Goal: Use online tool/utility: Utilize a website feature to perform a specific function

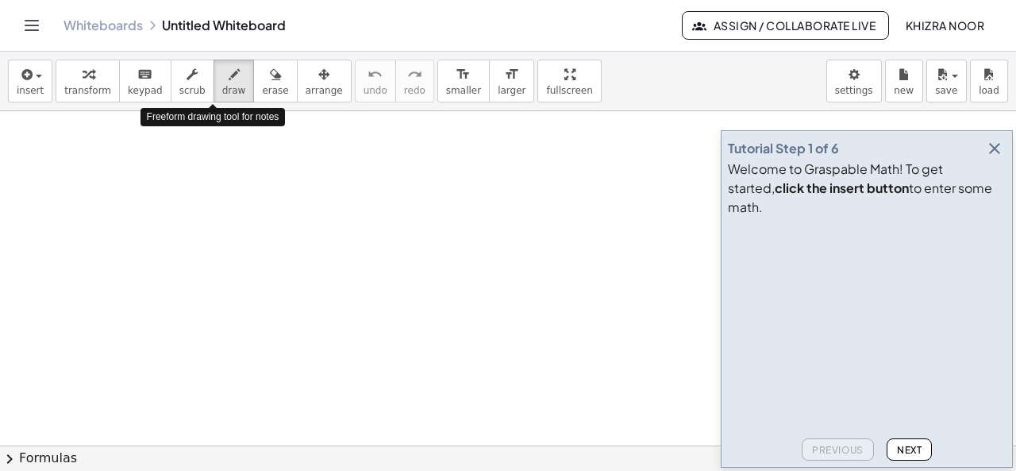
click at [222, 79] on div "button" at bounding box center [234, 73] width 24 height 19
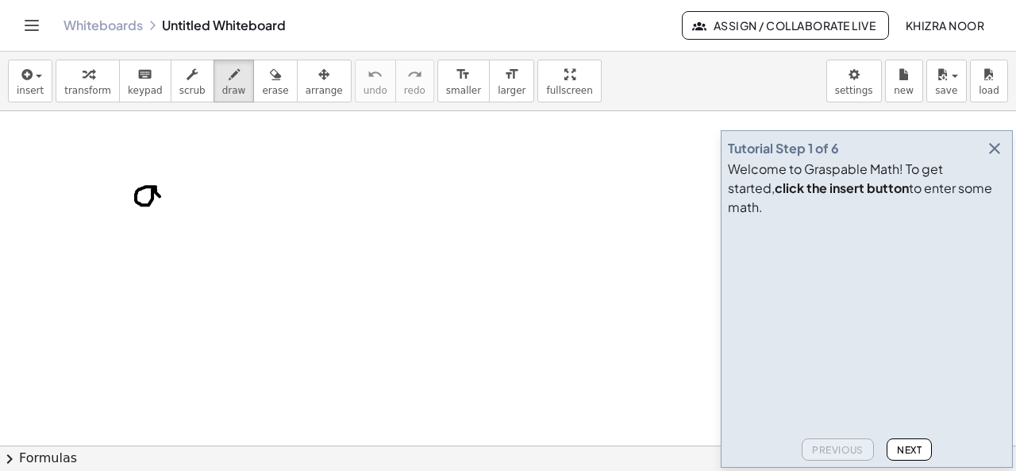
drag, startPoint x: 156, startPoint y: 186, endPoint x: 164, endPoint y: 202, distance: 18.1
drag, startPoint x: 161, startPoint y: 160, endPoint x: 186, endPoint y: 166, distance: 25.4
drag, startPoint x: 227, startPoint y: 187, endPoint x: 254, endPoint y: 207, distance: 33.5
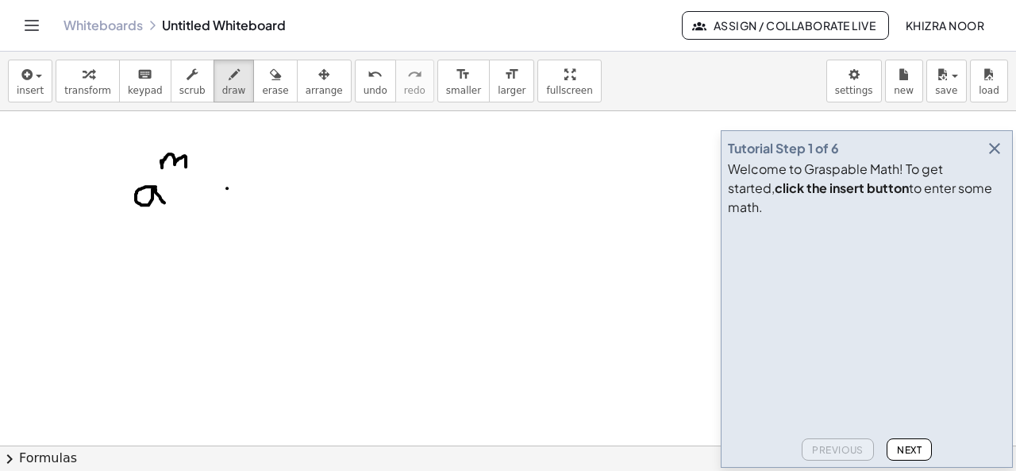
drag, startPoint x: 248, startPoint y: 185, endPoint x: 233, endPoint y: 213, distance: 31.6
drag, startPoint x: 316, startPoint y: 188, endPoint x: 327, endPoint y: 212, distance: 26.3
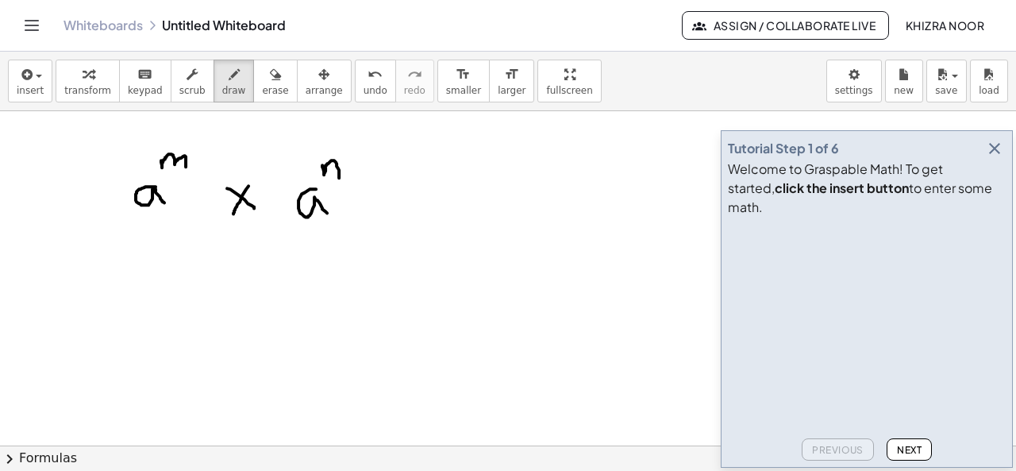
drag, startPoint x: 322, startPoint y: 164, endPoint x: 339, endPoint y: 177, distance: 21.0
drag, startPoint x: 135, startPoint y: 213, endPoint x: 154, endPoint y: 212, distance: 19.1
drag, startPoint x: 298, startPoint y: 221, endPoint x: 321, endPoint y: 221, distance: 23.8
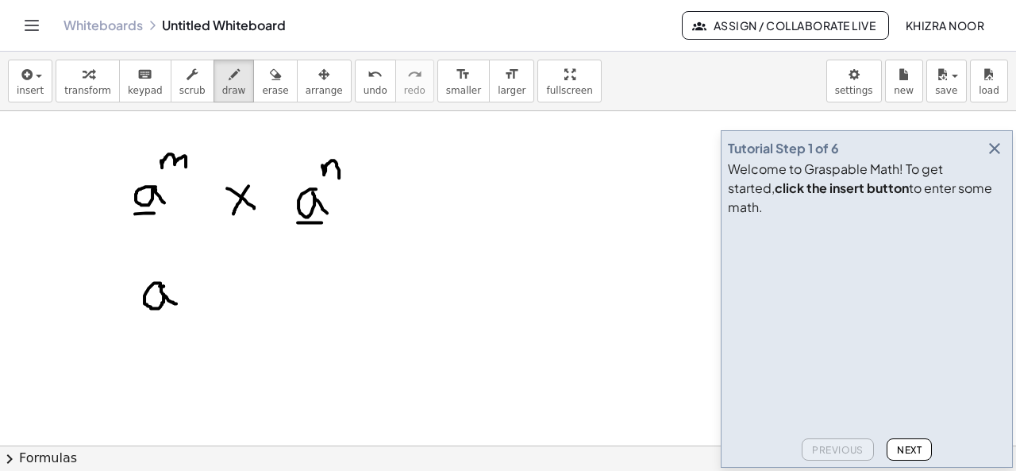
drag, startPoint x: 167, startPoint y: 296, endPoint x: 178, endPoint y: 304, distance: 13.7
drag, startPoint x: 176, startPoint y: 262, endPoint x: 197, endPoint y: 267, distance: 21.4
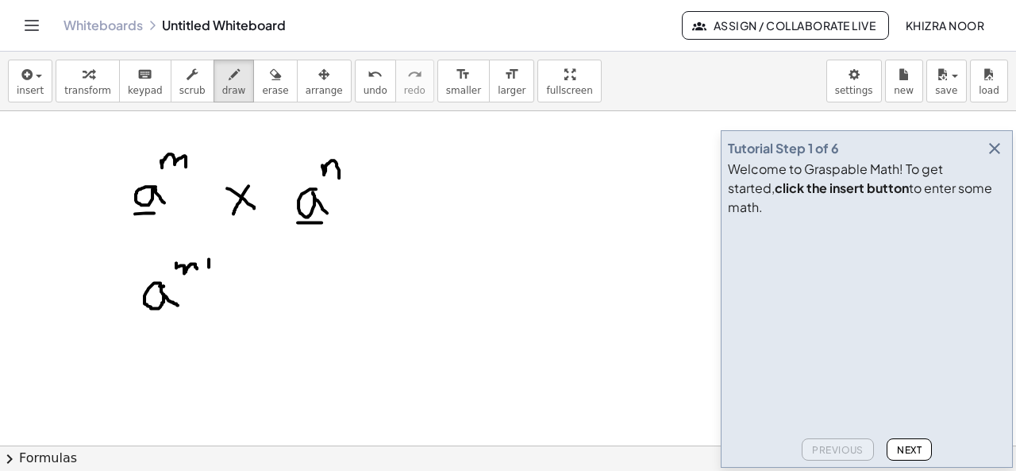
drag, startPoint x: 209, startPoint y: 258, endPoint x: 209, endPoint y: 268, distance: 10.3
drag, startPoint x: 202, startPoint y: 264, endPoint x: 216, endPoint y: 264, distance: 14.3
drag, startPoint x: 225, startPoint y: 260, endPoint x: 239, endPoint y: 270, distance: 16.5
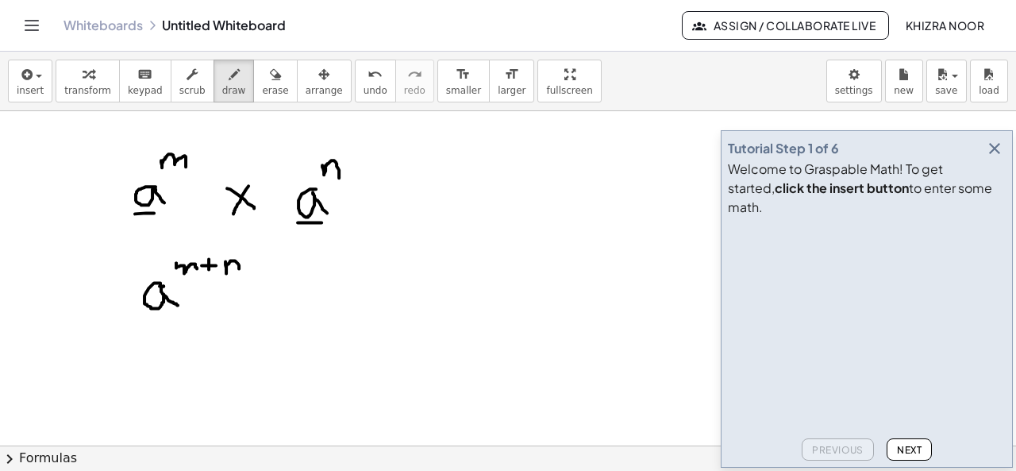
click at [995, 158] on icon "button" at bounding box center [994, 148] width 19 height 19
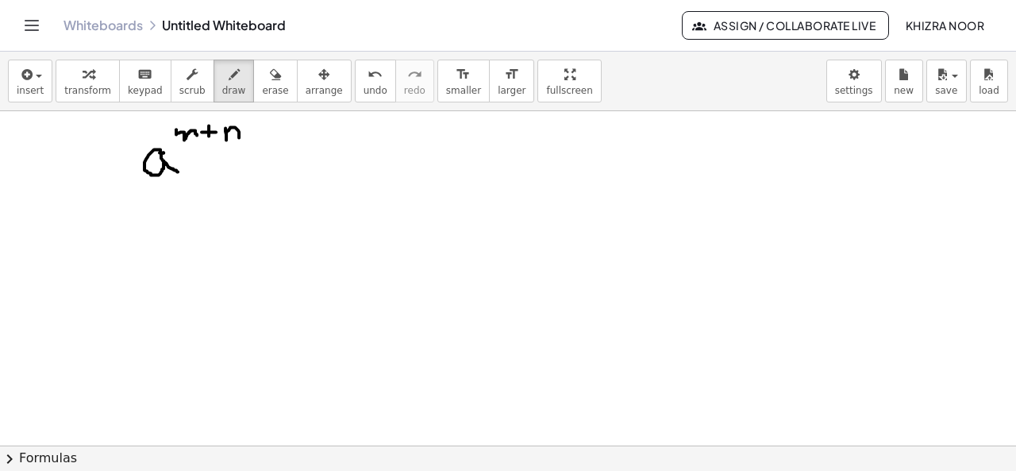
scroll to position [140, 0]
drag, startPoint x: 129, startPoint y: 260, endPoint x: 142, endPoint y: 288, distance: 31.6
click at [142, 288] on div at bounding box center [508, 357] width 1016 height 772
drag, startPoint x: 140, startPoint y: 237, endPoint x: 160, endPoint y: 253, distance: 25.4
click at [160, 253] on div at bounding box center [508, 357] width 1016 height 772
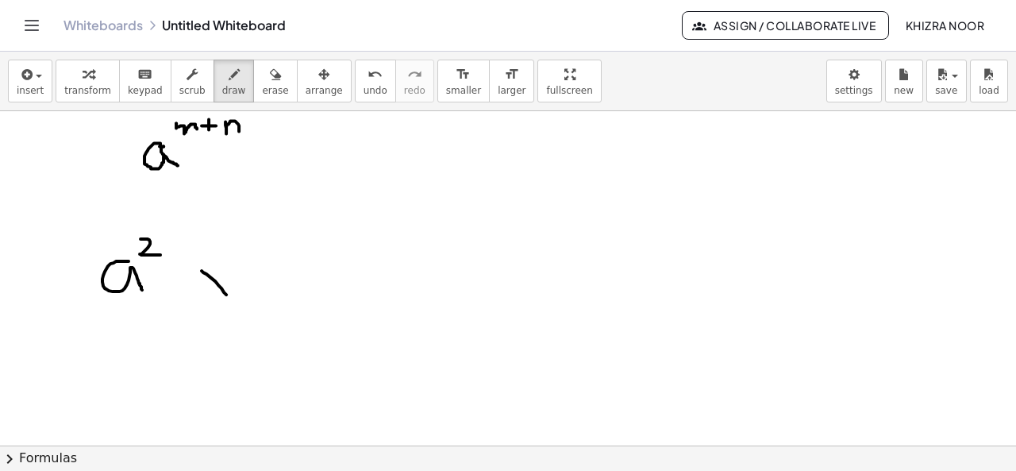
drag, startPoint x: 202, startPoint y: 269, endPoint x: 230, endPoint y: 295, distance: 38.8
click at [230, 295] on div at bounding box center [508, 357] width 1016 height 772
drag, startPoint x: 226, startPoint y: 267, endPoint x: 206, endPoint y: 298, distance: 36.8
click at [206, 298] on div at bounding box center [508, 357] width 1016 height 772
drag, startPoint x: 287, startPoint y: 269, endPoint x: 294, endPoint y: 297, distance: 28.7
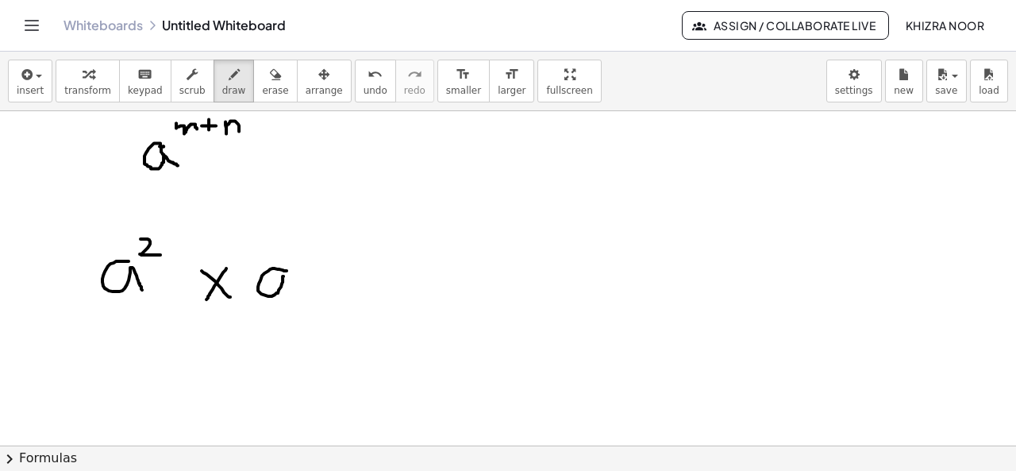
click at [294, 297] on div at bounding box center [508, 357] width 1016 height 772
drag, startPoint x: 294, startPoint y: 236, endPoint x: 296, endPoint y: 264, distance: 28.7
click at [296, 264] on div at bounding box center [508, 357] width 1016 height 772
drag, startPoint x: 350, startPoint y: 275, endPoint x: 368, endPoint y: 275, distance: 18.3
click at [368, 275] on div at bounding box center [508, 357] width 1016 height 772
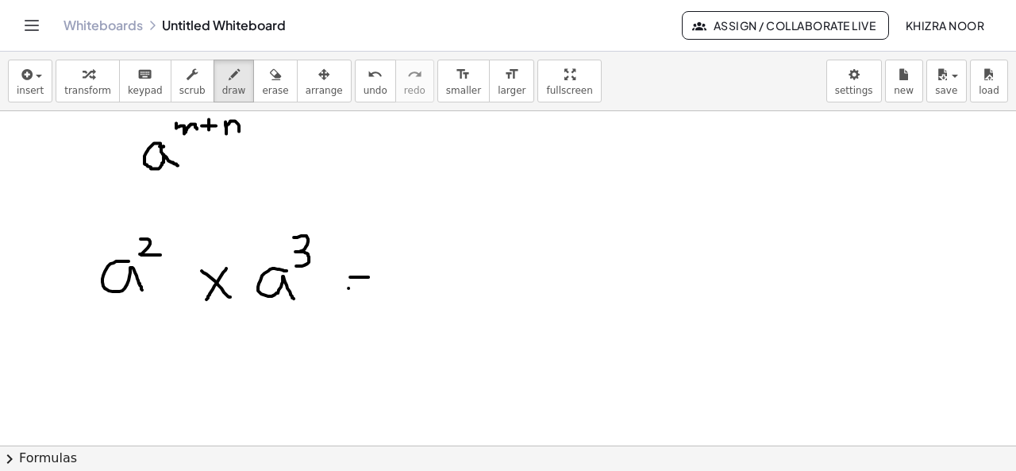
drag, startPoint x: 348, startPoint y: 287, endPoint x: 366, endPoint y: 286, distance: 17.5
click at [366, 286] on div at bounding box center [508, 357] width 1016 height 772
drag, startPoint x: 437, startPoint y: 271, endPoint x: 447, endPoint y: 287, distance: 19.6
click at [447, 287] on div at bounding box center [508, 357] width 1016 height 772
drag, startPoint x: 446, startPoint y: 243, endPoint x: 457, endPoint y: 258, distance: 18.7
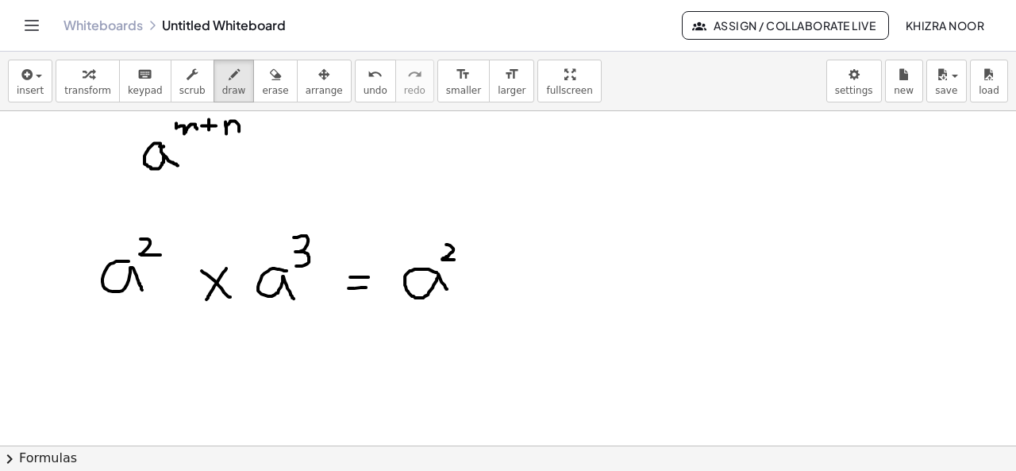
click at [457, 258] on div at bounding box center [508, 357] width 1016 height 772
drag, startPoint x: 469, startPoint y: 251, endPoint x: 470, endPoint y: 264, distance: 13.5
click at [470, 264] on div at bounding box center [508, 357] width 1016 height 772
drag, startPoint x: 464, startPoint y: 260, endPoint x: 480, endPoint y: 256, distance: 17.3
click at [480, 256] on div at bounding box center [508, 357] width 1016 height 772
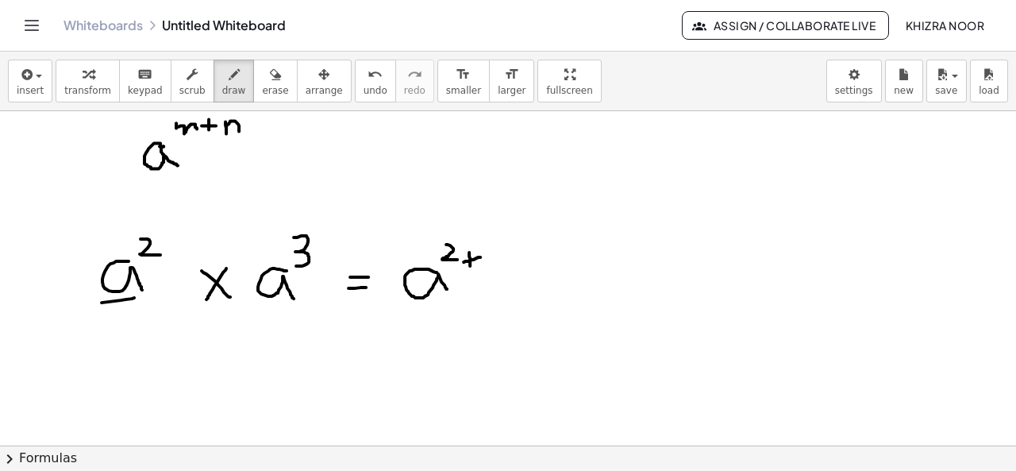
drag, startPoint x: 102, startPoint y: 301, endPoint x: 141, endPoint y: 296, distance: 40.0
click at [141, 296] on div at bounding box center [508, 357] width 1016 height 772
drag, startPoint x: 259, startPoint y: 302, endPoint x: 288, endPoint y: 302, distance: 29.4
click at [288, 302] on div at bounding box center [508, 357] width 1016 height 772
drag, startPoint x: 494, startPoint y: 236, endPoint x: 497, endPoint y: 260, distance: 24.0
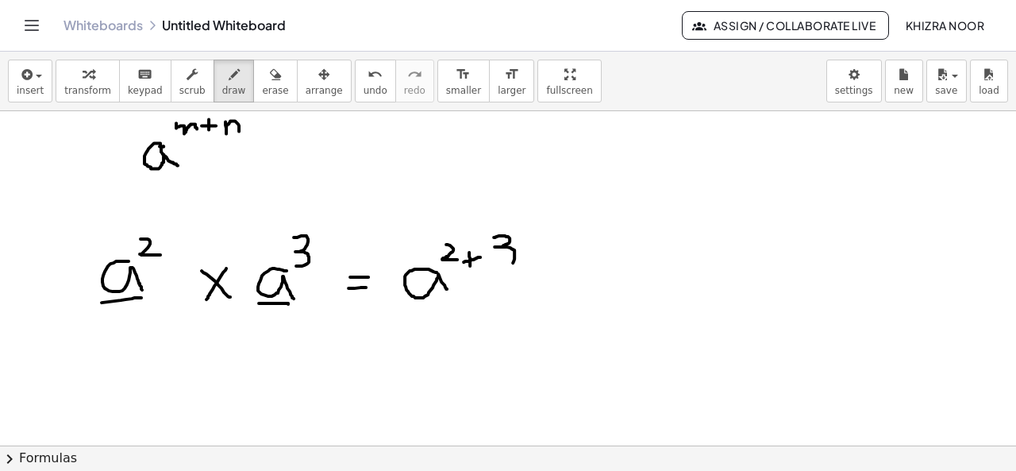
click at [497, 260] on div at bounding box center [508, 357] width 1016 height 772
drag, startPoint x: 552, startPoint y: 294, endPoint x: 570, endPoint y: 294, distance: 18.3
click at [570, 294] on div at bounding box center [508, 357] width 1016 height 772
drag, startPoint x: 550, startPoint y: 308, endPoint x: 573, endPoint y: 308, distance: 23.0
click at [573, 308] on div at bounding box center [508, 357] width 1016 height 772
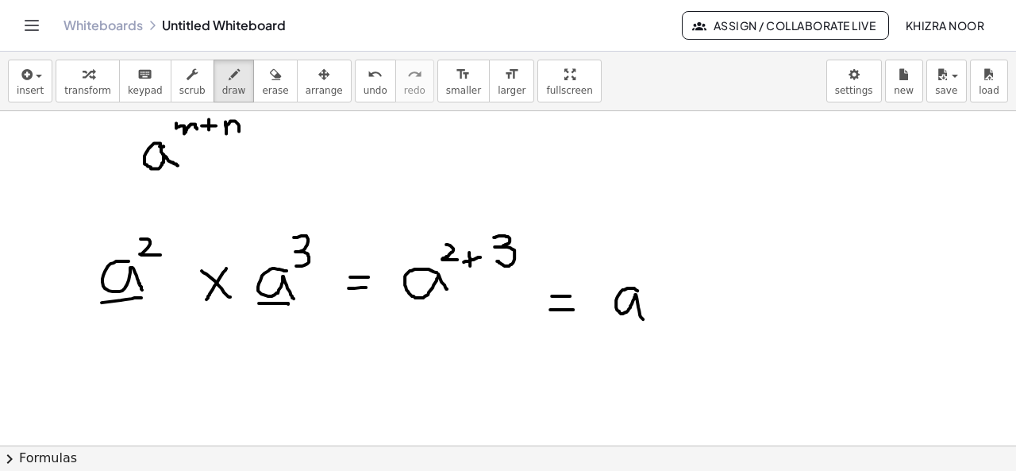
drag, startPoint x: 637, startPoint y: 289, endPoint x: 648, endPoint y: 320, distance: 32.6
click at [648, 320] on div at bounding box center [508, 357] width 1016 height 772
drag, startPoint x: 659, startPoint y: 256, endPoint x: 645, endPoint y: 279, distance: 26.7
click at [645, 279] on div at bounding box center [508, 357] width 1016 height 772
drag, startPoint x: 660, startPoint y: 256, endPoint x: 672, endPoint y: 256, distance: 12.7
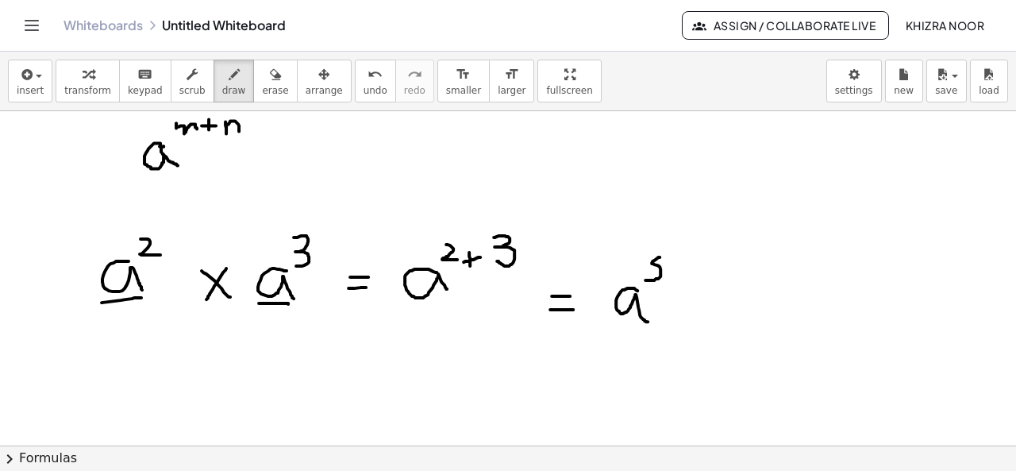
click at [672, 256] on div at bounding box center [508, 357] width 1016 height 772
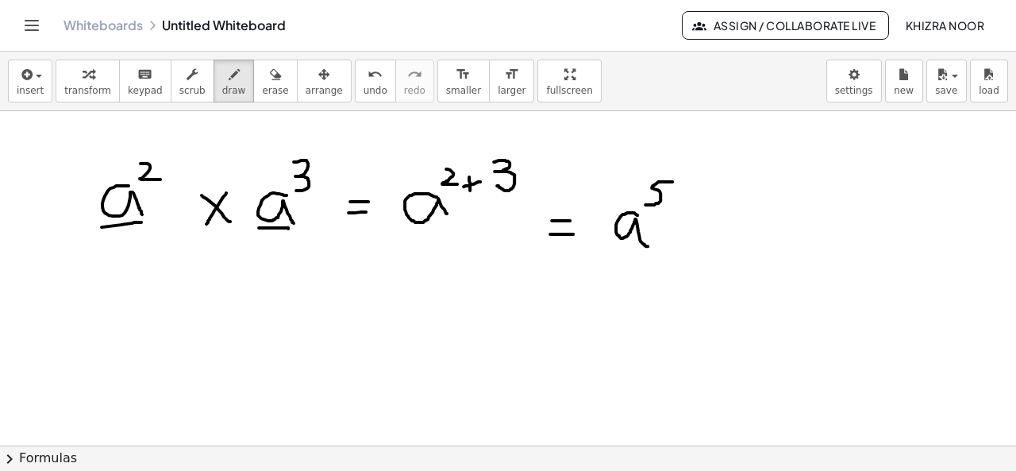
scroll to position [235, 0]
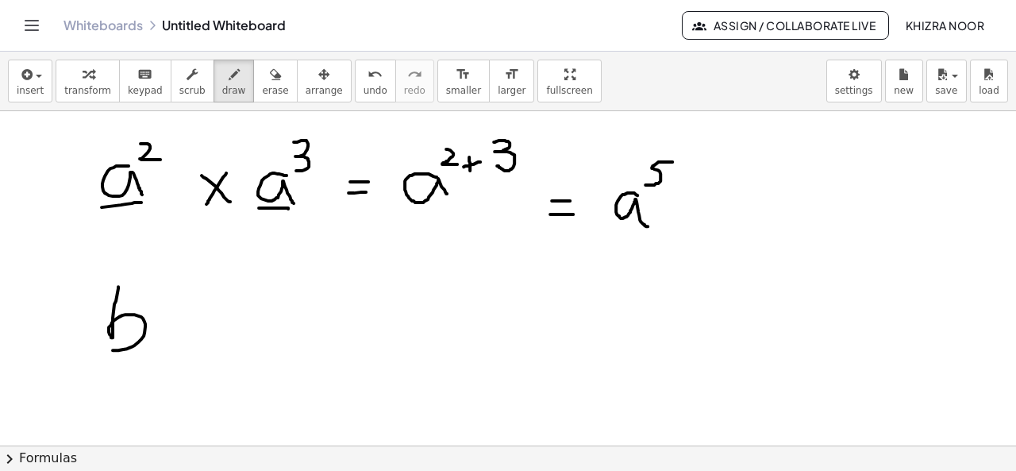
drag, startPoint x: 118, startPoint y: 285, endPoint x: 107, endPoint y: 344, distance: 60.6
click at [107, 344] on div at bounding box center [508, 262] width 1016 height 772
drag, startPoint x: 160, startPoint y: 273, endPoint x: 151, endPoint y: 292, distance: 21.3
click at [151, 292] on div at bounding box center [508, 262] width 1016 height 772
click at [208, 306] on div at bounding box center [508, 262] width 1016 height 772
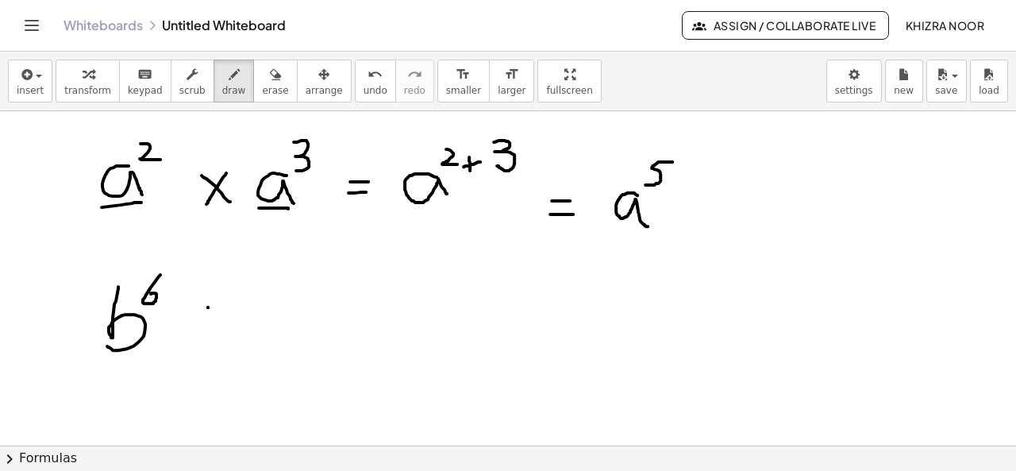
drag, startPoint x: 208, startPoint y: 306, endPoint x: 237, endPoint y: 327, distance: 35.7
click at [237, 327] on div at bounding box center [508, 262] width 1016 height 772
drag, startPoint x: 237, startPoint y: 303, endPoint x: 217, endPoint y: 328, distance: 31.1
click at [217, 328] on div at bounding box center [508, 262] width 1016 height 772
drag, startPoint x: 298, startPoint y: 280, endPoint x: 293, endPoint y: 334, distance: 54.3
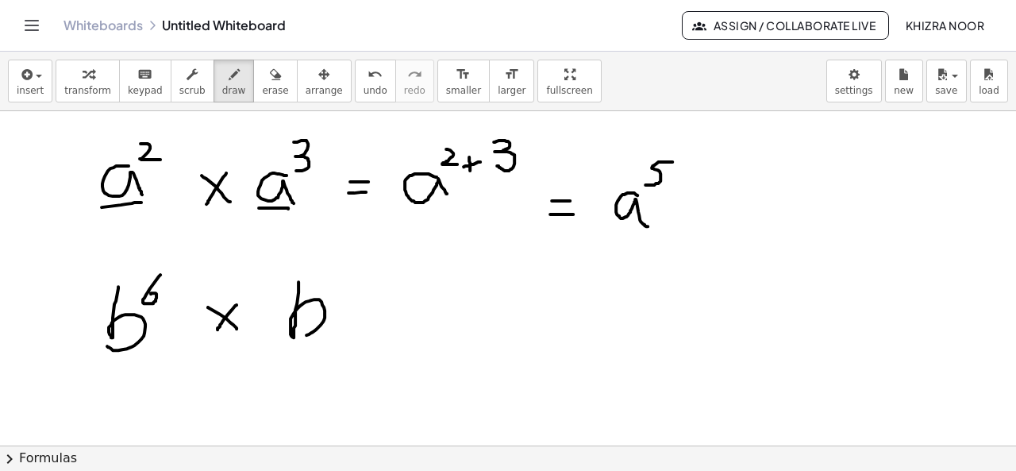
click at [293, 334] on div at bounding box center [508, 262] width 1016 height 772
drag, startPoint x: 335, startPoint y: 270, endPoint x: 335, endPoint y: 279, distance: 9.5
click at [335, 279] on div at bounding box center [508, 262] width 1016 height 772
click at [335, 272] on div at bounding box center [508, 262] width 1016 height 772
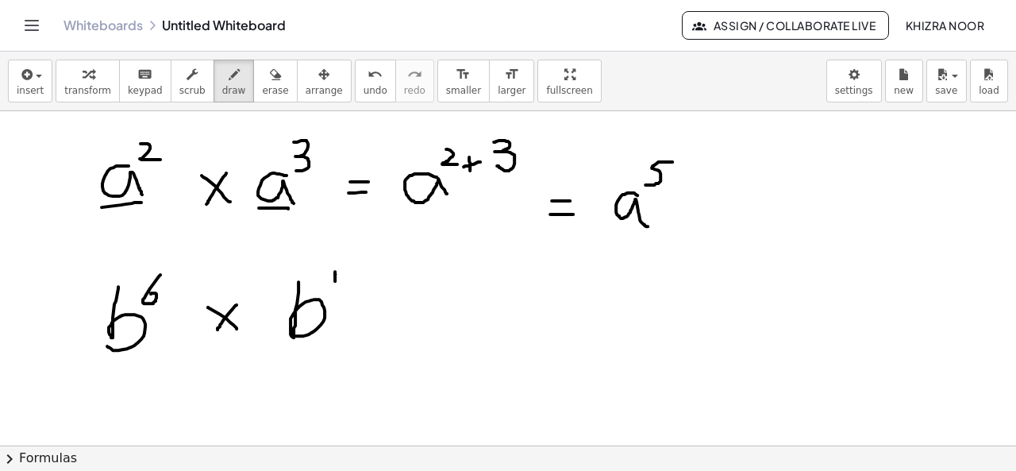
click at [335, 272] on div at bounding box center [508, 262] width 1016 height 772
drag, startPoint x: 335, startPoint y: 272, endPoint x: 333, endPoint y: 281, distance: 9.1
click at [333, 281] on div at bounding box center [508, 262] width 1016 height 772
click at [333, 285] on div at bounding box center [508, 262] width 1016 height 772
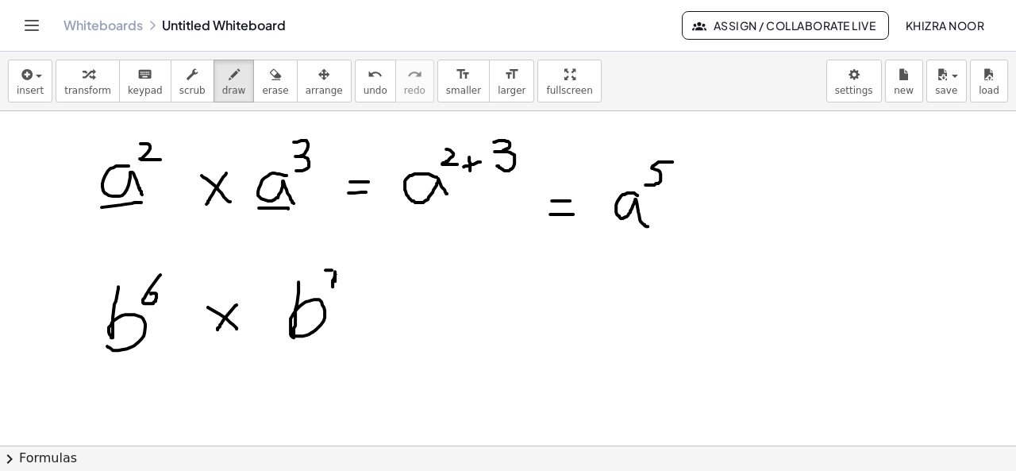
click at [333, 268] on div at bounding box center [508, 262] width 1016 height 772
drag, startPoint x: 379, startPoint y: 316, endPoint x: 395, endPoint y: 316, distance: 15.9
click at [395, 316] on div at bounding box center [508, 262] width 1016 height 772
drag, startPoint x: 381, startPoint y: 323, endPoint x: 394, endPoint y: 324, distance: 13.5
click at [394, 324] on div at bounding box center [508, 262] width 1016 height 772
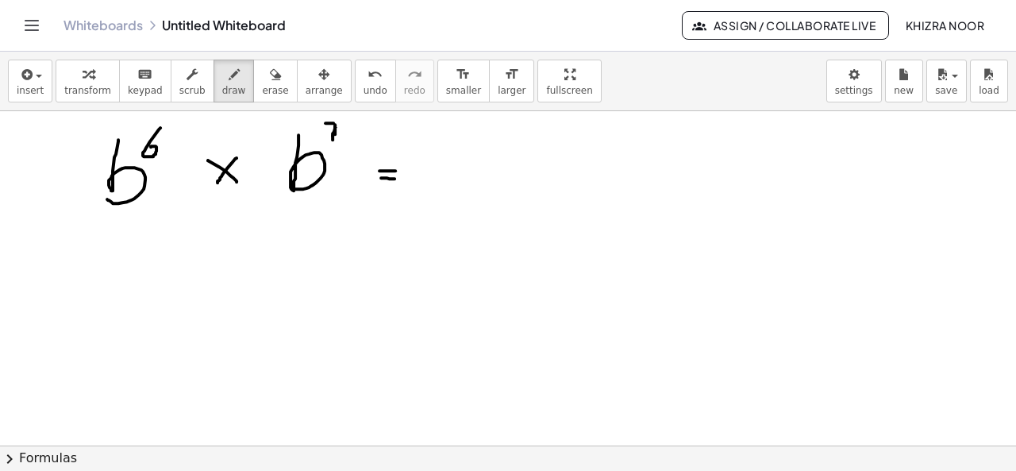
scroll to position [390, 0]
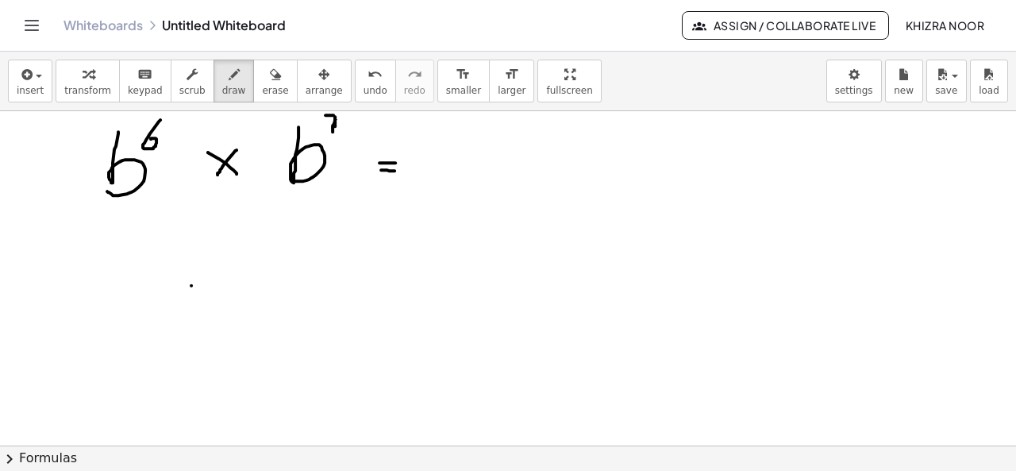
click at [191, 284] on div at bounding box center [508, 107] width 1016 height 772
drag, startPoint x: 210, startPoint y: 283, endPoint x: 181, endPoint y: 332, distance: 56.2
click at [181, 332] on div at bounding box center [508, 107] width 1016 height 772
drag, startPoint x: 246, startPoint y: 306, endPoint x: 252, endPoint y: 329, distance: 24.5
click at [252, 329] on div at bounding box center [508, 107] width 1016 height 772
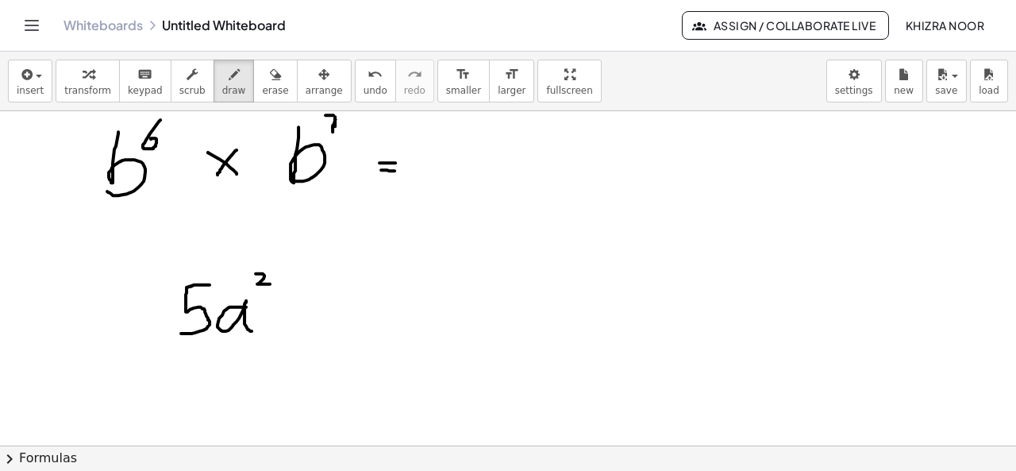
drag, startPoint x: 256, startPoint y: 272, endPoint x: 271, endPoint y: 283, distance: 18.9
click at [271, 283] on div at bounding box center [508, 107] width 1016 height 772
drag, startPoint x: 197, startPoint y: 361, endPoint x: 187, endPoint y: 414, distance: 53.2
click at [187, 414] on div at bounding box center [508, 107] width 1016 height 772
drag, startPoint x: 245, startPoint y: 383, endPoint x: 248, endPoint y: 411, distance: 28.0
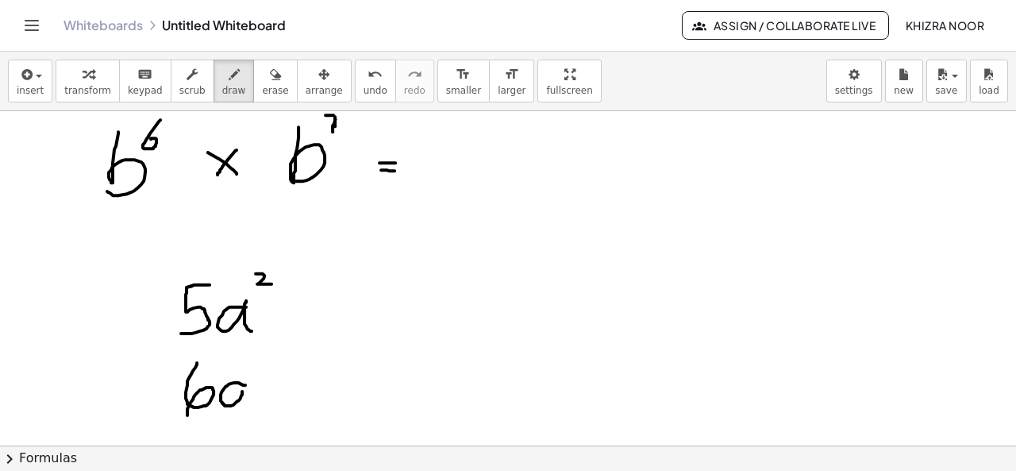
click at [248, 411] on div at bounding box center [508, 107] width 1016 height 772
drag, startPoint x: 251, startPoint y: 354, endPoint x: 260, endPoint y: 367, distance: 15.9
click at [260, 367] on div at bounding box center [508, 107] width 1016 height 772
drag, startPoint x: 254, startPoint y: 345, endPoint x: 252, endPoint y: 356, distance: 11.4
click at [252, 356] on div at bounding box center [508, 107] width 1016 height 772
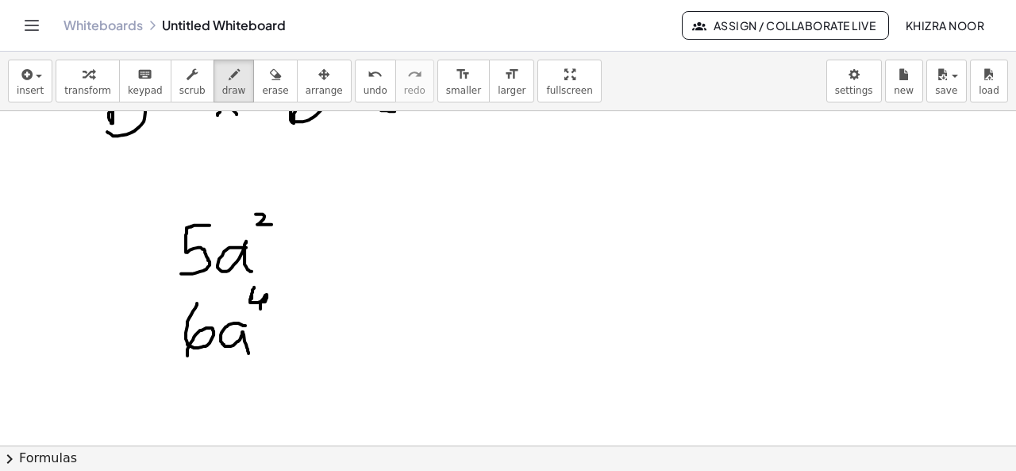
scroll to position [478, 0]
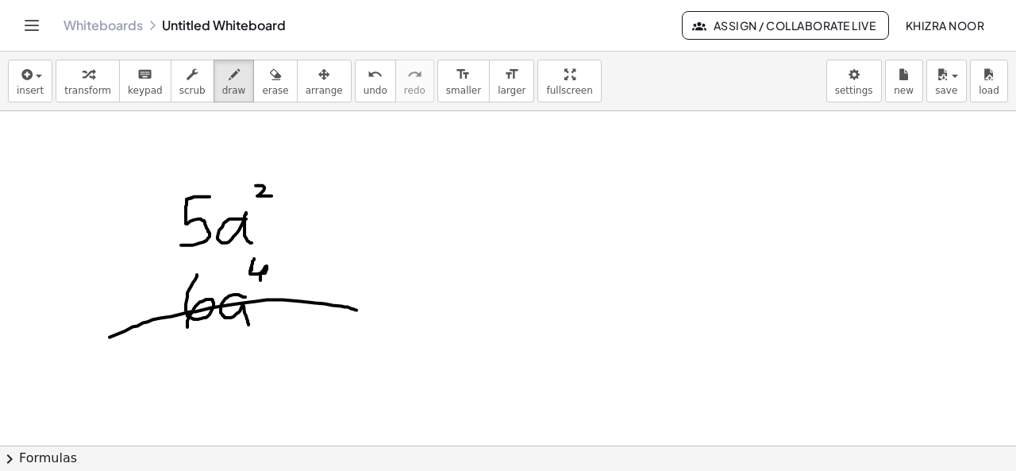
drag, startPoint x: 110, startPoint y: 336, endPoint x: 360, endPoint y: 310, distance: 252.2
click at [360, 310] on div at bounding box center [508, 136] width 1016 height 1006
drag, startPoint x: 133, startPoint y: 360, endPoint x: 146, endPoint y: 401, distance: 43.4
click at [146, 401] on div at bounding box center [508, 136] width 1016 height 1006
drag, startPoint x: 198, startPoint y: 371, endPoint x: 241, endPoint y: 333, distance: 57.3
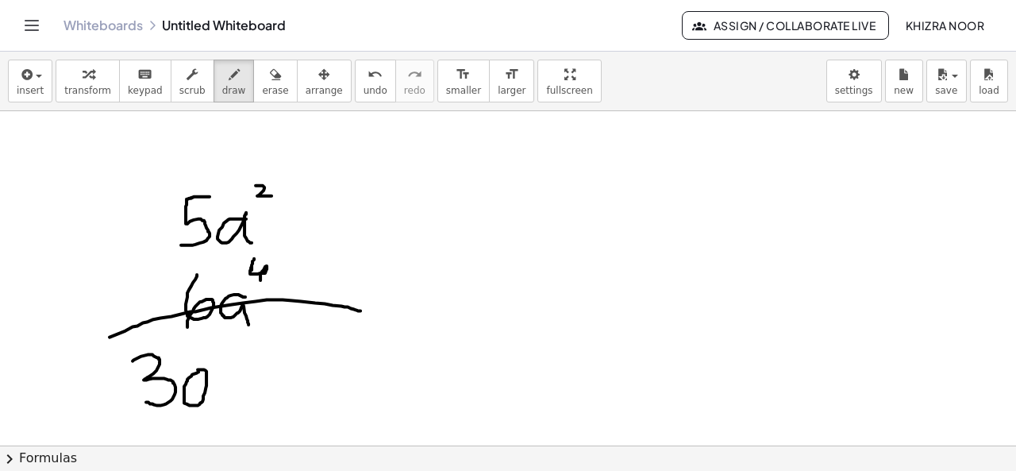
click at [195, 369] on div at bounding box center [508, 136] width 1016 height 1006
click at [262, 361] on div at bounding box center [508, 136] width 1016 height 1006
drag, startPoint x: 262, startPoint y: 361, endPoint x: 267, endPoint y: 398, distance: 36.8
click at [267, 398] on div at bounding box center [508, 136] width 1016 height 1006
click at [277, 344] on div at bounding box center [508, 136] width 1016 height 1006
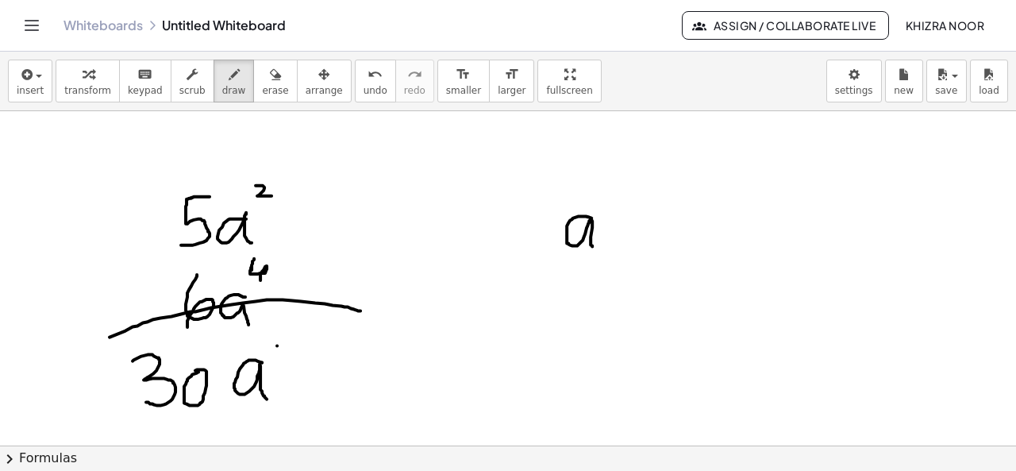
drag, startPoint x: 591, startPoint y: 217, endPoint x: 597, endPoint y: 248, distance: 32.2
click at [597, 248] on div at bounding box center [508, 136] width 1016 height 1006
drag, startPoint x: 640, startPoint y: 215, endPoint x: 662, endPoint y: 236, distance: 30.3
click at [662, 236] on div at bounding box center [508, 136] width 1016 height 1006
drag, startPoint x: 662, startPoint y: 207, endPoint x: 646, endPoint y: 238, distance: 34.8
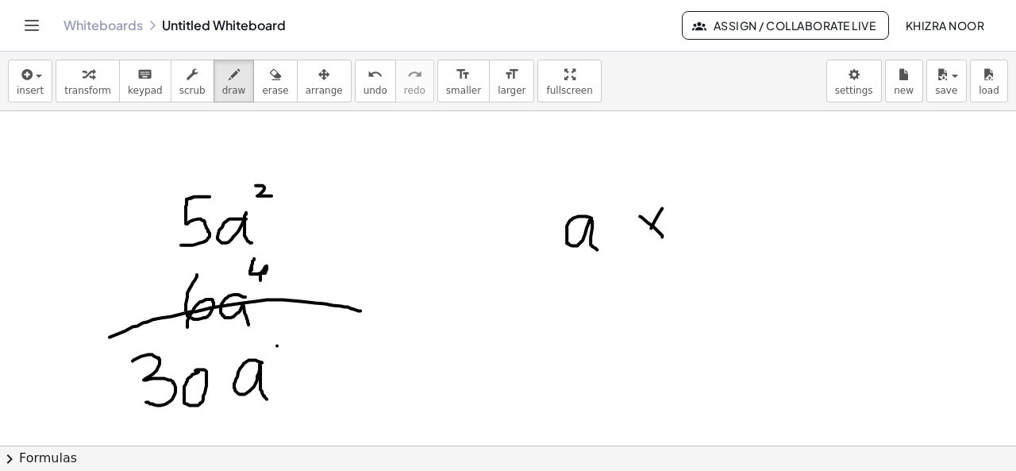
click at [646, 238] on div at bounding box center [508, 136] width 1016 height 1006
drag, startPoint x: 600, startPoint y: 179, endPoint x: 618, endPoint y: 200, distance: 27.6
click at [618, 200] on div at bounding box center [508, 136] width 1016 height 1006
drag, startPoint x: 729, startPoint y: 220, endPoint x: 741, endPoint y: 247, distance: 29.5
click at [741, 247] on div at bounding box center [508, 136] width 1016 height 1006
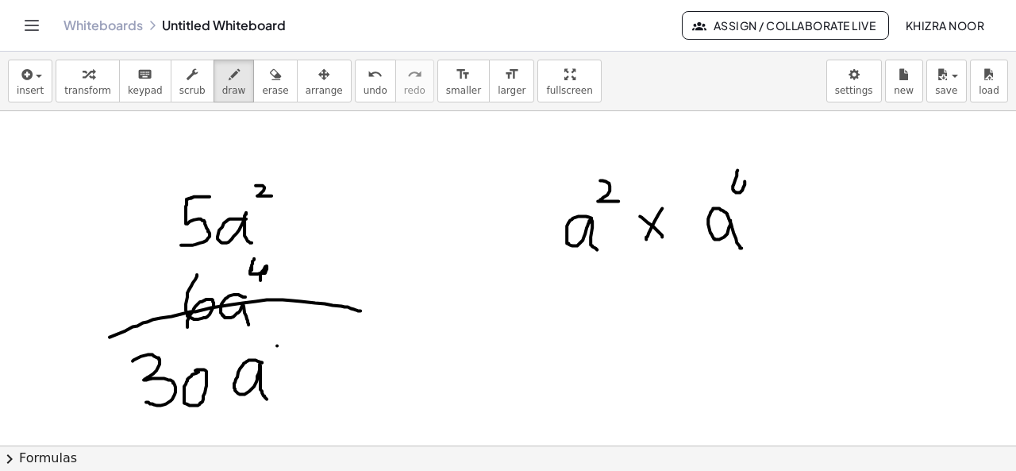
drag, startPoint x: 737, startPoint y: 169, endPoint x: 743, endPoint y: 196, distance: 27.6
click at [743, 196] on div at bounding box center [508, 136] width 1016 height 1006
drag, startPoint x: 564, startPoint y: 254, endPoint x: 605, endPoint y: 258, distance: 41.5
click at [605, 258] on div at bounding box center [508, 136] width 1016 height 1006
drag, startPoint x: 705, startPoint y: 245, endPoint x: 746, endPoint y: 248, distance: 41.4
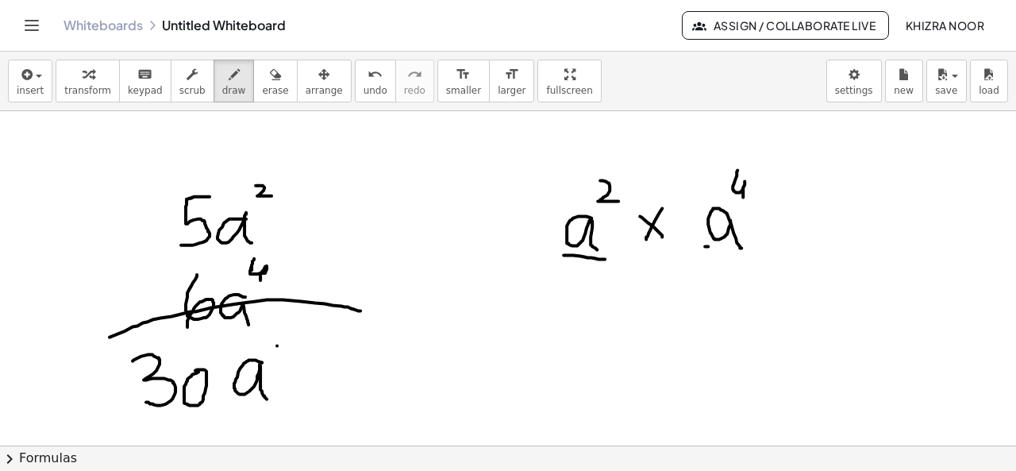
click at [746, 248] on div at bounding box center [508, 136] width 1016 height 1006
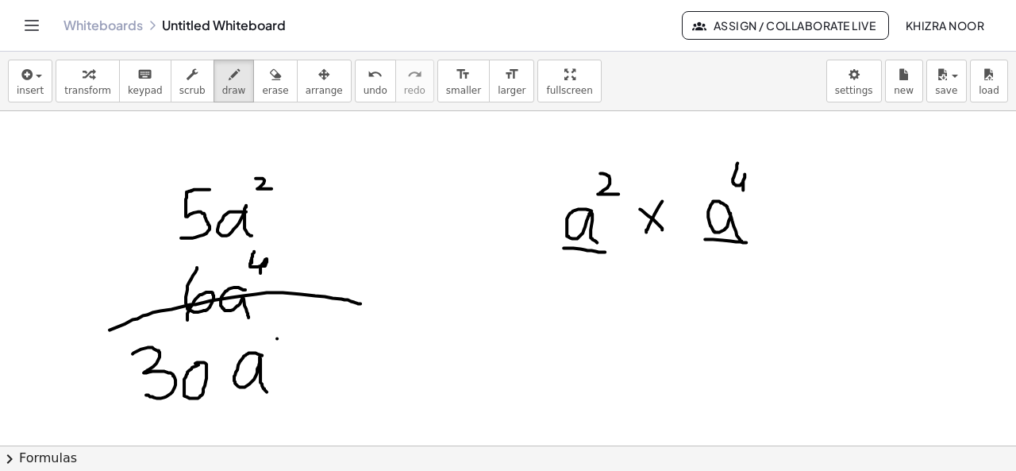
scroll to position [489, 0]
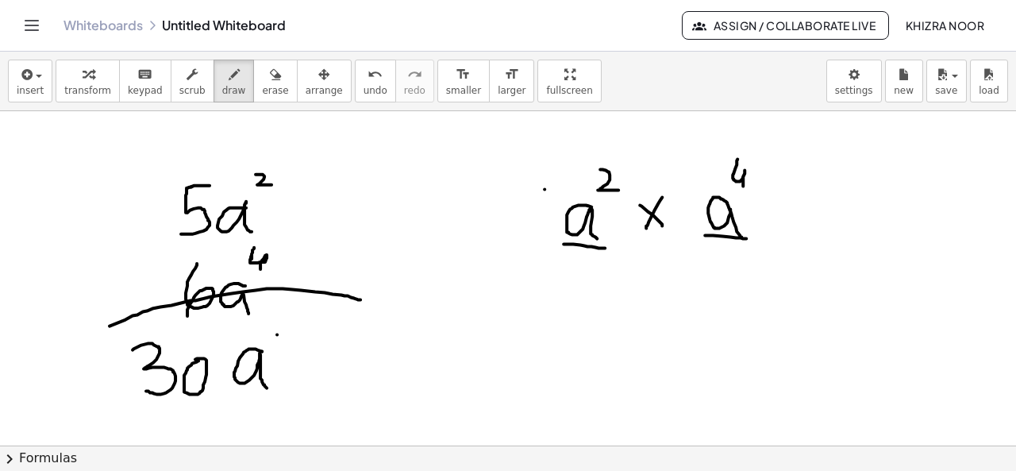
click at [545, 188] on div at bounding box center [508, 125] width 1016 height 1006
drag, startPoint x: 545, startPoint y: 187, endPoint x: 540, endPoint y: 241, distance: 55.0
click at [540, 241] on div at bounding box center [508, 125] width 1016 height 1006
drag, startPoint x: 687, startPoint y: 172, endPoint x: 690, endPoint y: 255, distance: 82.6
click at [690, 255] on div at bounding box center [508, 125] width 1016 height 1006
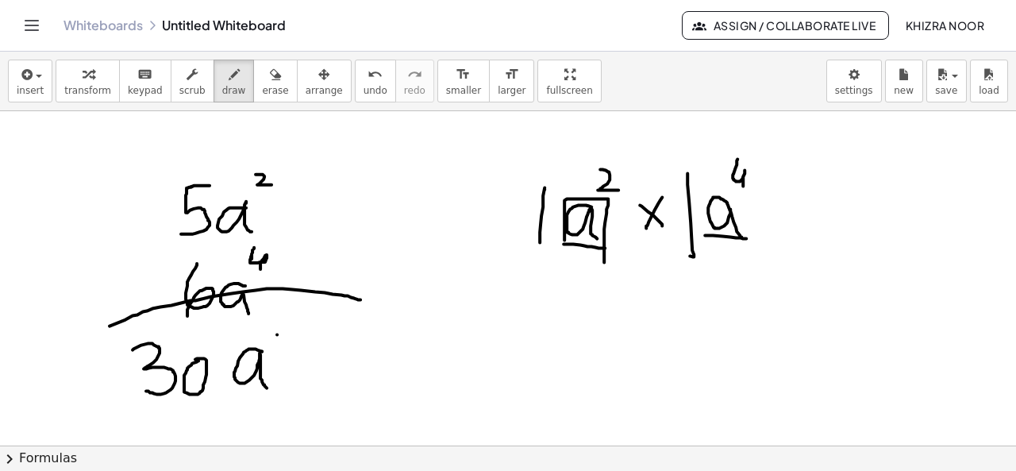
drag, startPoint x: 564, startPoint y: 239, endPoint x: 603, endPoint y: 261, distance: 44.8
click at [603, 261] on div at bounding box center [508, 125] width 1016 height 1006
drag, startPoint x: 705, startPoint y: 233, endPoint x: 734, endPoint y: 238, distance: 29.9
click at [734, 238] on div at bounding box center [508, 125] width 1016 height 1006
click at [607, 154] on div at bounding box center [508, 125] width 1016 height 1006
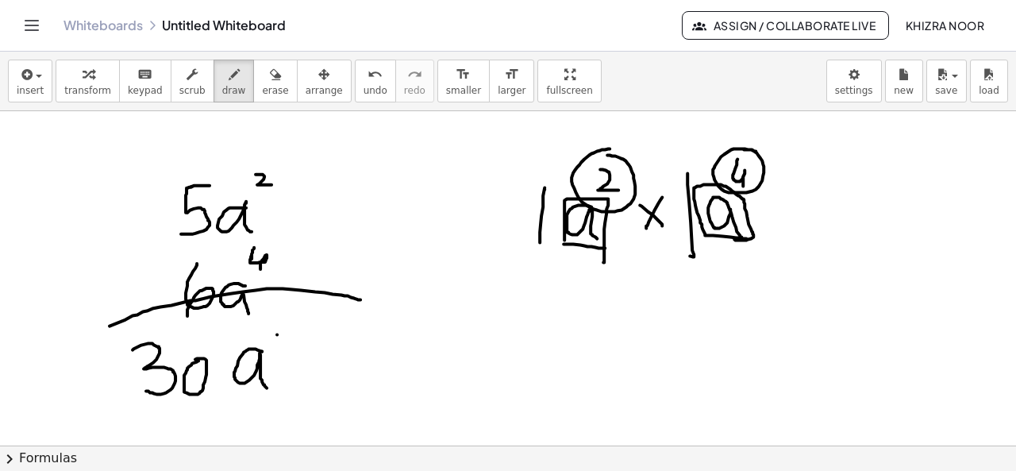
drag, startPoint x: 756, startPoint y: 150, endPoint x: 735, endPoint y: 150, distance: 20.6
click at [735, 150] on div at bounding box center [508, 125] width 1016 height 1006
drag, startPoint x: 819, startPoint y: 219, endPoint x: 829, endPoint y: 219, distance: 10.3
click at [829, 219] on div at bounding box center [508, 125] width 1016 height 1006
drag, startPoint x: 814, startPoint y: 232, endPoint x: 834, endPoint y: 232, distance: 19.8
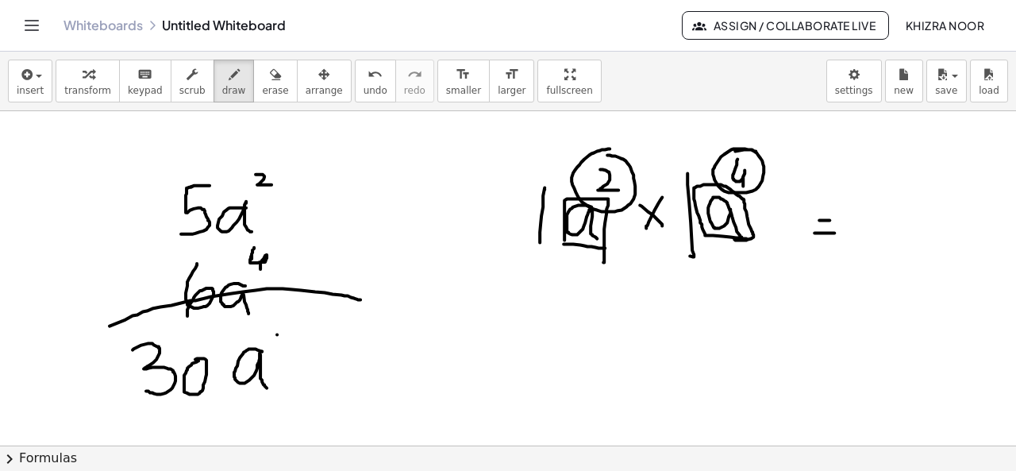
click at [834, 232] on div at bounding box center [508, 125] width 1016 height 1006
drag, startPoint x: 891, startPoint y: 210, endPoint x: 899, endPoint y: 237, distance: 28.9
click at [899, 237] on div at bounding box center [508, 125] width 1016 height 1006
drag, startPoint x: 883, startPoint y: 162, endPoint x: 903, endPoint y: 182, distance: 28.6
click at [903, 182] on div at bounding box center [508, 125] width 1016 height 1006
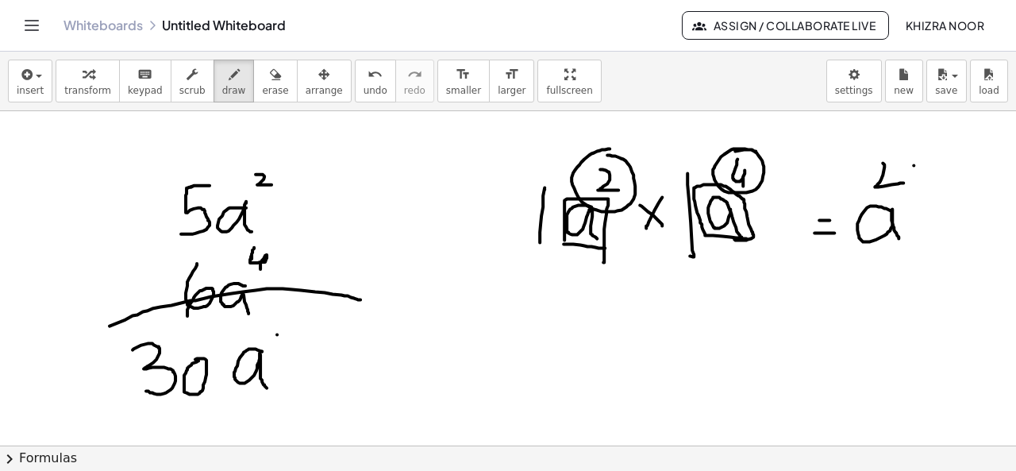
drag, startPoint x: 914, startPoint y: 164, endPoint x: 913, endPoint y: 175, distance: 11.1
click at [913, 175] on div at bounding box center [508, 125] width 1016 height 1006
drag, startPoint x: 906, startPoint y: 172, endPoint x: 920, endPoint y: 172, distance: 13.5
click at [920, 172] on div at bounding box center [508, 125] width 1016 height 1006
drag, startPoint x: 939, startPoint y: 152, endPoint x: 942, endPoint y: 206, distance: 53.3
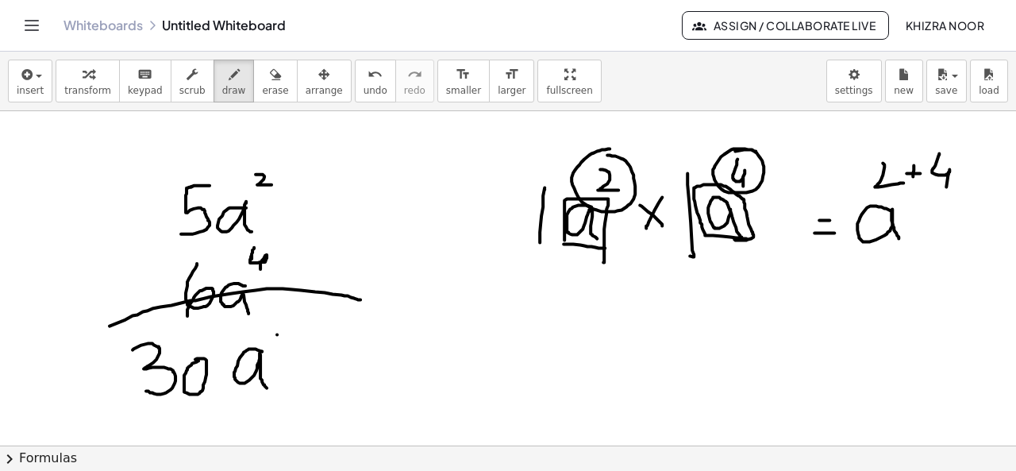
click at [942, 206] on div at bounding box center [508, 125] width 1016 height 1006
drag, startPoint x: 638, startPoint y: 331, endPoint x: 651, endPoint y: 357, distance: 29.1
click at [651, 357] on div at bounding box center [508, 125] width 1016 height 1006
drag, startPoint x: 652, startPoint y: 298, endPoint x: 638, endPoint y: 323, distance: 28.8
click at [638, 323] on div at bounding box center [508, 125] width 1016 height 1006
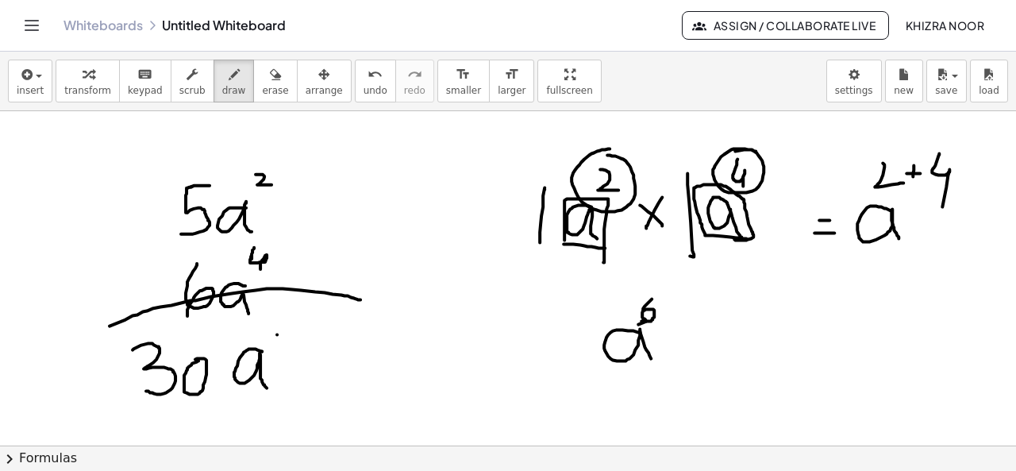
click at [638, 314] on div at bounding box center [508, 125] width 1016 height 1006
drag, startPoint x: 283, startPoint y: 312, endPoint x: 277, endPoint y: 343, distance: 31.5
click at [277, 343] on div at bounding box center [508, 125] width 1016 height 1006
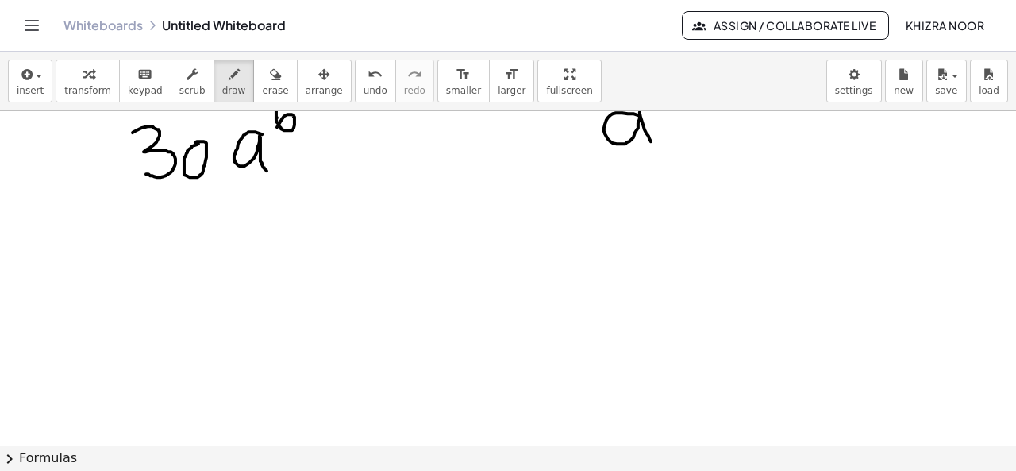
scroll to position [710, 0]
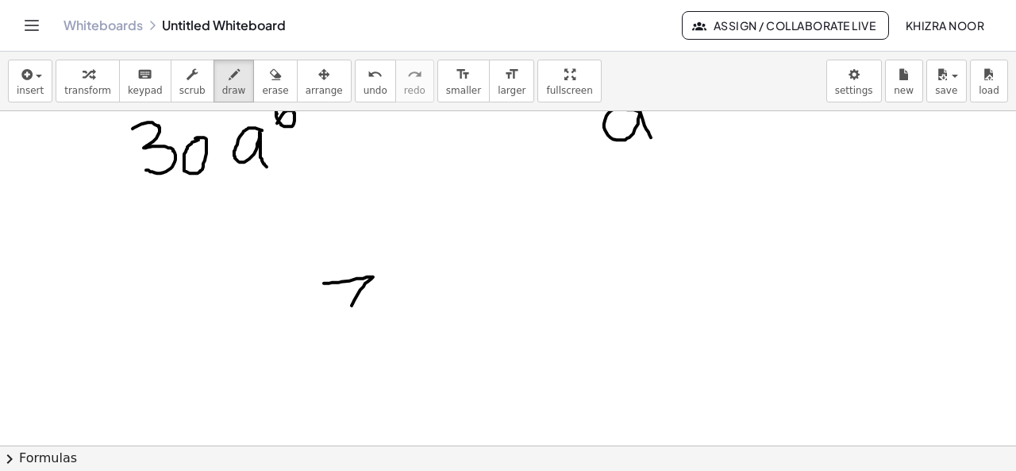
drag, startPoint x: 324, startPoint y: 282, endPoint x: 344, endPoint y: 317, distance: 40.9
click at [344, 317] on div at bounding box center [508, 73] width 1016 height 1342
drag, startPoint x: 386, startPoint y: 291, endPoint x: 418, endPoint y: 323, distance: 45.5
click at [418, 323] on div at bounding box center [508, 73] width 1016 height 1342
drag, startPoint x: 327, startPoint y: 360, endPoint x: 359, endPoint y: 398, distance: 49.6
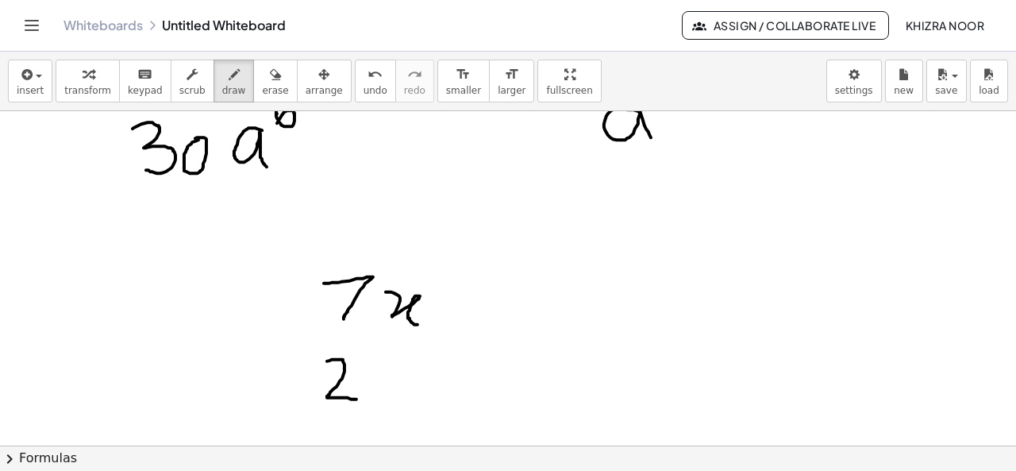
click at [359, 398] on div at bounding box center [508, 73] width 1016 height 1342
drag, startPoint x: 381, startPoint y: 377, endPoint x: 416, endPoint y: 395, distance: 39.4
click at [416, 395] on div at bounding box center [508, 73] width 1016 height 1342
drag, startPoint x: 429, startPoint y: 341, endPoint x: 426, endPoint y: 363, distance: 22.5
click at [426, 363] on div at bounding box center [508, 73] width 1016 height 1342
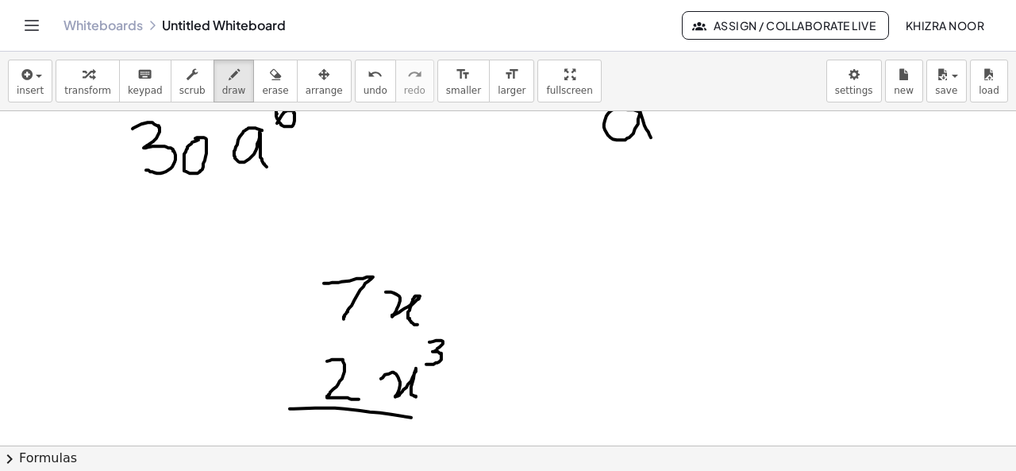
drag, startPoint x: 290, startPoint y: 407, endPoint x: 462, endPoint y: 424, distance: 173.0
click at [462, 424] on div at bounding box center [508, 73] width 1016 height 1342
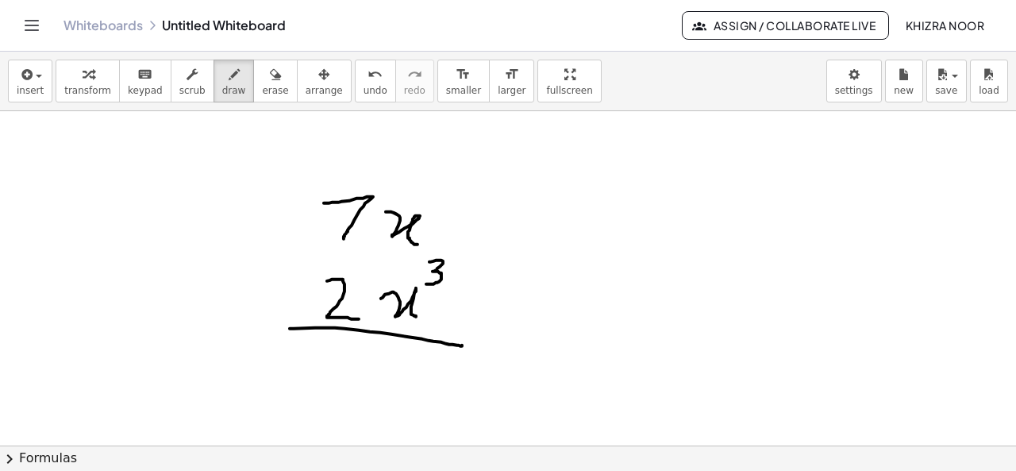
scroll to position [792, 0]
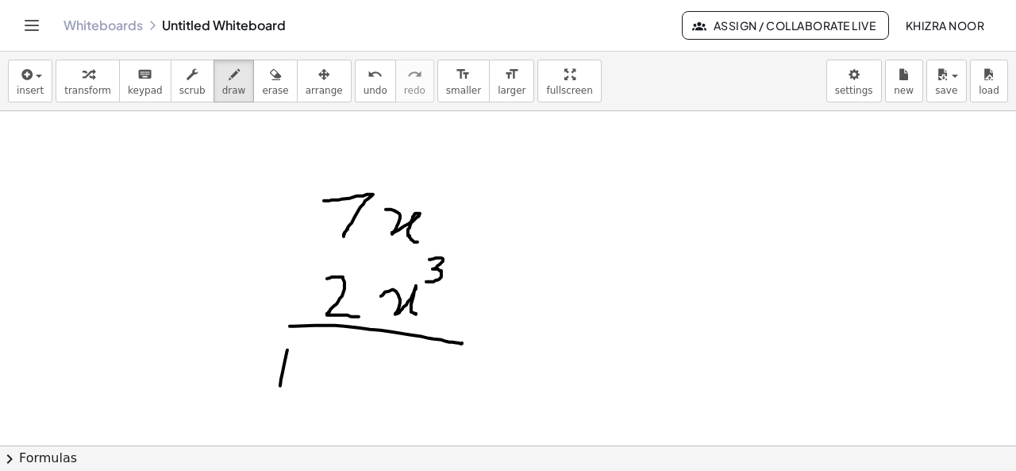
drag, startPoint x: 287, startPoint y: 348, endPoint x: 279, endPoint y: 398, distance: 49.8
drag, startPoint x: 306, startPoint y: 345, endPoint x: 313, endPoint y: 393, distance: 48.0
drag, startPoint x: 662, startPoint y: 173, endPoint x: 654, endPoint y: 222, distance: 49.8
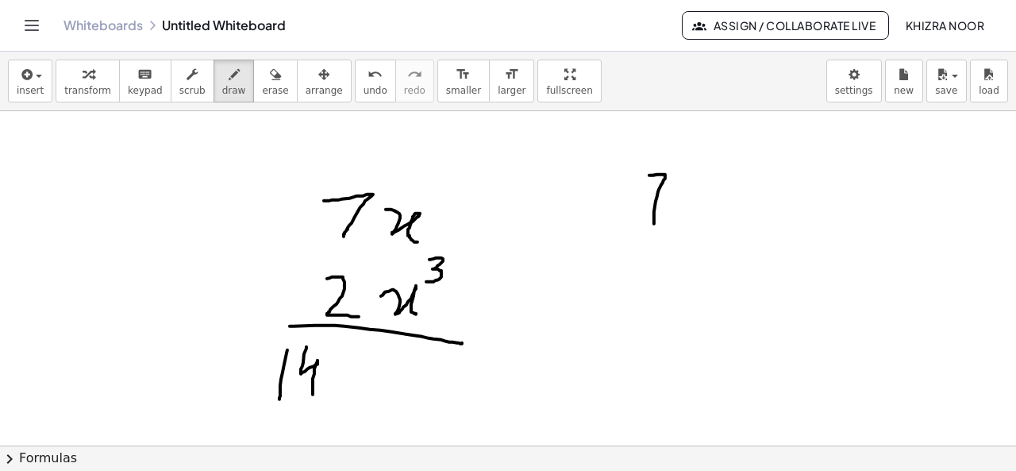
drag, startPoint x: 702, startPoint y: 196, endPoint x: 708, endPoint y: 210, distance: 15.6
drag, startPoint x: 640, startPoint y: 255, endPoint x: 672, endPoint y: 283, distance: 42.7
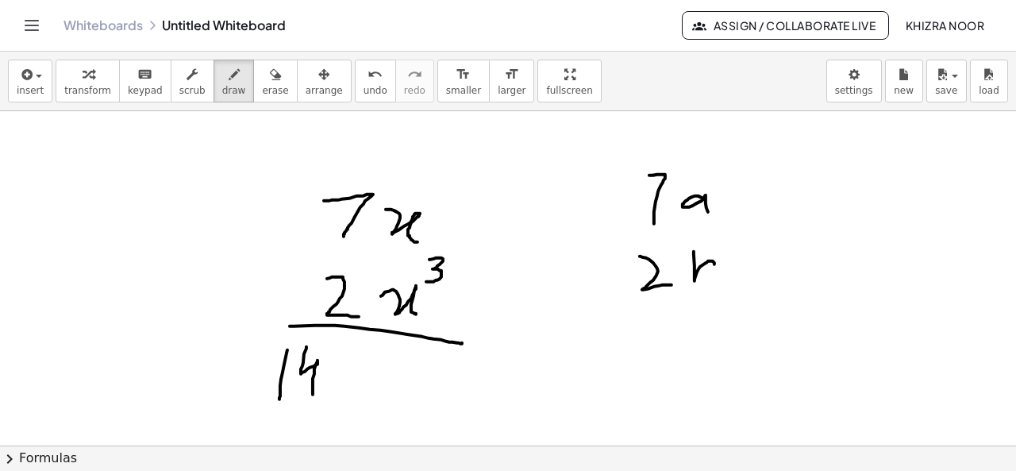
drag, startPoint x: 694, startPoint y: 250, endPoint x: 702, endPoint y: 277, distance: 28.4
drag, startPoint x: 606, startPoint y: 296, endPoint x: 772, endPoint y: 291, distance: 166.0
drag, startPoint x: 632, startPoint y: 320, endPoint x: 626, endPoint y: 358, distance: 38.5
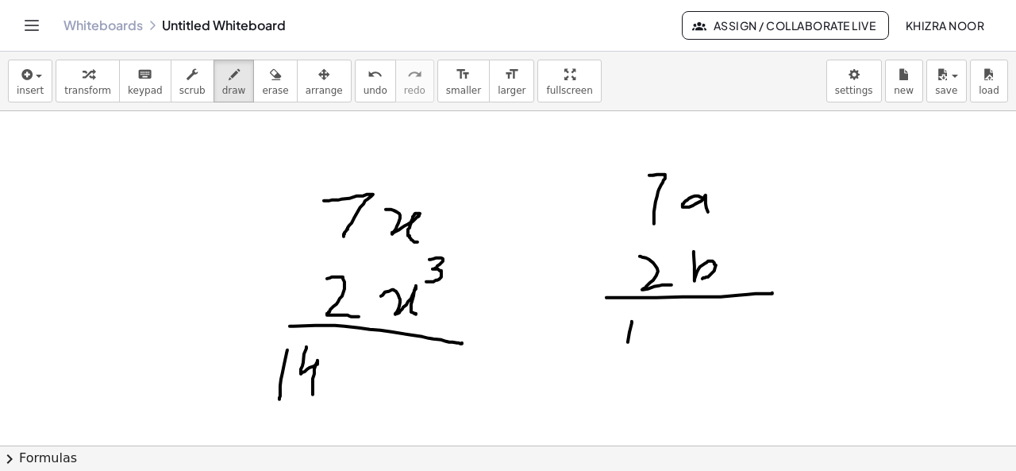
drag, startPoint x: 646, startPoint y: 320, endPoint x: 657, endPoint y: 368, distance: 48.9
drag, startPoint x: 698, startPoint y: 337, endPoint x: 709, endPoint y: 350, distance: 16.9
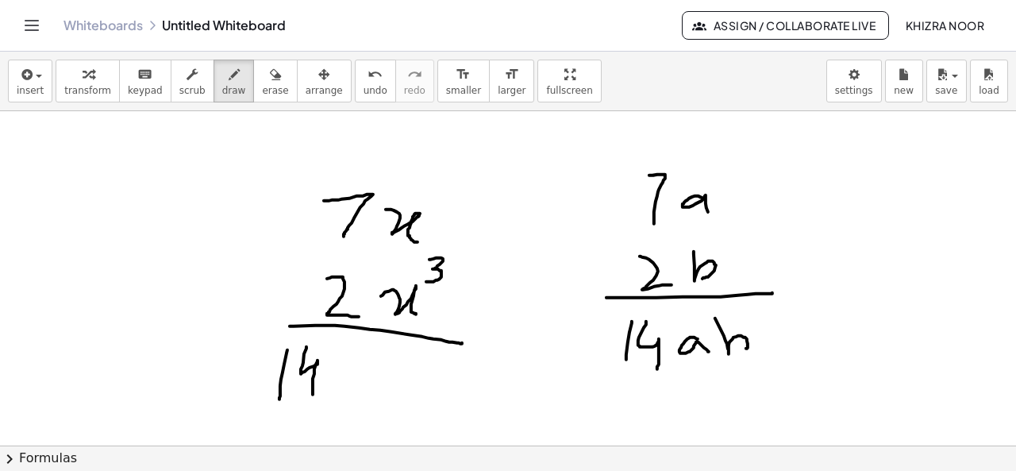
drag, startPoint x: 715, startPoint y: 317, endPoint x: 724, endPoint y: 351, distance: 35.2
drag, startPoint x: 346, startPoint y: 364, endPoint x: 377, endPoint y: 392, distance: 42.1
drag, startPoint x: 875, startPoint y: 187, endPoint x: 913, endPoint y: 209, distance: 43.4
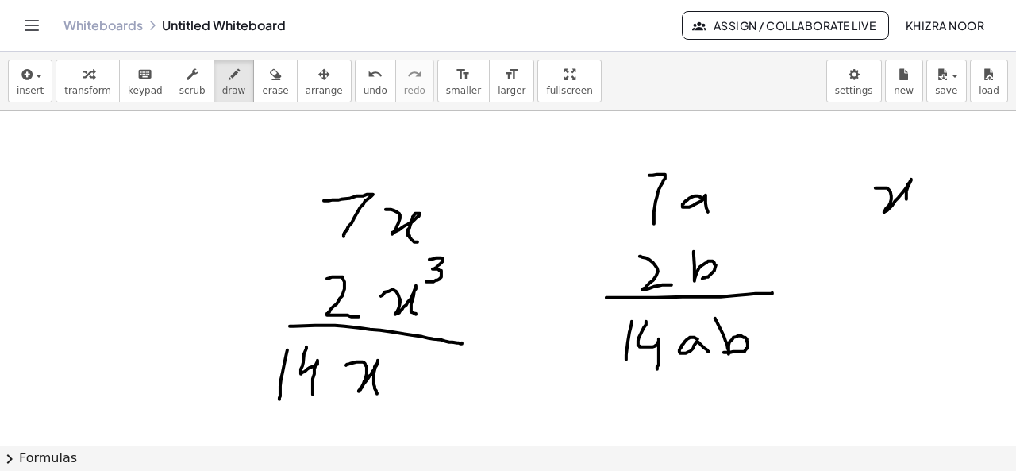
drag, startPoint x: 924, startPoint y: 150, endPoint x: 926, endPoint y: 170, distance: 20.0
drag, startPoint x: 38, startPoint y: 244, endPoint x: 81, endPoint y: 276, distance: 53.8
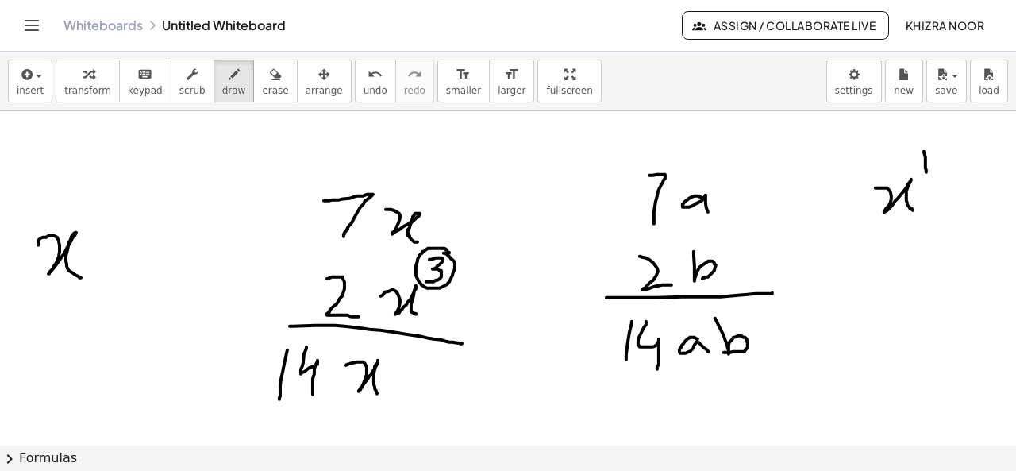
drag, startPoint x: 78, startPoint y: 196, endPoint x: 76, endPoint y: 213, distance: 16.7
drag, startPoint x: 86, startPoint y: 206, endPoint x: 81, endPoint y: 218, distance: 12.8
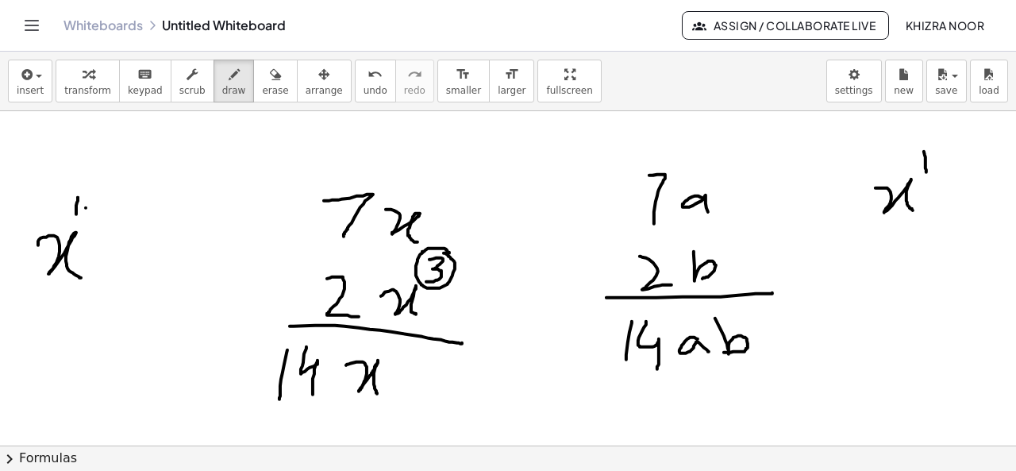
drag, startPoint x: 95, startPoint y: 194, endPoint x: 105, endPoint y: 217, distance: 24.2
drag, startPoint x: 114, startPoint y: 212, endPoint x: 110, endPoint y: 225, distance: 13.1
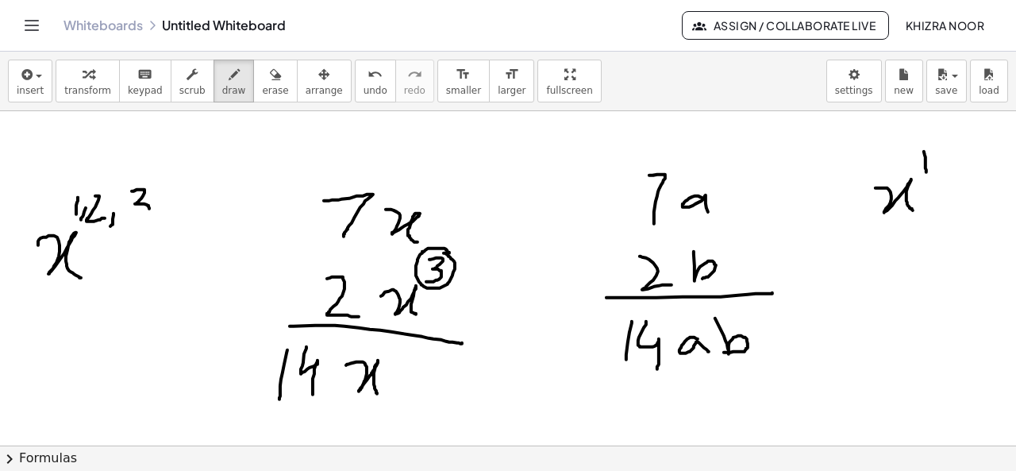
drag, startPoint x: 132, startPoint y: 190, endPoint x: 141, endPoint y: 218, distance: 30.1
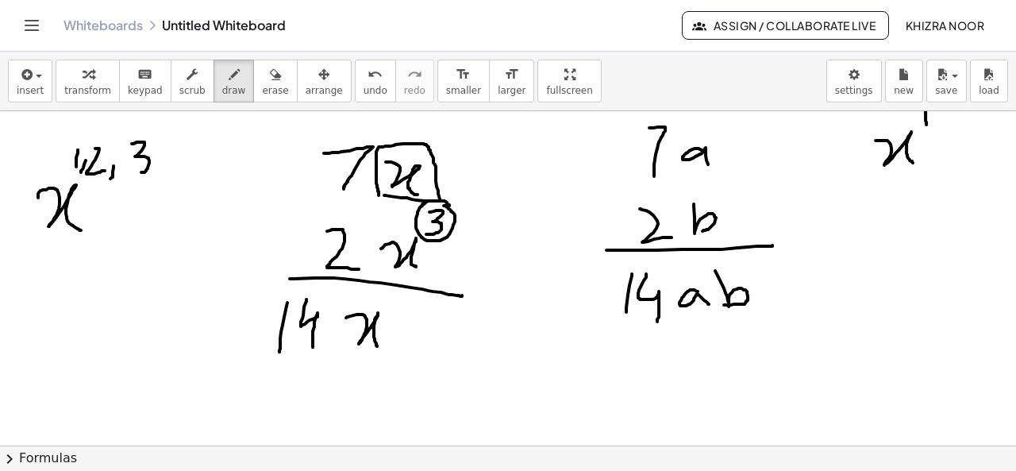
scroll to position [834, 0]
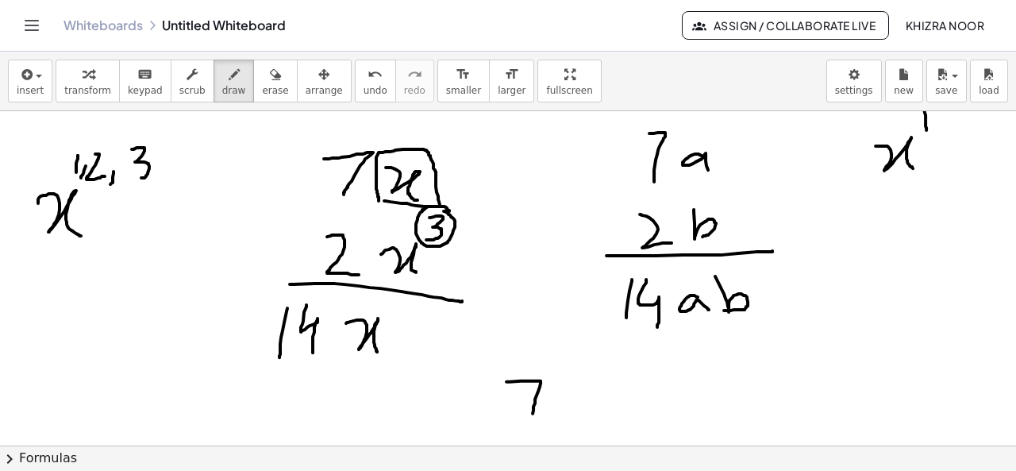
drag, startPoint x: 506, startPoint y: 380, endPoint x: 530, endPoint y: 424, distance: 49.7
click at [530, 424] on div at bounding box center [508, 115] width 1016 height 1677
drag, startPoint x: 553, startPoint y: 394, endPoint x: 591, endPoint y: 420, distance: 45.6
click at [591, 420] on div at bounding box center [508, 115] width 1016 height 1677
drag, startPoint x: 265, startPoint y: 245, endPoint x: 282, endPoint y: 255, distance: 19.2
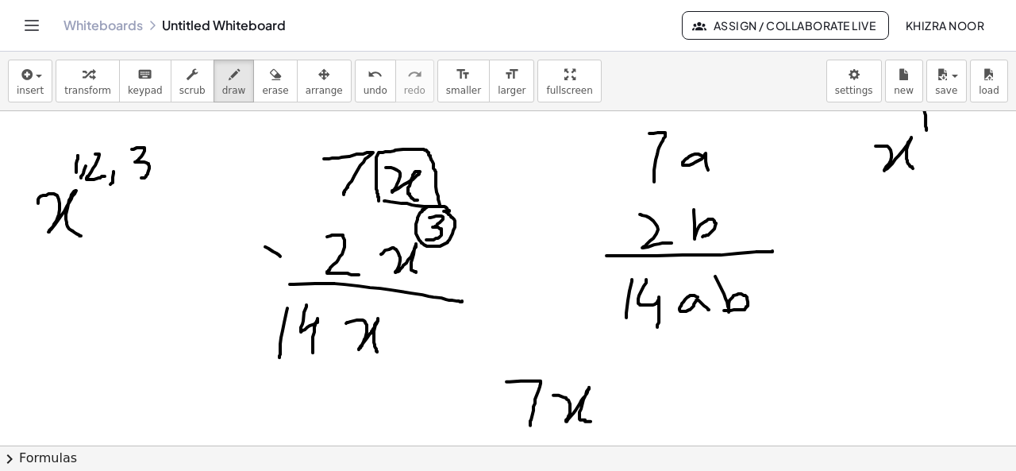
click at [282, 255] on div at bounding box center [508, 115] width 1016 height 1677
drag, startPoint x: 283, startPoint y: 235, endPoint x: 276, endPoint y: 244, distance: 11.4
click at [276, 244] on div at bounding box center [508, 115] width 1016 height 1677
drag, startPoint x: 276, startPoint y: 244, endPoint x: 264, endPoint y: 262, distance: 21.1
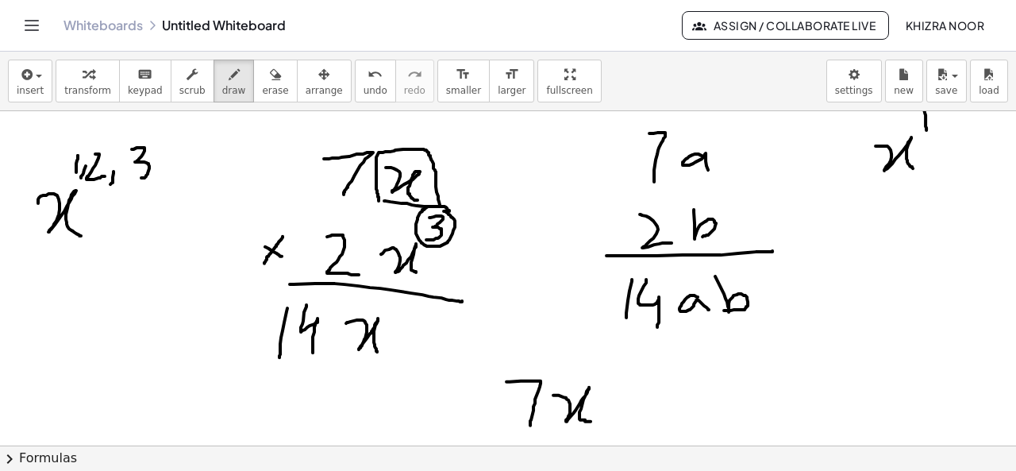
click at [264, 262] on div at bounding box center [508, 115] width 1016 height 1677
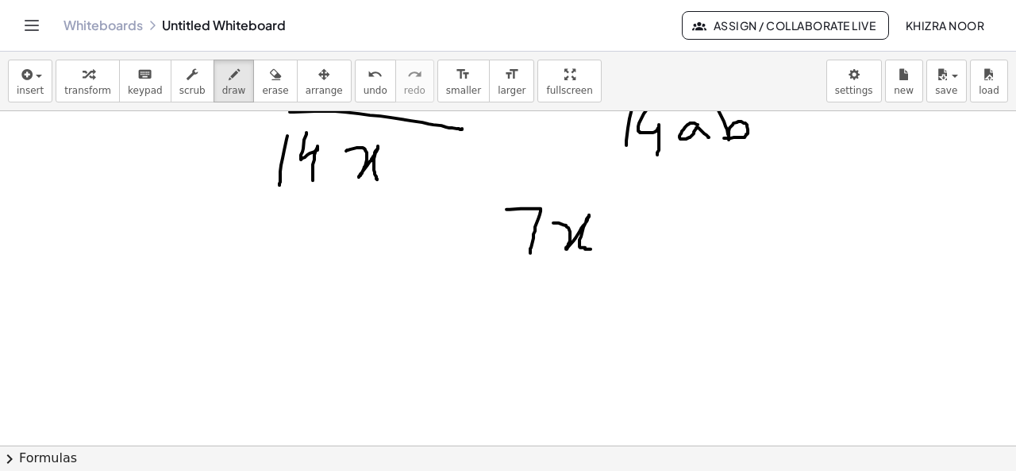
scroll to position [1012, 0]
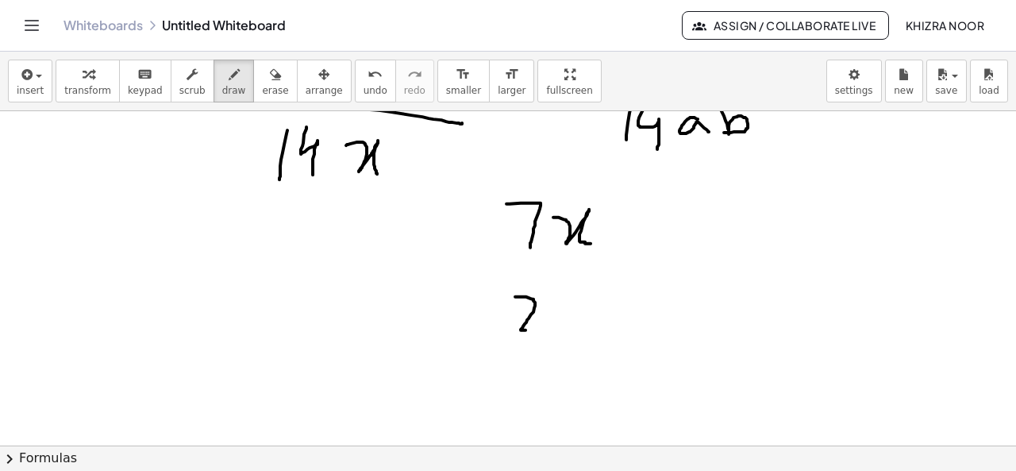
drag, startPoint x: 515, startPoint y: 295, endPoint x: 535, endPoint y: 329, distance: 38.8
drag, startPoint x: 557, startPoint y: 306, endPoint x: 587, endPoint y: 341, distance: 45.6
drag, startPoint x: 589, startPoint y: 287, endPoint x: 592, endPoint y: 306, distance: 19.3
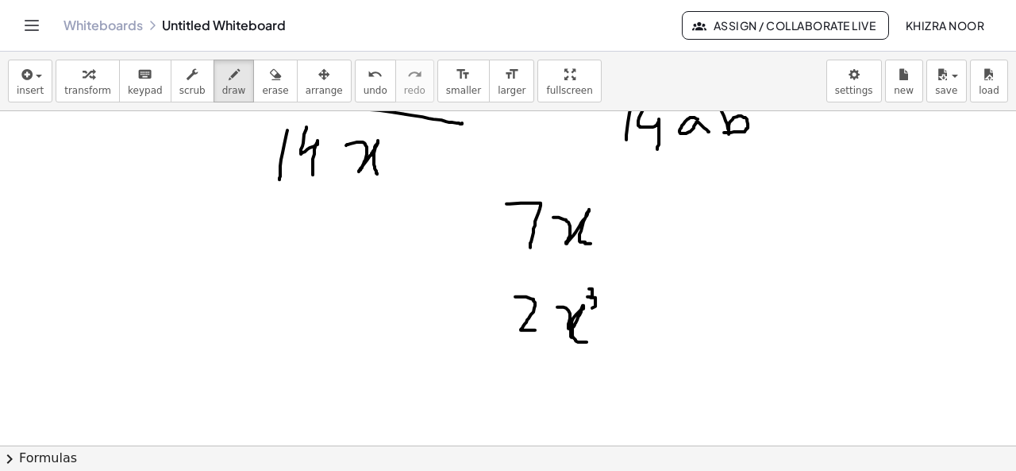
drag, startPoint x: 568, startPoint y: 322, endPoint x: 561, endPoint y: 337, distance: 16.7
drag, startPoint x: 479, startPoint y: 364, endPoint x: 668, endPoint y: 371, distance: 189.8
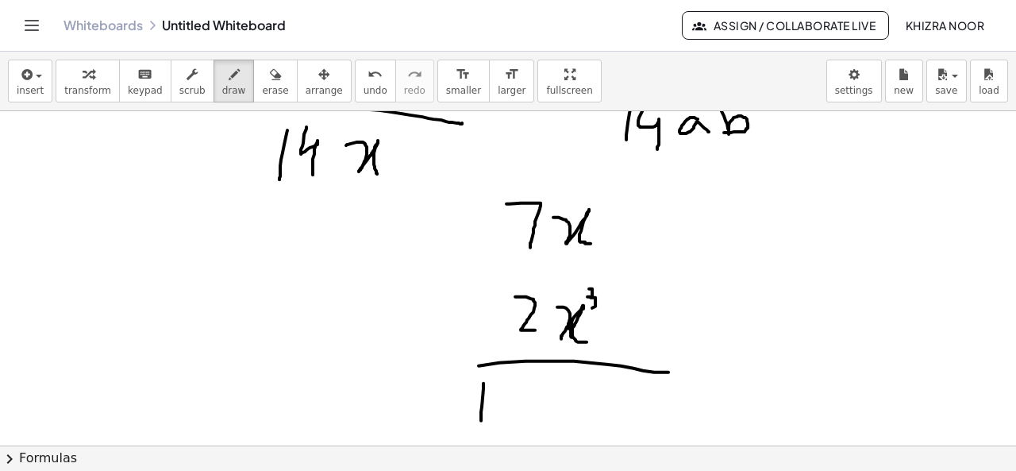
drag, startPoint x: 483, startPoint y: 382, endPoint x: 481, endPoint y: 419, distance: 37.4
drag, startPoint x: 515, startPoint y: 376, endPoint x: 529, endPoint y: 389, distance: 18.5
drag, startPoint x: 530, startPoint y: 378, endPoint x: 529, endPoint y: 418, distance: 40.5
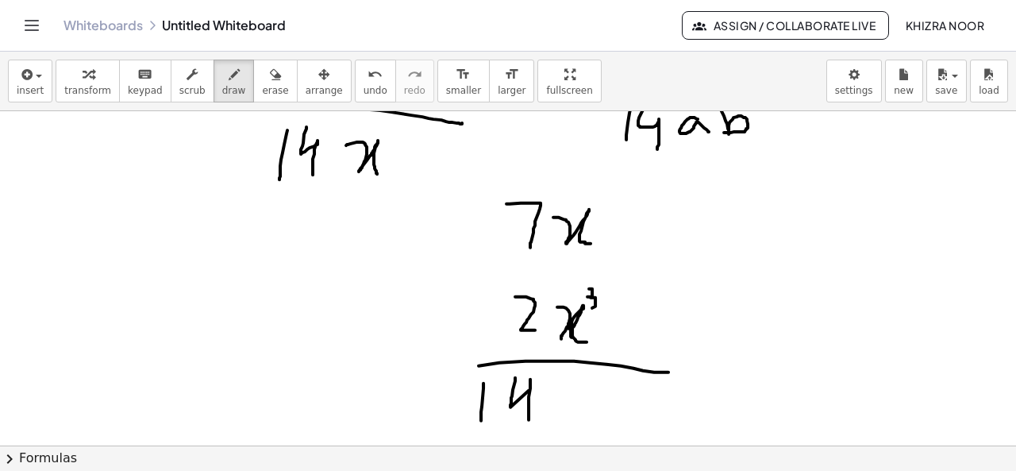
drag, startPoint x: 552, startPoint y: 391, endPoint x: 583, endPoint y: 410, distance: 35.9
drag, startPoint x: 594, startPoint y: 368, endPoint x: 598, endPoint y: 387, distance: 19.6
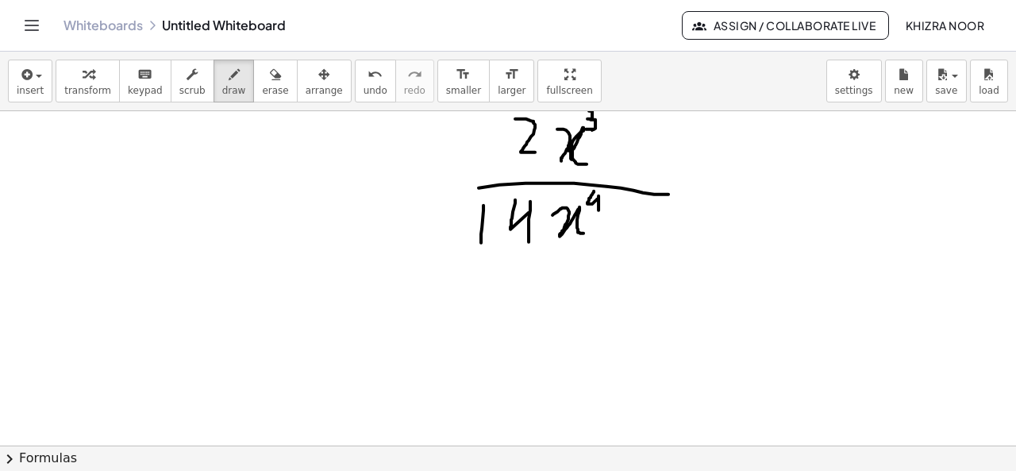
scroll to position [1193, 0]
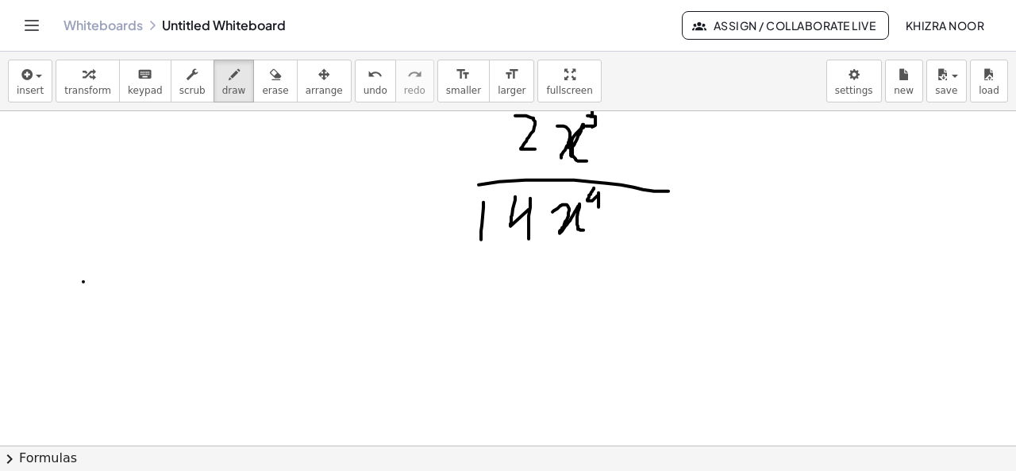
drag, startPoint x: 83, startPoint y: 280, endPoint x: 79, endPoint y: 306, distance: 25.8
drag, startPoint x: 95, startPoint y: 282, endPoint x: 94, endPoint y: 306, distance: 23.9
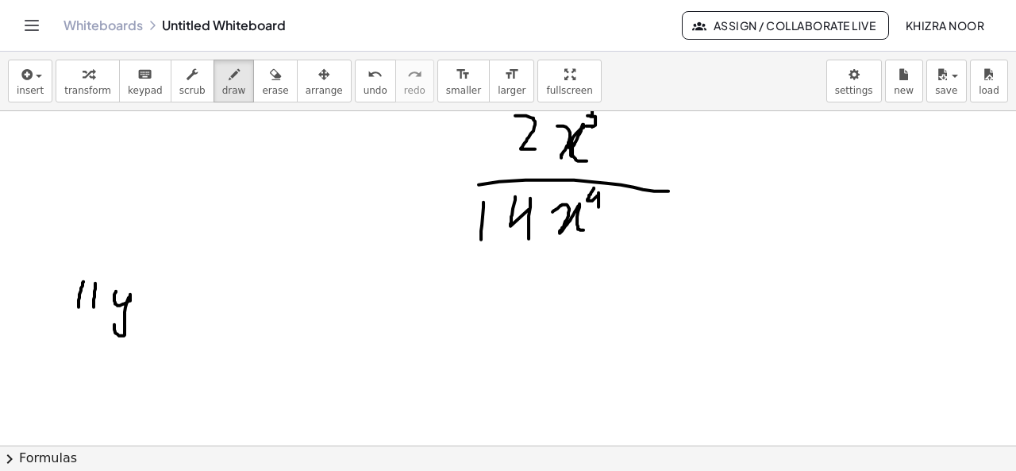
drag, startPoint x: 116, startPoint y: 290, endPoint x: 116, endPoint y: 315, distance: 25.4
drag, startPoint x: 141, startPoint y: 270, endPoint x: 146, endPoint y: 288, distance: 18.9
drag, startPoint x: 73, startPoint y: 361, endPoint x: 102, endPoint y: 390, distance: 40.4
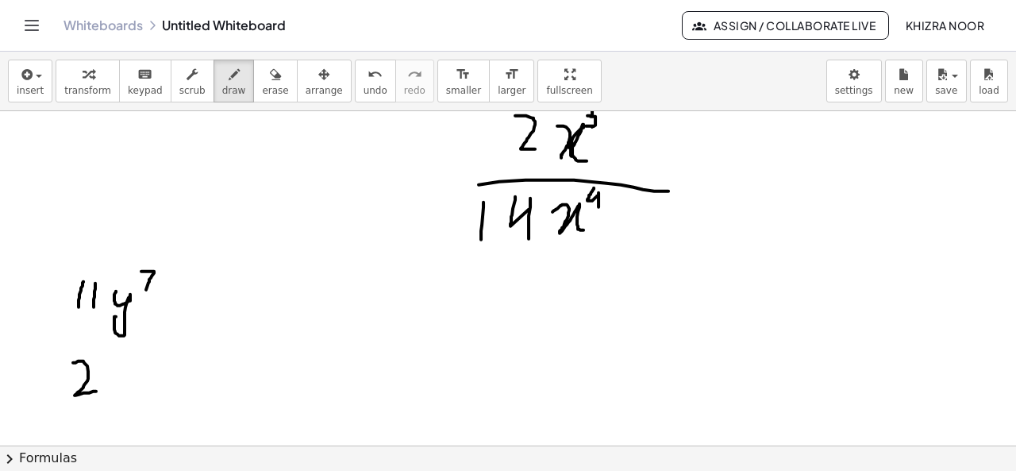
drag, startPoint x: 125, startPoint y: 360, endPoint x: 155, endPoint y: 382, distance: 36.4
drag, startPoint x: 155, startPoint y: 341, endPoint x: 167, endPoint y: 357, distance: 21.0
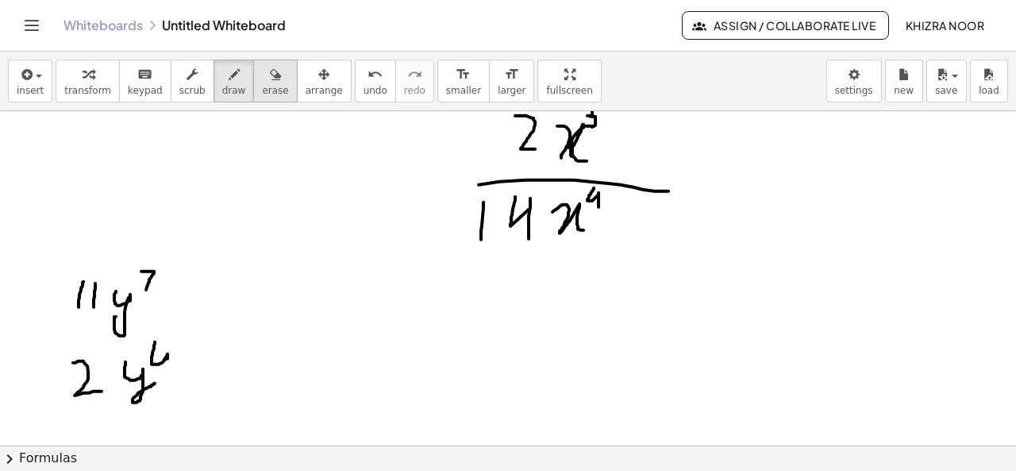
click at [270, 77] on icon "button" at bounding box center [275, 74] width 11 height 19
drag, startPoint x: 190, startPoint y: 329, endPoint x: 179, endPoint y: 342, distance: 16.9
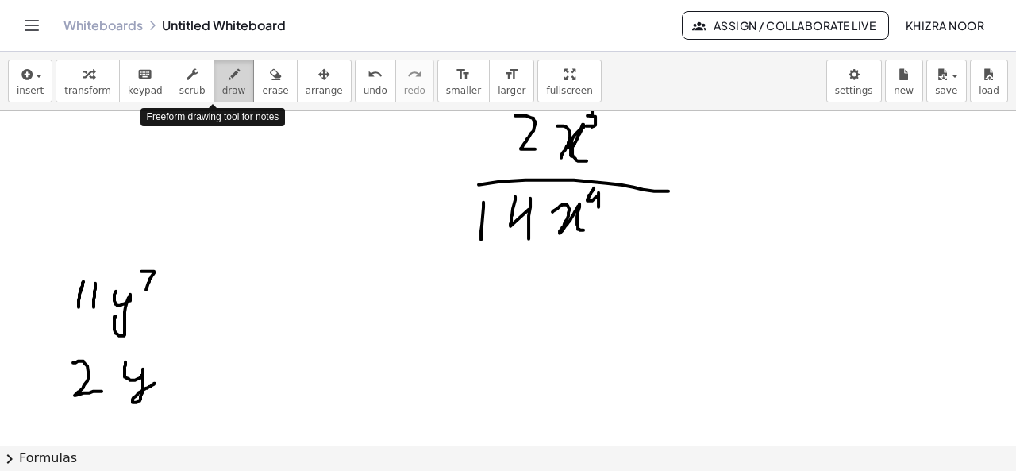
click at [222, 91] on span "draw" at bounding box center [234, 90] width 24 height 11
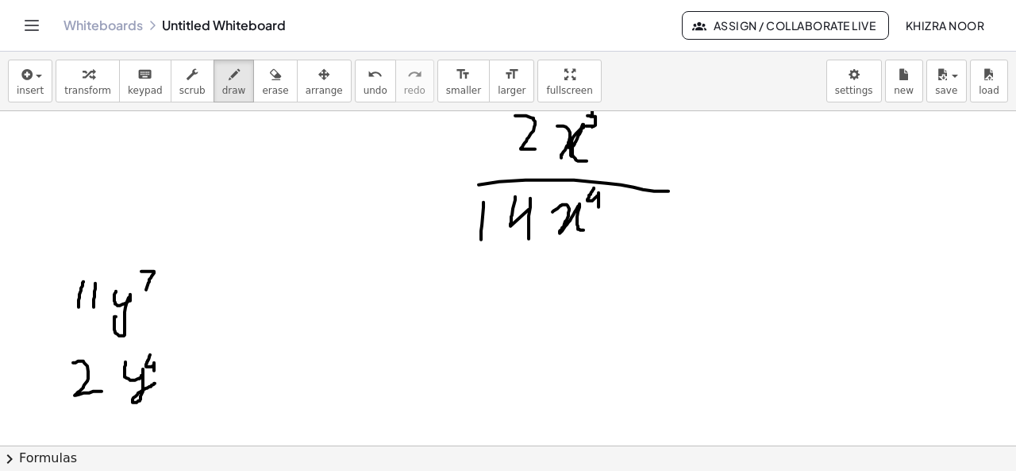
drag, startPoint x: 150, startPoint y: 353, endPoint x: 154, endPoint y: 372, distance: 19.5
drag, startPoint x: 32, startPoint y: 423, endPoint x: 179, endPoint y: 419, distance: 147.7
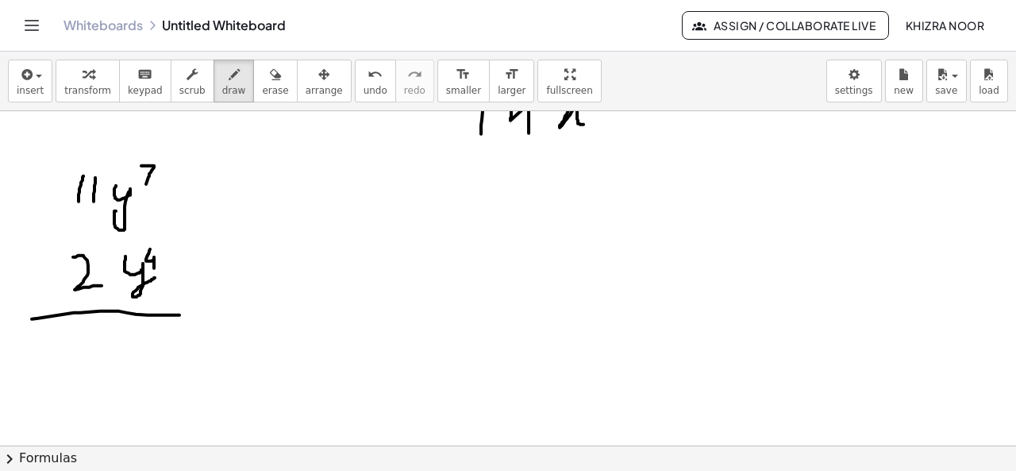
scroll to position [1306, 0]
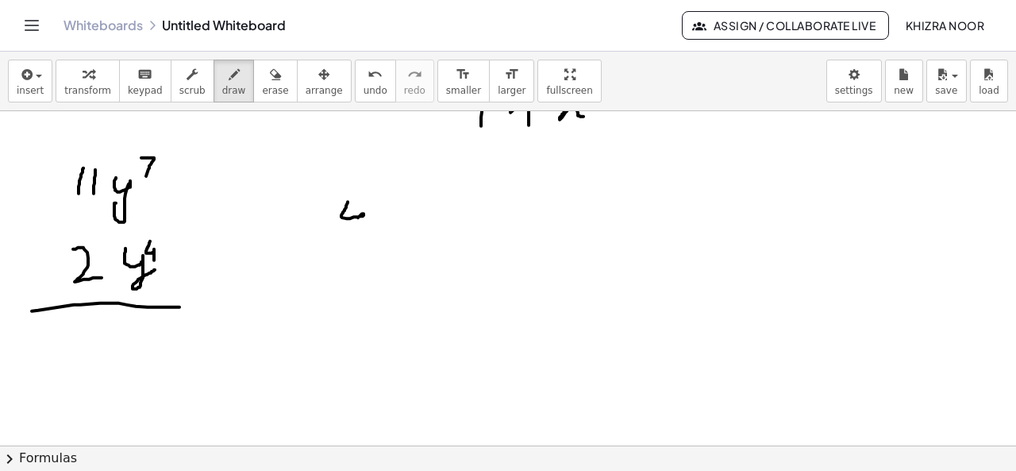
drag, startPoint x: 348, startPoint y: 200, endPoint x: 352, endPoint y: 236, distance: 35.9
drag, startPoint x: 357, startPoint y: 254, endPoint x: 337, endPoint y: 283, distance: 35.4
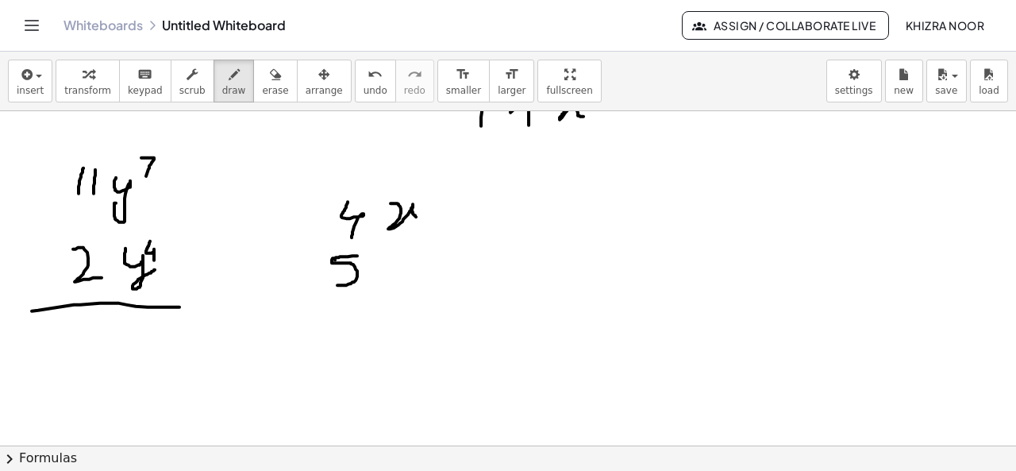
drag, startPoint x: 391, startPoint y: 202, endPoint x: 424, endPoint y: 221, distance: 38.4
drag, startPoint x: 416, startPoint y: 179, endPoint x: 428, endPoint y: 189, distance: 15.8
drag, startPoint x: 375, startPoint y: 259, endPoint x: 406, endPoint y: 275, distance: 34.5
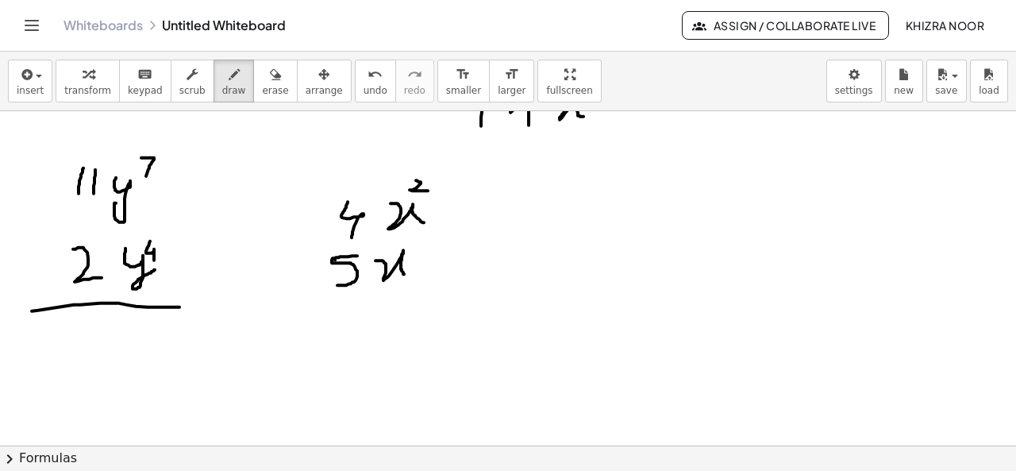
drag, startPoint x: 414, startPoint y: 237, endPoint x: 422, endPoint y: 253, distance: 18.5
drag, startPoint x: 302, startPoint y: 298, endPoint x: 515, endPoint y: 299, distance: 213.5
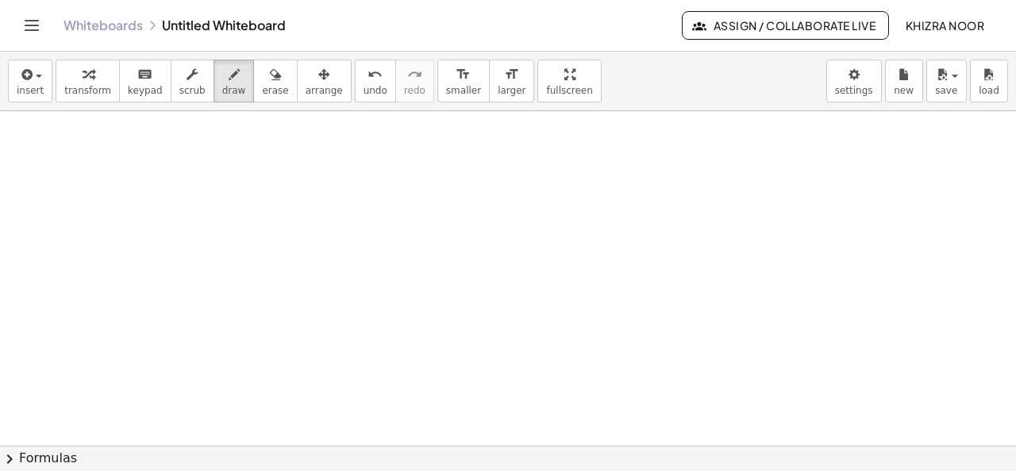
scroll to position [1571, 0]
drag, startPoint x: 90, startPoint y: 163, endPoint x: 98, endPoint y: 199, distance: 37.4
drag, startPoint x: 130, startPoint y: 156, endPoint x: 113, endPoint y: 206, distance: 53.0
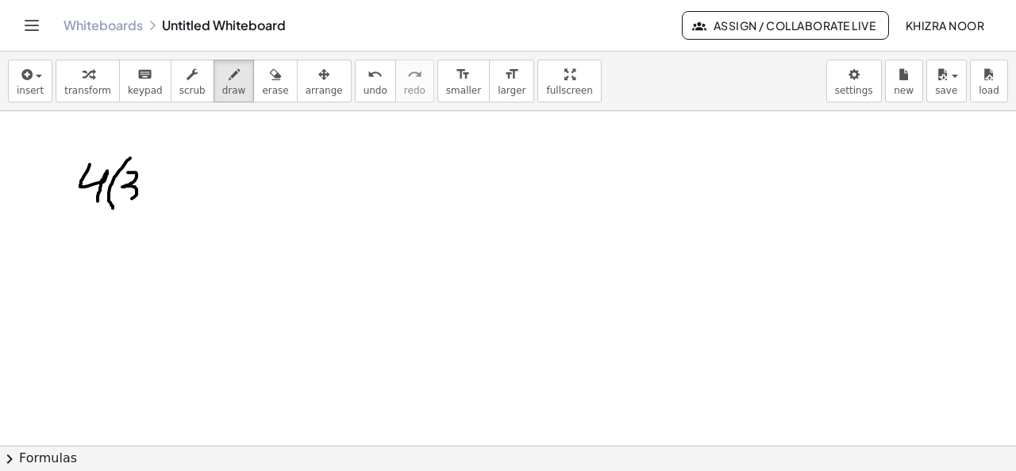
drag, startPoint x: 128, startPoint y: 171, endPoint x: 125, endPoint y: 200, distance: 29.5
drag, startPoint x: 145, startPoint y: 186, endPoint x: 165, endPoint y: 201, distance: 24.9
drag, startPoint x: 189, startPoint y: 175, endPoint x: 189, endPoint y: 191, distance: 15.9
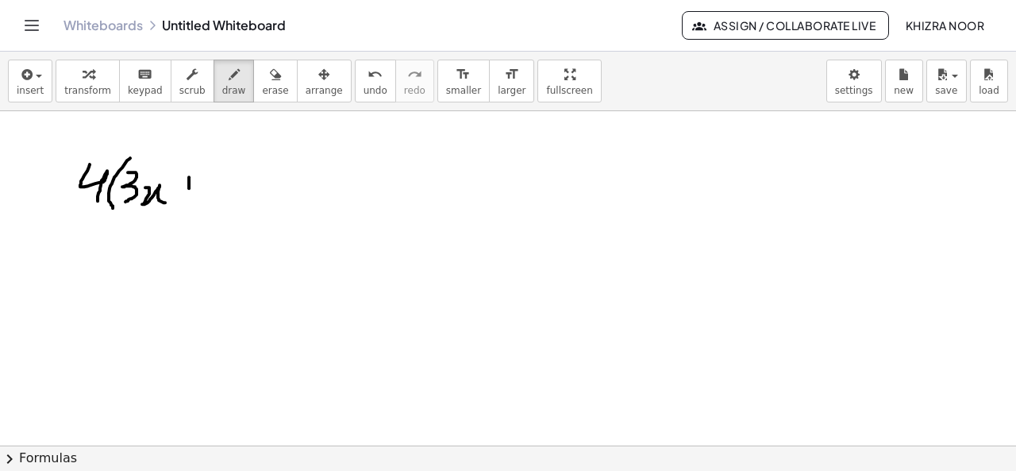
drag, startPoint x: 179, startPoint y: 183, endPoint x: 194, endPoint y: 183, distance: 14.3
drag, startPoint x: 217, startPoint y: 161, endPoint x: 211, endPoint y: 186, distance: 25.4
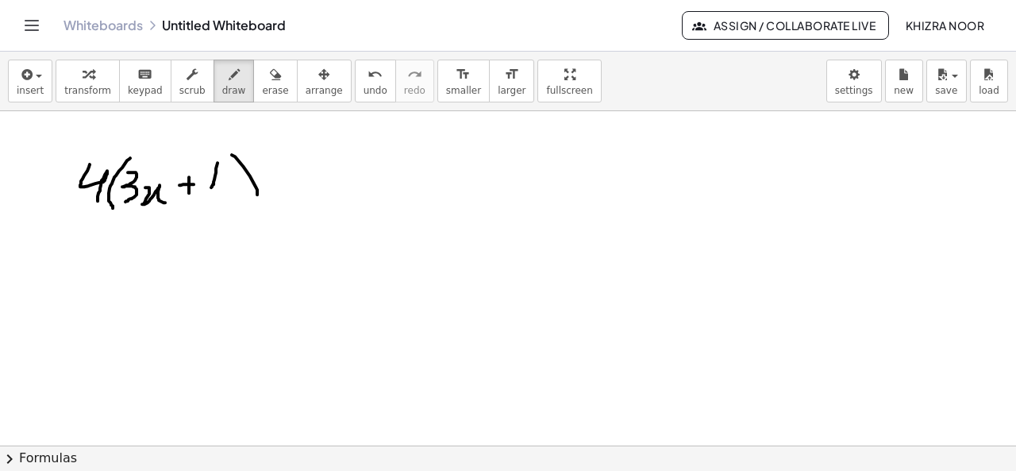
drag, startPoint x: 232, startPoint y: 153, endPoint x: 243, endPoint y: 226, distance: 73.9
drag, startPoint x: 294, startPoint y: 187, endPoint x: 314, endPoint y: 185, distance: 20.7
drag, startPoint x: 292, startPoint y: 196, endPoint x: 321, endPoint y: 194, distance: 29.4
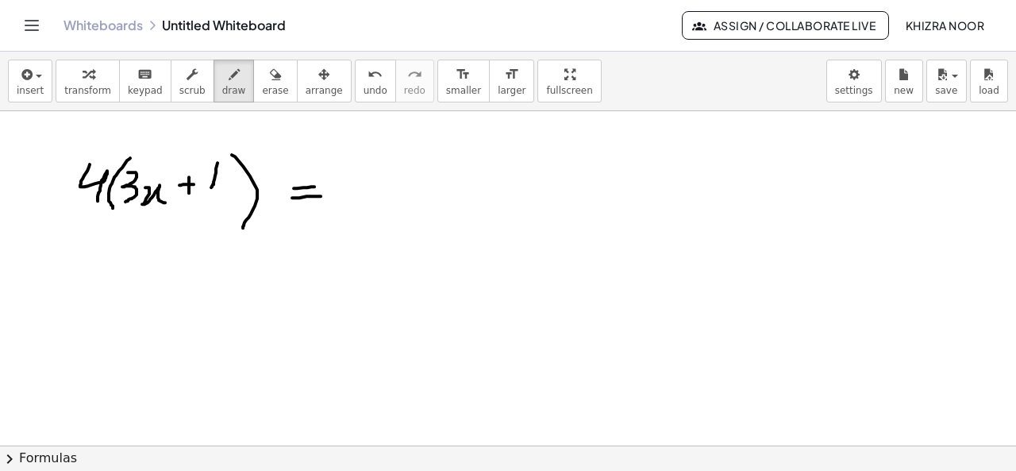
drag, startPoint x: 370, startPoint y: 171, endPoint x: 391, endPoint y: 201, distance: 36.5
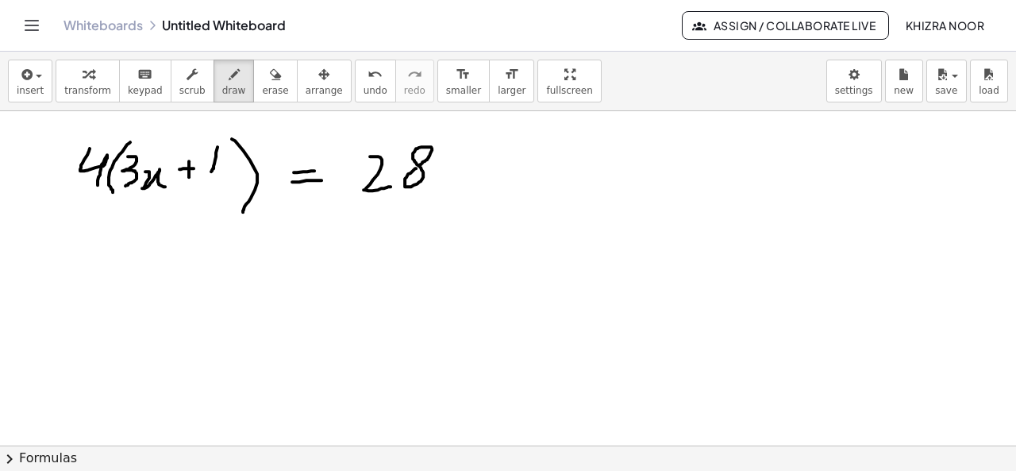
scroll to position [1590, 0]
drag, startPoint x: 213, startPoint y: 167, endPoint x: 210, endPoint y: 177, distance: 9.8
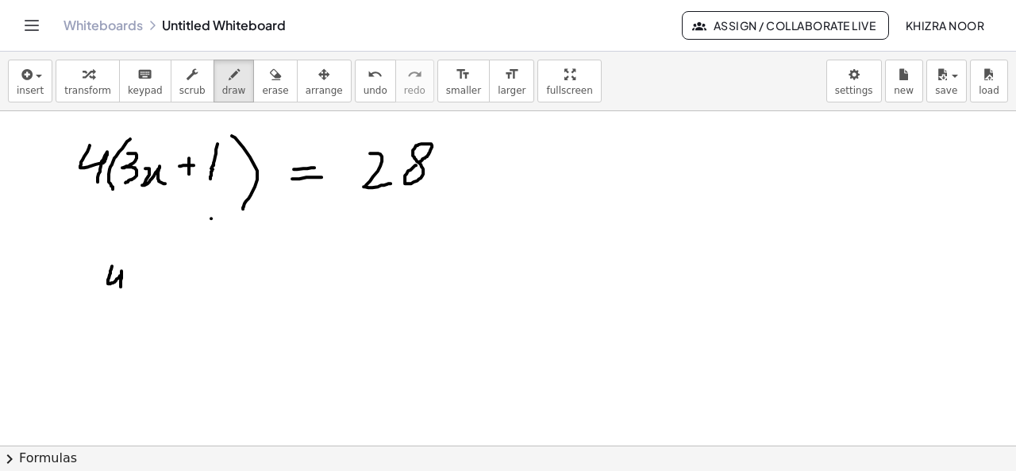
drag, startPoint x: 112, startPoint y: 264, endPoint x: 121, endPoint y: 287, distance: 24.6
drag, startPoint x: 148, startPoint y: 255, endPoint x: 140, endPoint y: 298, distance: 44.5
drag, startPoint x: 150, startPoint y: 269, endPoint x: 161, endPoint y: 294, distance: 27.7
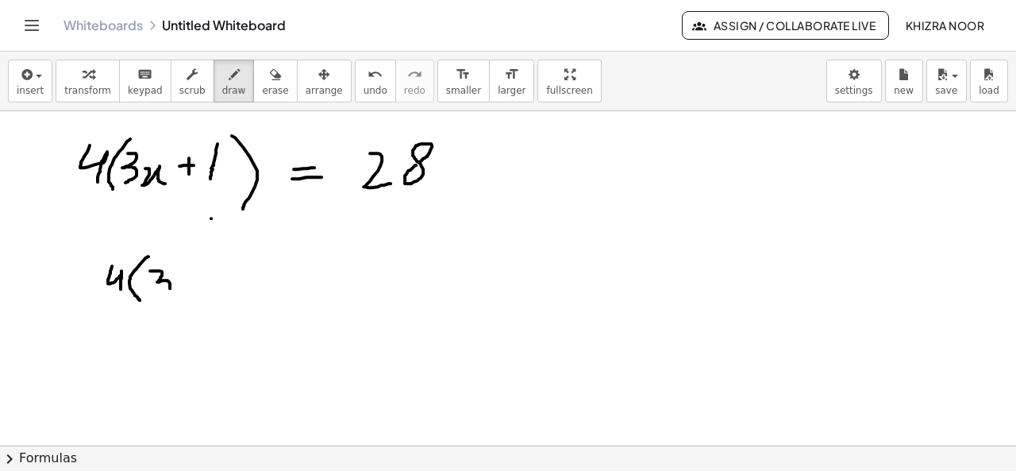
drag, startPoint x: 103, startPoint y: 232, endPoint x: 238, endPoint y: 225, distance: 135.1
drag, startPoint x: 180, startPoint y: 273, endPoint x: 203, endPoint y: 289, distance: 28.0
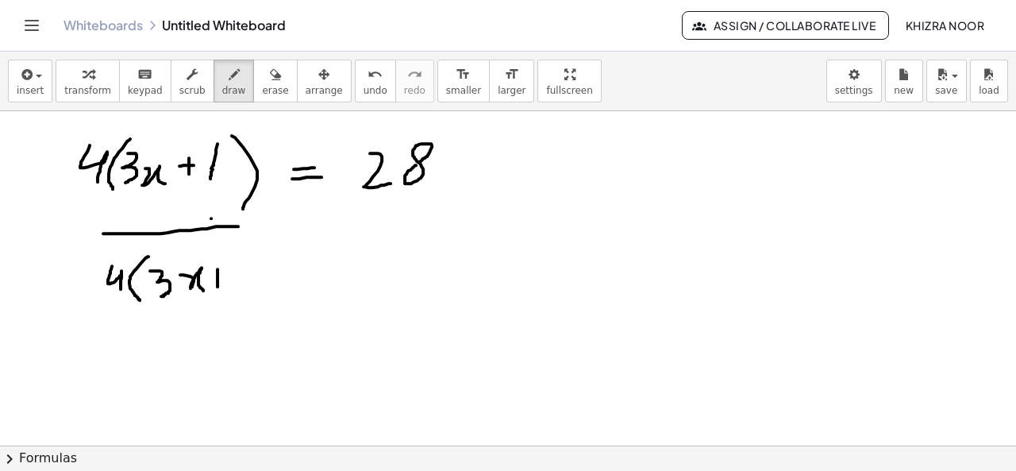
drag, startPoint x: 217, startPoint y: 267, endPoint x: 217, endPoint y: 285, distance: 17.5
drag, startPoint x: 212, startPoint y: 275, endPoint x: 232, endPoint y: 275, distance: 19.8
drag, startPoint x: 248, startPoint y: 254, endPoint x: 249, endPoint y: 286, distance: 31.8
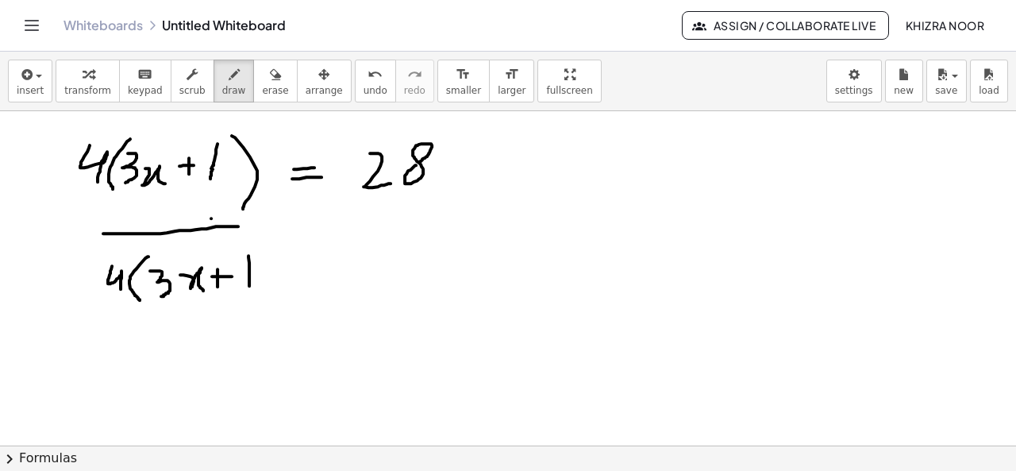
drag, startPoint x: 262, startPoint y: 248, endPoint x: 271, endPoint y: 294, distance: 46.9
drag, startPoint x: 298, startPoint y: 279, endPoint x: 314, endPoint y: 279, distance: 15.9
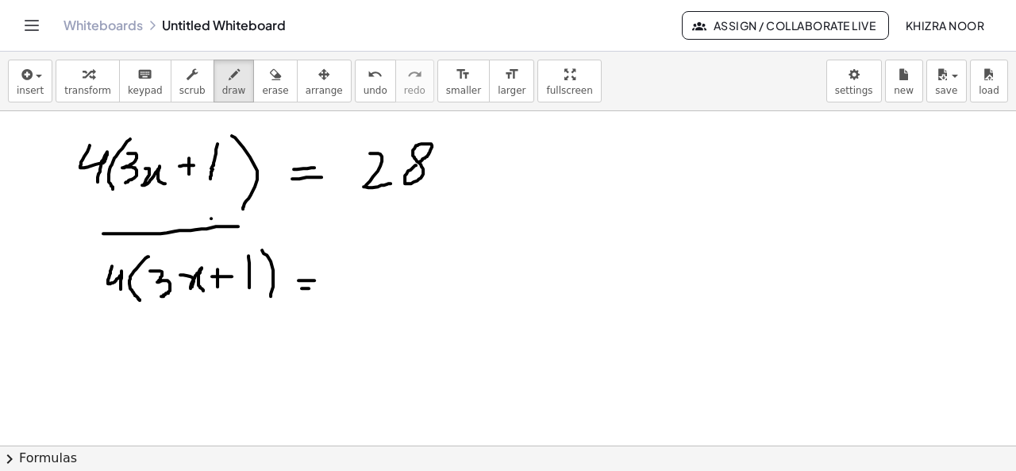
drag, startPoint x: 302, startPoint y: 287, endPoint x: 316, endPoint y: 287, distance: 14.3
drag, startPoint x: 366, startPoint y: 250, endPoint x: 388, endPoint y: 277, distance: 35.0
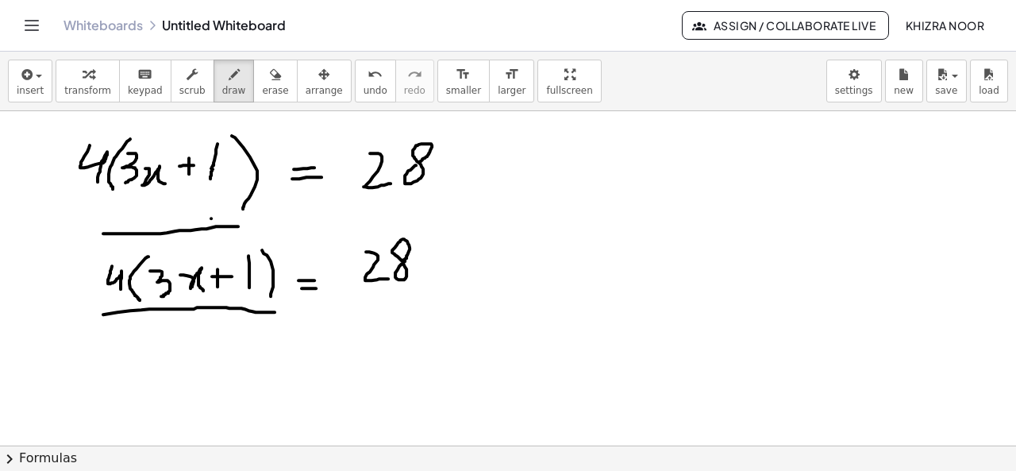
drag, startPoint x: 103, startPoint y: 313, endPoint x: 275, endPoint y: 310, distance: 171.5
drag, startPoint x: 181, startPoint y: 321, endPoint x: 191, endPoint y: 366, distance: 45.6
drag, startPoint x: 356, startPoint y: 298, endPoint x: 446, endPoint y: 287, distance: 91.1
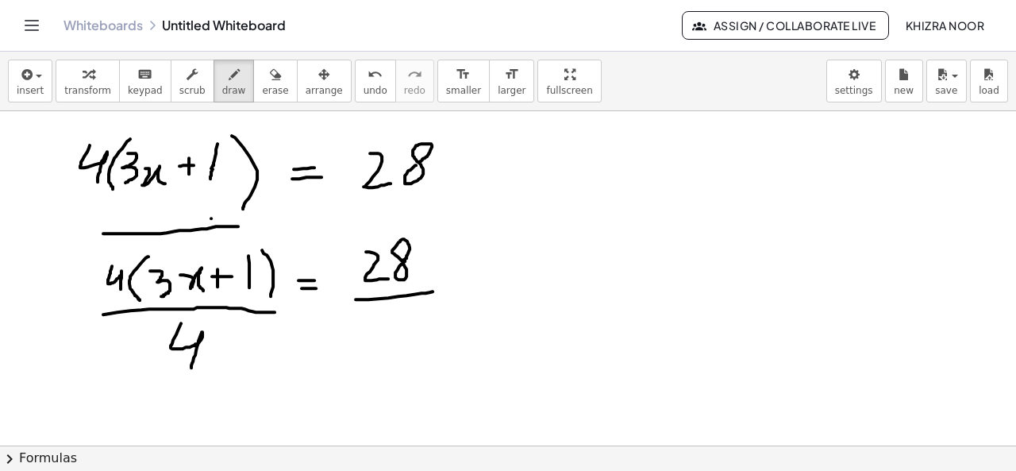
drag, startPoint x: 400, startPoint y: 306, endPoint x: 408, endPoint y: 353, distance: 48.3
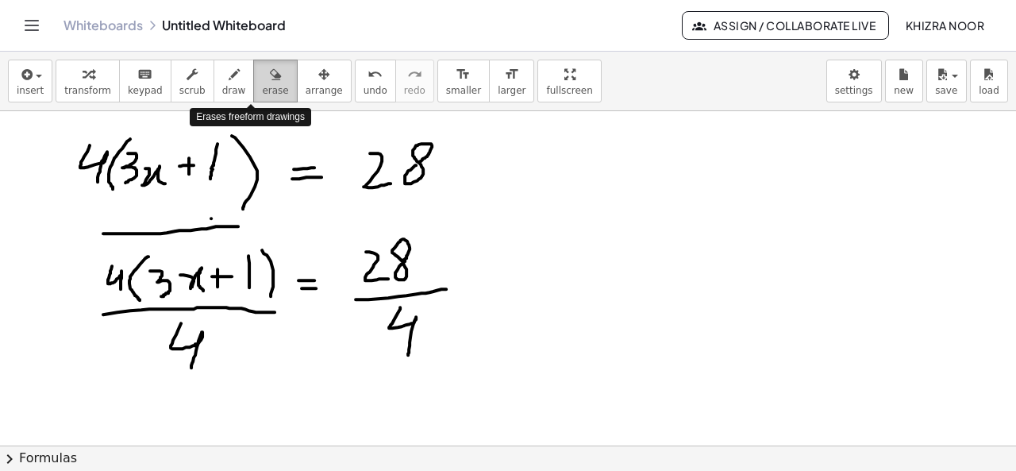
click at [262, 87] on span "erase" at bounding box center [275, 90] width 26 height 11
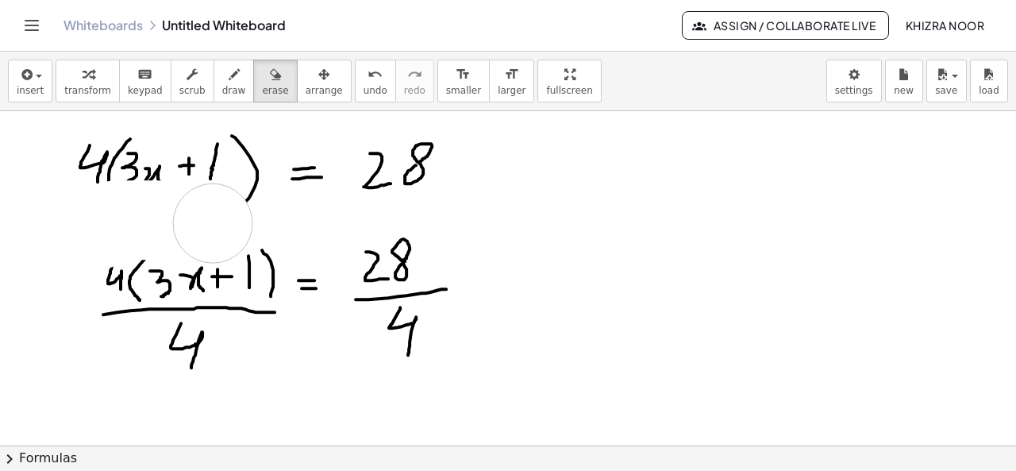
drag, startPoint x: 71, startPoint y: 231, endPoint x: 213, endPoint y: 221, distance: 142.4
click at [229, 80] on icon "button" at bounding box center [234, 74] width 11 height 19
drag, startPoint x: 132, startPoint y: 178, endPoint x: 122, endPoint y: 179, distance: 9.6
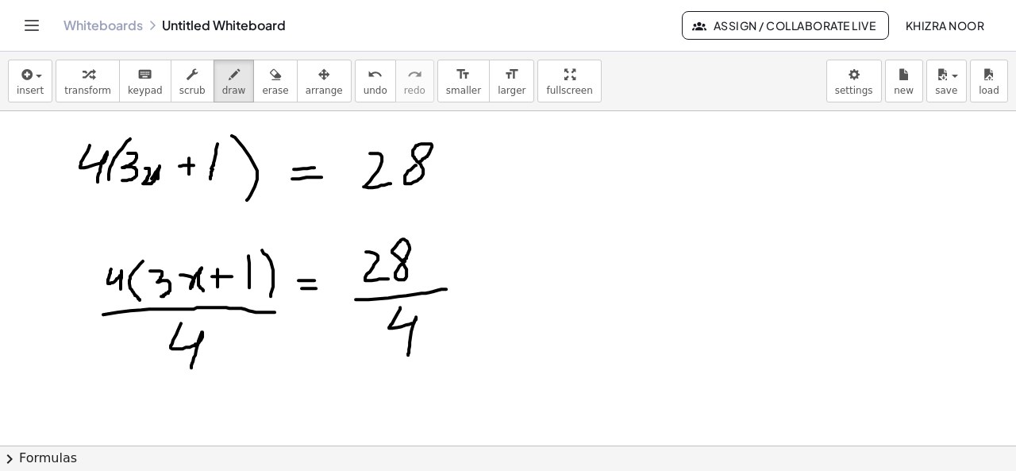
drag, startPoint x: 148, startPoint y: 175, endPoint x: 158, endPoint y: 173, distance: 10.6
drag, startPoint x: 121, startPoint y: 282, endPoint x: 121, endPoint y: 291, distance: 9.5
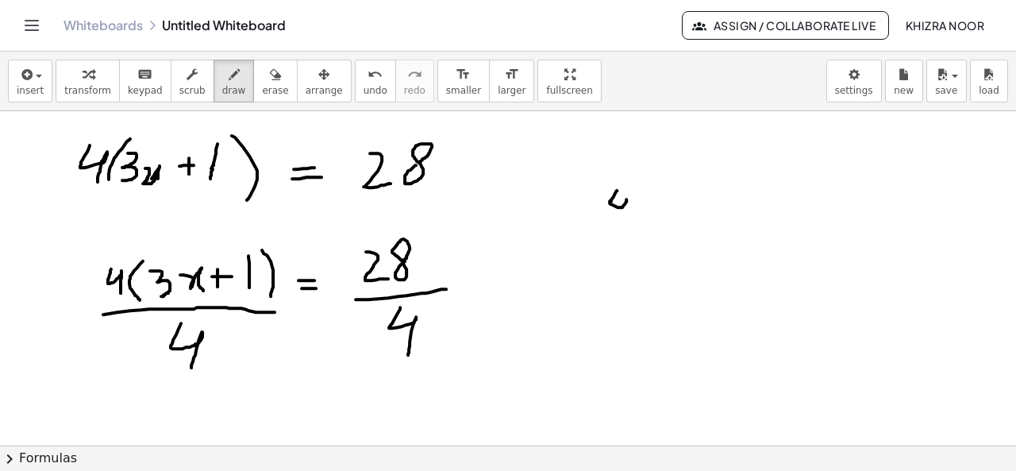
drag, startPoint x: 617, startPoint y: 189, endPoint x: 622, endPoint y: 226, distance: 37.7
drag, startPoint x: 633, startPoint y: 210, endPoint x: 655, endPoint y: 225, distance: 26.2
drag, startPoint x: 675, startPoint y: 202, endPoint x: 676, endPoint y: 220, distance: 17.5
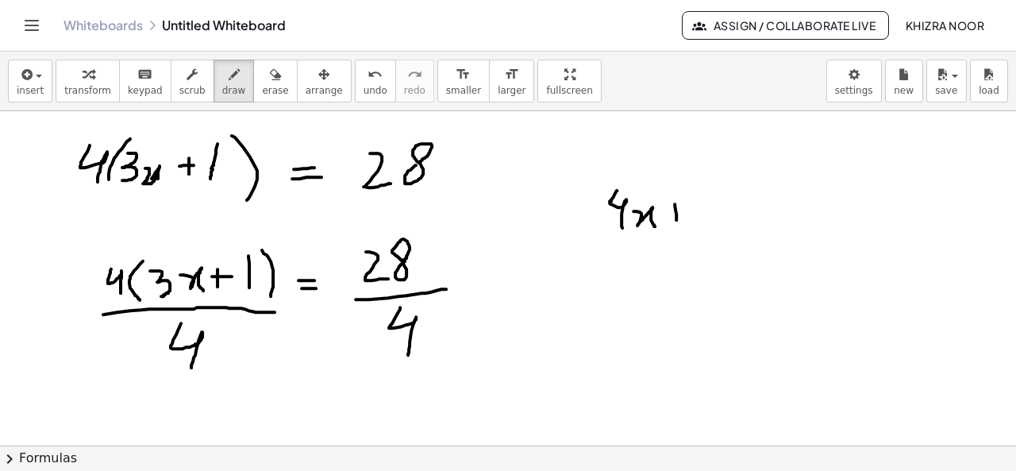
drag, startPoint x: 666, startPoint y: 214, endPoint x: 683, endPoint y: 211, distance: 17.0
drag, startPoint x: 700, startPoint y: 190, endPoint x: 699, endPoint y: 210, distance: 19.9
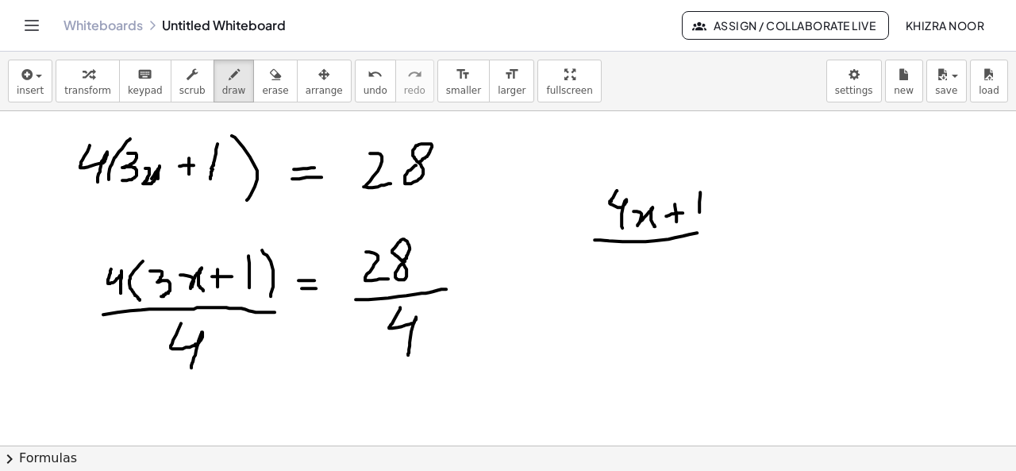
drag, startPoint x: 595, startPoint y: 238, endPoint x: 713, endPoint y: 230, distance: 118.5
drag, startPoint x: 646, startPoint y: 256, endPoint x: 675, endPoint y: 297, distance: 50.2
drag, startPoint x: 637, startPoint y: 187, endPoint x: 614, endPoint y: 213, distance: 34.4
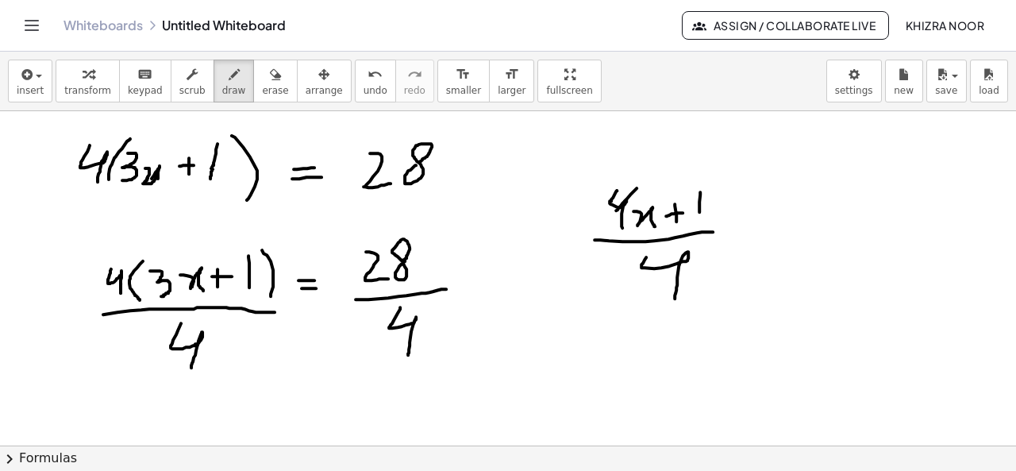
drag, startPoint x: 698, startPoint y: 243, endPoint x: 649, endPoint y: 291, distance: 68.5
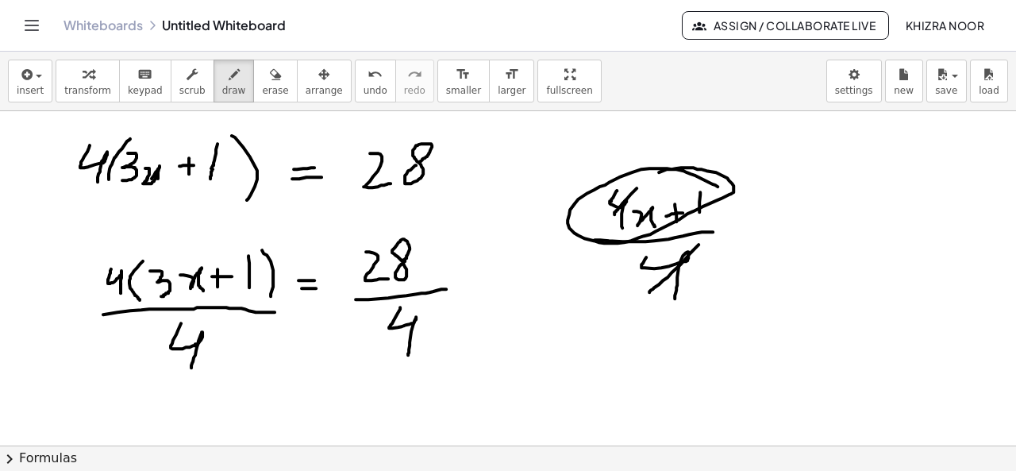
drag, startPoint x: 718, startPoint y: 185, endPoint x: 635, endPoint y: 183, distance: 82.6
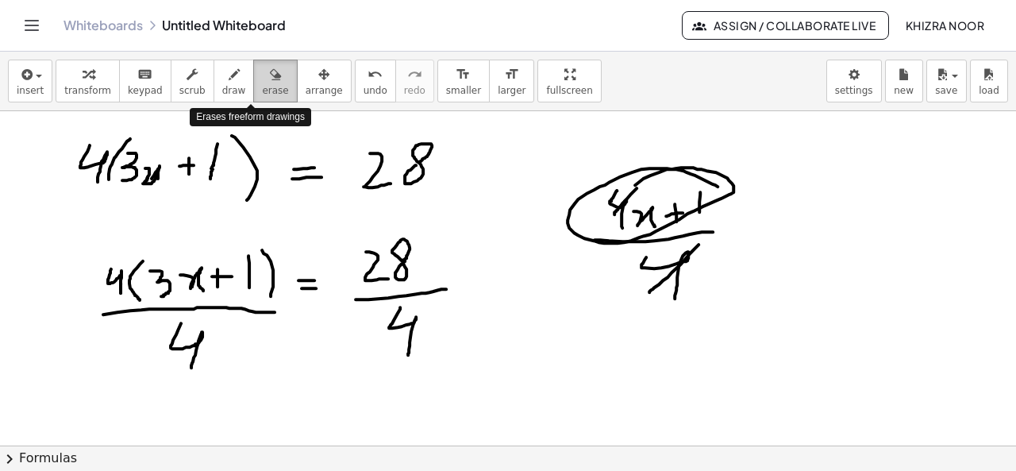
click at [262, 77] on div "button" at bounding box center [275, 73] width 26 height 19
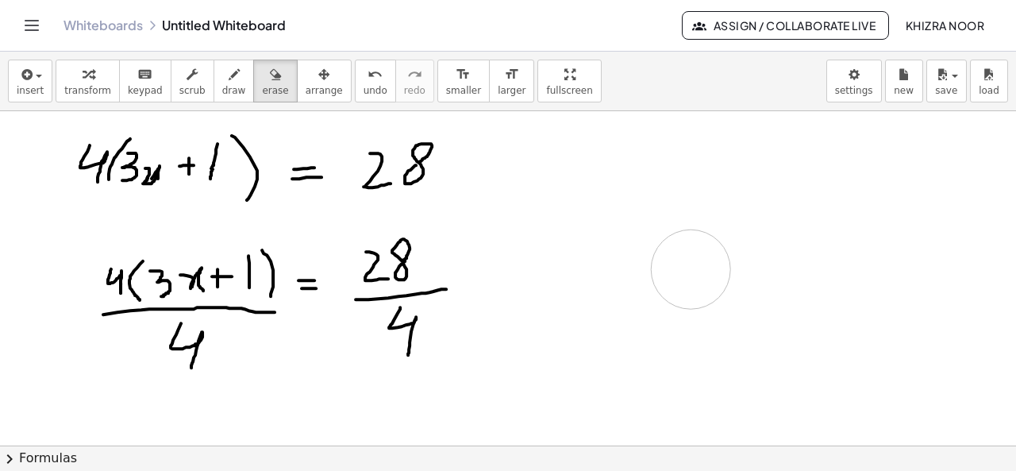
drag, startPoint x: 568, startPoint y: 214, endPoint x: 455, endPoint y: 206, distance: 113.0
drag, startPoint x: 212, startPoint y: 319, endPoint x: 170, endPoint y: 355, distance: 55.2
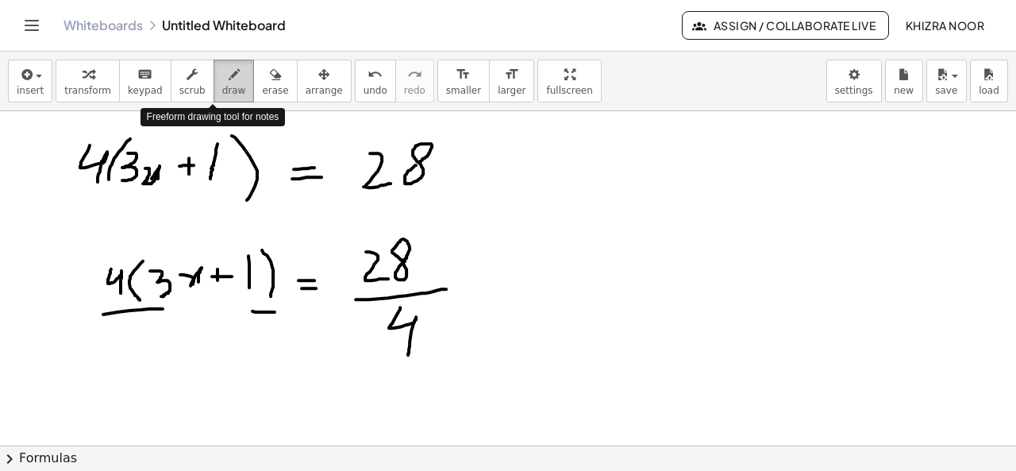
click at [222, 87] on span "draw" at bounding box center [234, 90] width 24 height 11
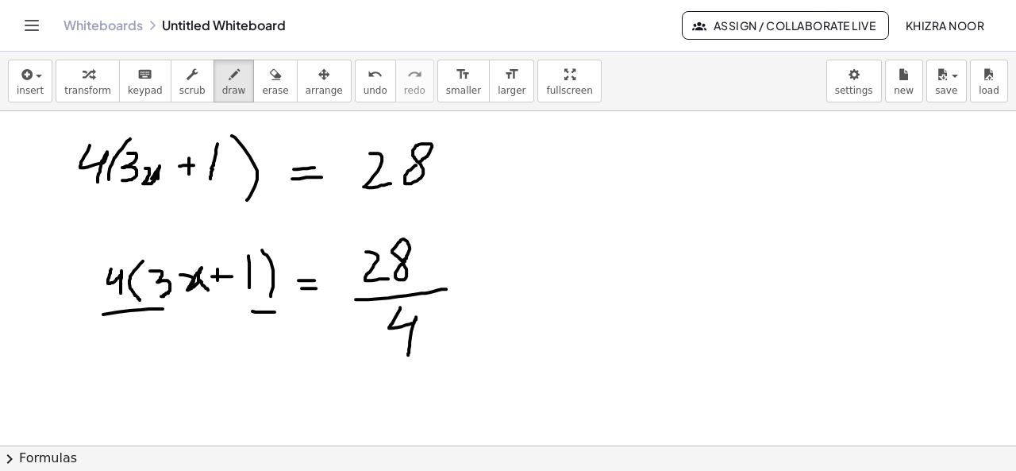
drag, startPoint x: 192, startPoint y: 281, endPoint x: 208, endPoint y: 289, distance: 17.7
drag, startPoint x: 156, startPoint y: 310, endPoint x: 267, endPoint y: 325, distance: 112.0
drag, startPoint x: 184, startPoint y: 329, endPoint x: 195, endPoint y: 375, distance: 47.4
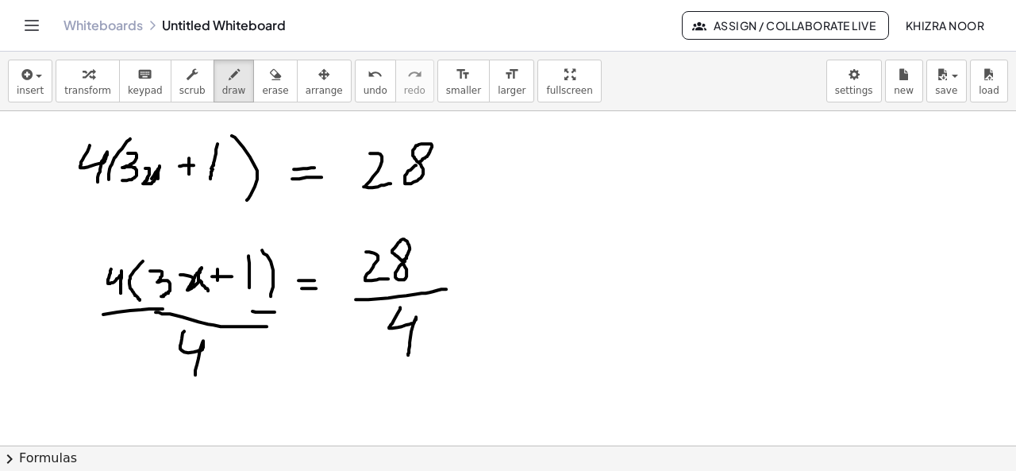
drag, startPoint x: 221, startPoint y: 323, endPoint x: 170, endPoint y: 366, distance: 66.5
drag, startPoint x: 127, startPoint y: 261, endPoint x: 87, endPoint y: 309, distance: 62.5
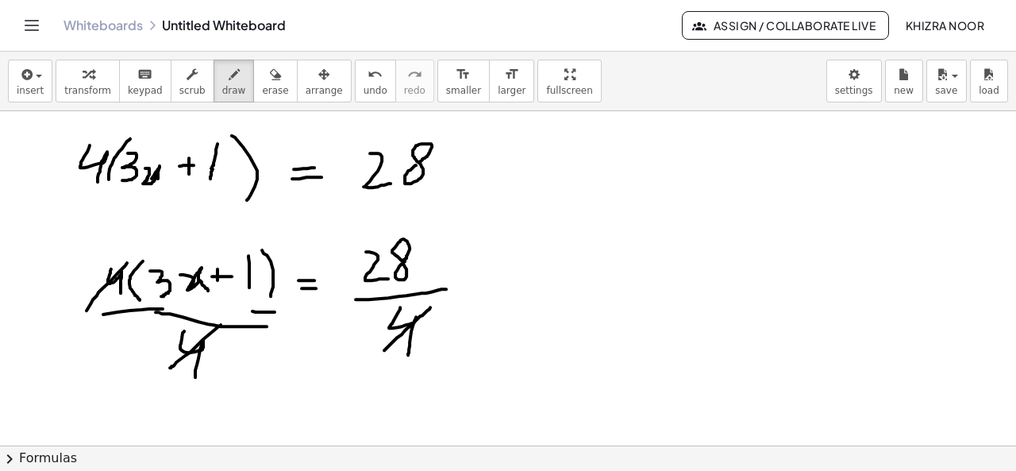
drag, startPoint x: 430, startPoint y: 306, endPoint x: 383, endPoint y: 350, distance: 65.1
drag, startPoint x: 440, startPoint y: 329, endPoint x: 438, endPoint y: 349, distance: 20.7
drag, startPoint x: 425, startPoint y: 232, endPoint x: 352, endPoint y: 291, distance: 94.3
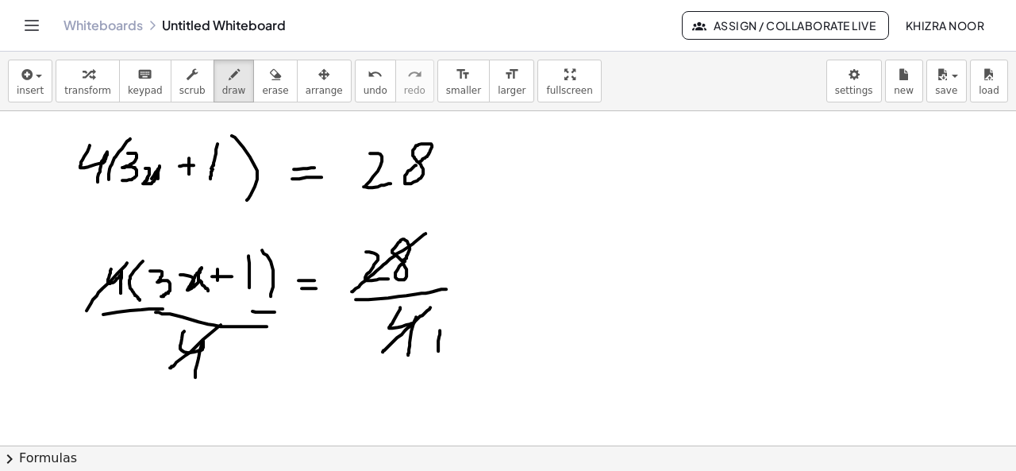
drag, startPoint x: 443, startPoint y: 244, endPoint x: 456, endPoint y: 263, distance: 22.9
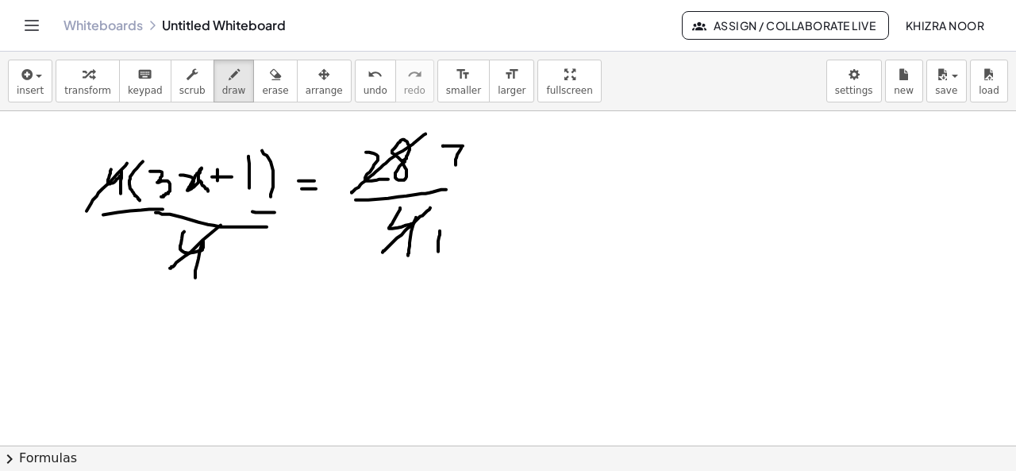
scroll to position [1685, 0]
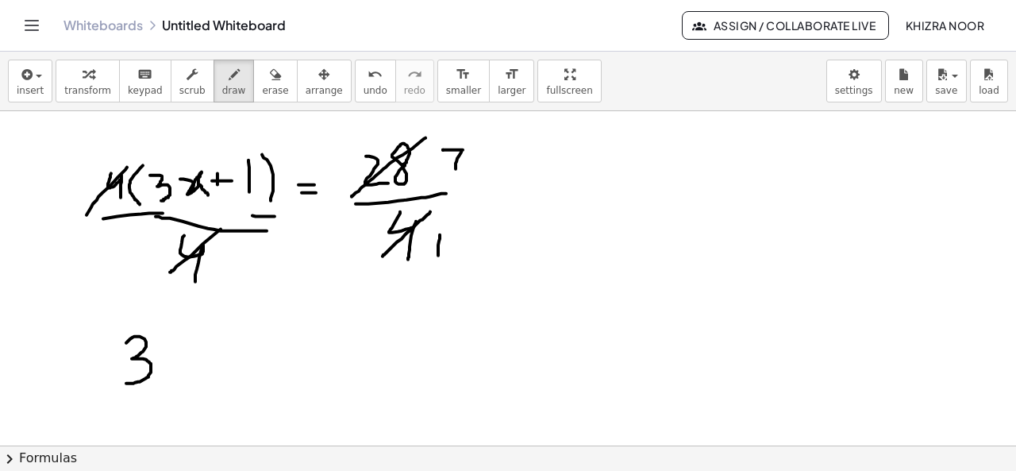
drag, startPoint x: 126, startPoint y: 341, endPoint x: 125, endPoint y: 382, distance: 40.5
drag, startPoint x: 167, startPoint y: 350, endPoint x: 203, endPoint y: 375, distance: 43.8
drag, startPoint x: 238, startPoint y: 336, endPoint x: 237, endPoint y: 375, distance: 39.7
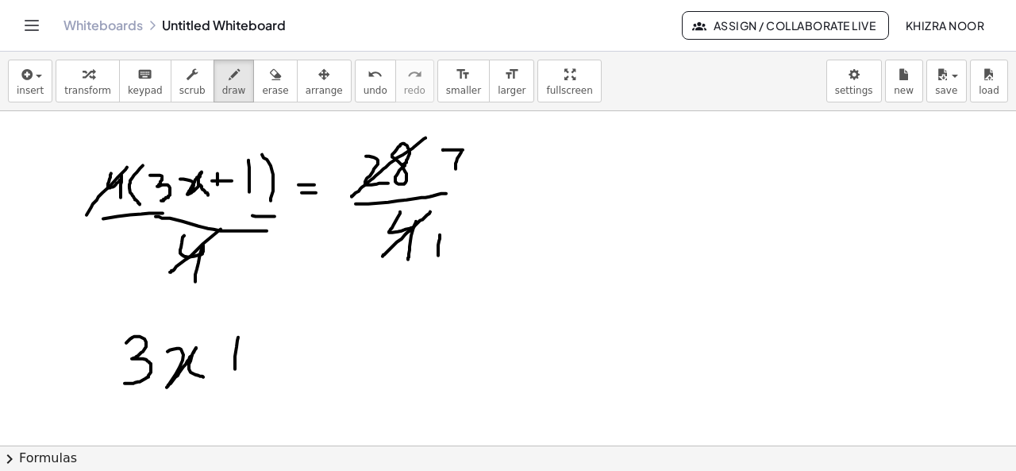
drag, startPoint x: 221, startPoint y: 354, endPoint x: 248, endPoint y: 353, distance: 27.0
drag, startPoint x: 283, startPoint y: 320, endPoint x: 276, endPoint y: 364, distance: 44.9
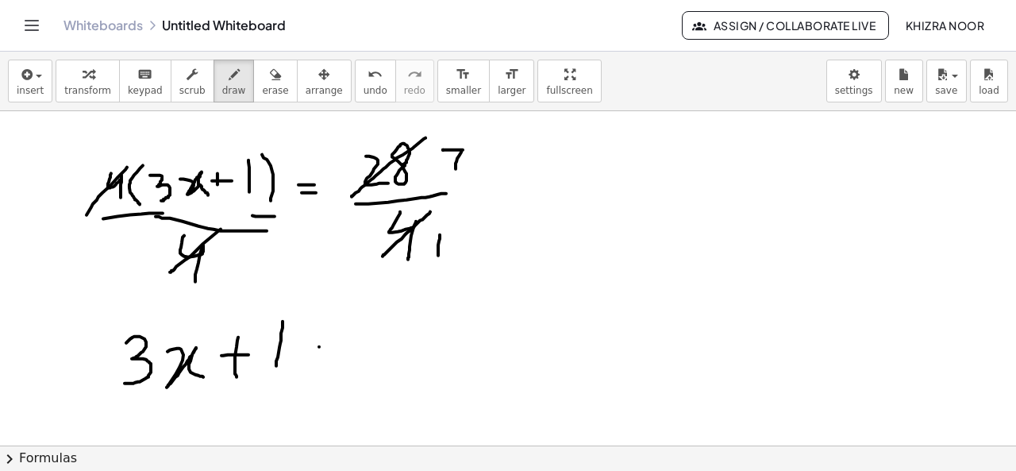
drag, startPoint x: 319, startPoint y: 345, endPoint x: 330, endPoint y: 344, distance: 11.1
drag, startPoint x: 314, startPoint y: 356, endPoint x: 329, endPoint y: 356, distance: 15.1
drag, startPoint x: 399, startPoint y: 309, endPoint x: 407, endPoint y: 358, distance: 49.8
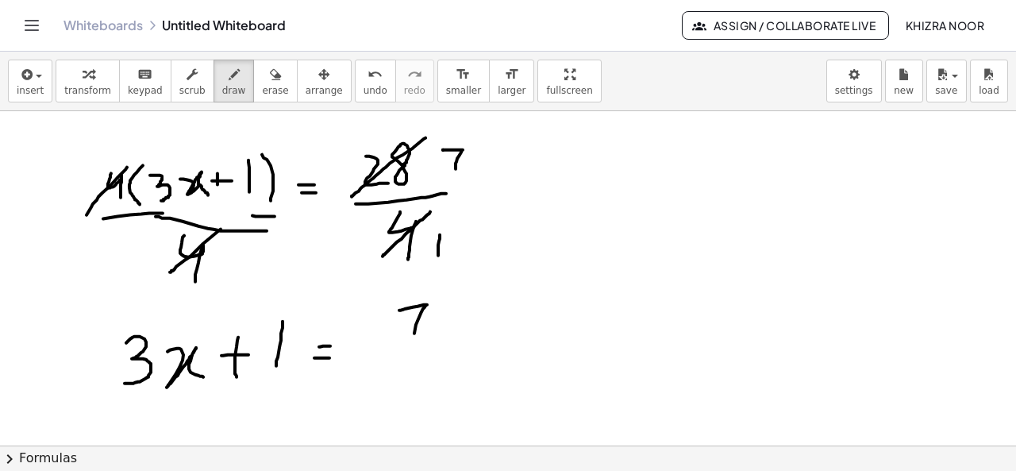
drag, startPoint x: 375, startPoint y: 371, endPoint x: 445, endPoint y: 375, distance: 70.8
drag, startPoint x: 402, startPoint y: 394, endPoint x: 403, endPoint y: 421, distance: 26.2
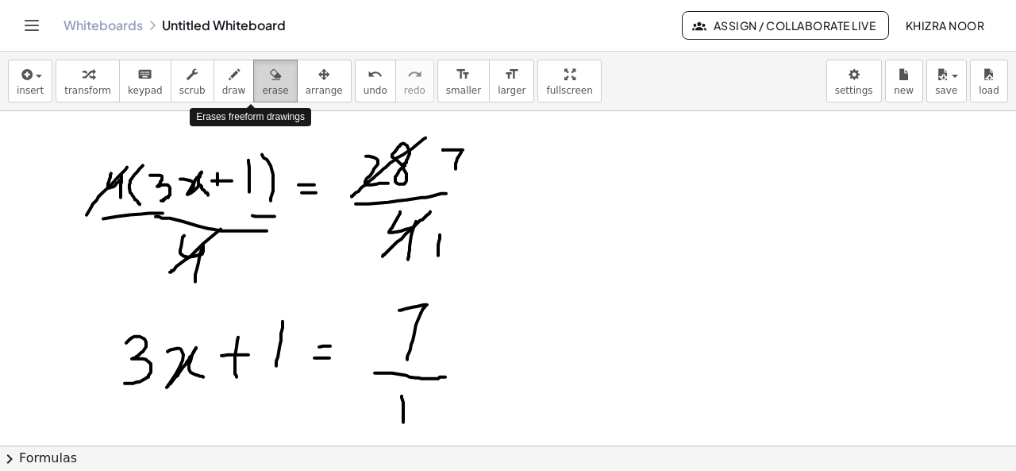
click at [262, 82] on div "button" at bounding box center [275, 73] width 26 height 19
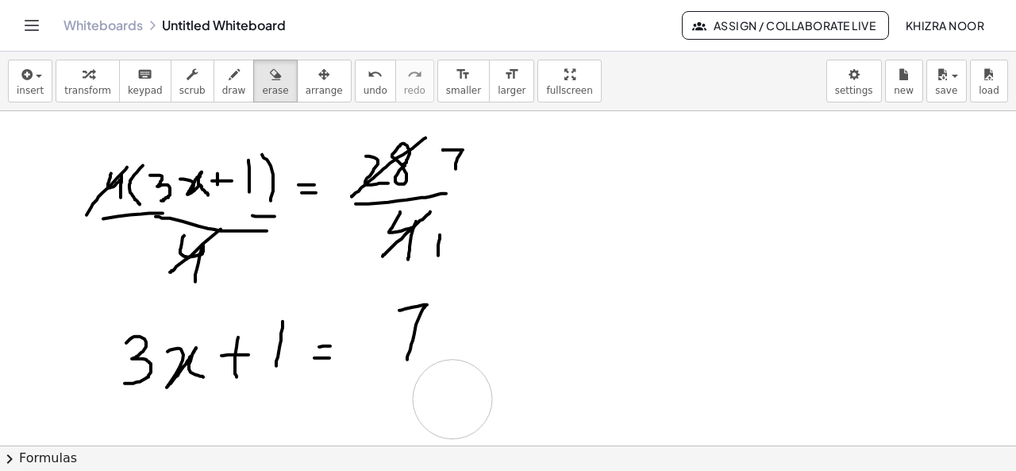
drag, startPoint x: 371, startPoint y: 405, endPoint x: 456, endPoint y: 398, distance: 84.4
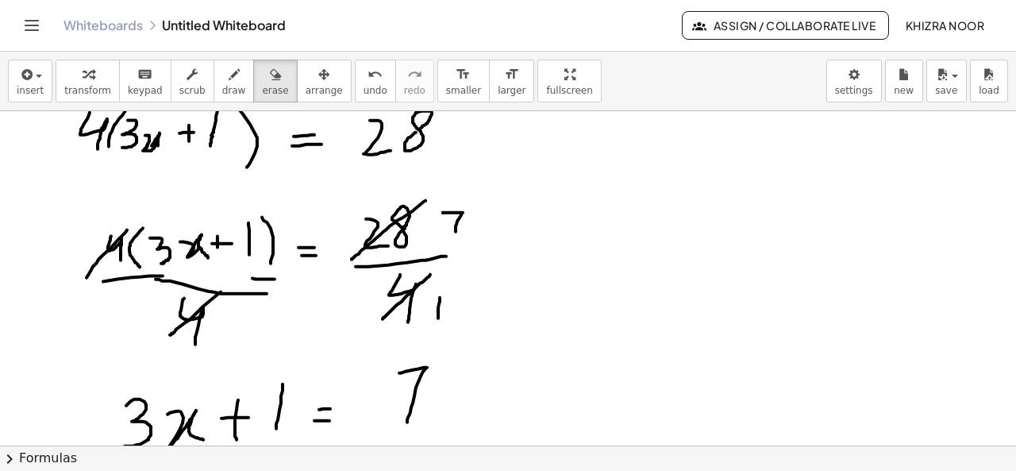
scroll to position [1618, 0]
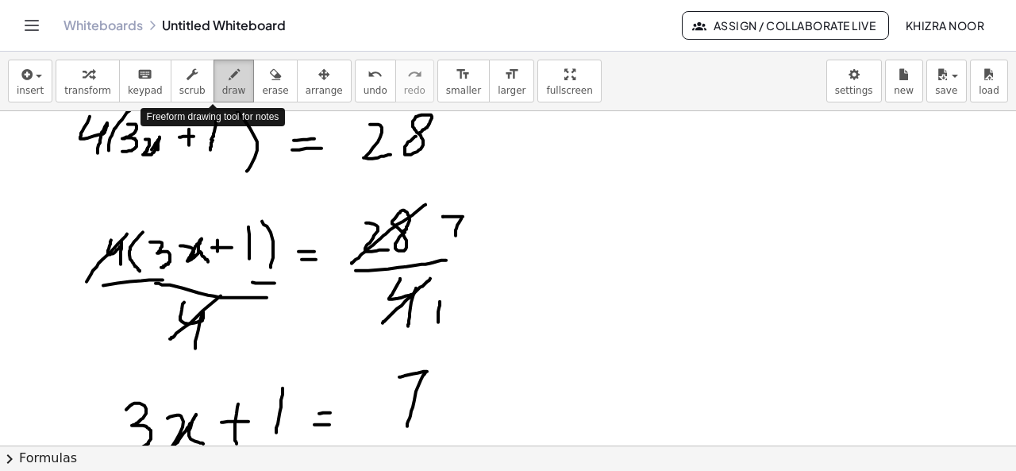
click at [229, 80] on icon "button" at bounding box center [234, 74] width 11 height 19
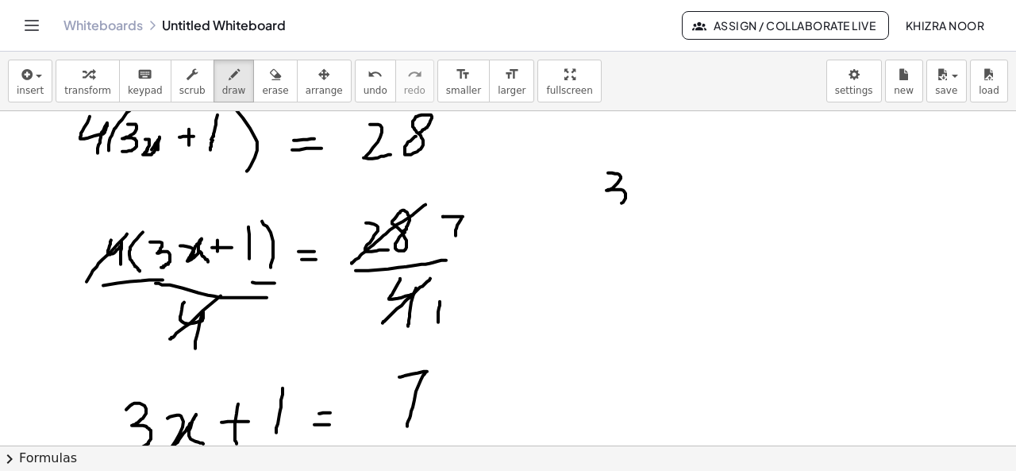
drag, startPoint x: 608, startPoint y: 171, endPoint x: 609, endPoint y: 204, distance: 32.6
drag, startPoint x: 640, startPoint y: 166, endPoint x: 648, endPoint y: 202, distance: 37.4
drag, startPoint x: 654, startPoint y: 184, endPoint x: 673, endPoint y: 197, distance: 22.9
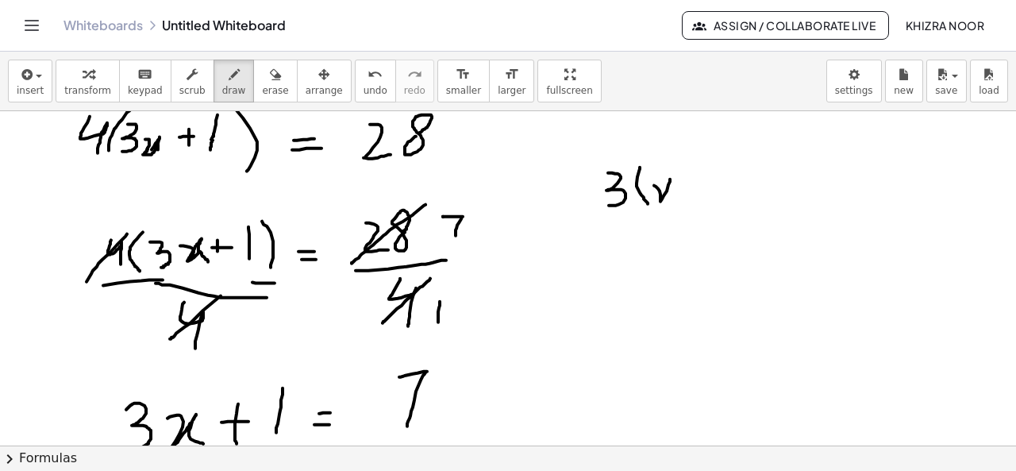
drag, startPoint x: 697, startPoint y: 175, endPoint x: 697, endPoint y: 198, distance: 22.2
drag, startPoint x: 688, startPoint y: 185, endPoint x: 702, endPoint y: 185, distance: 13.5
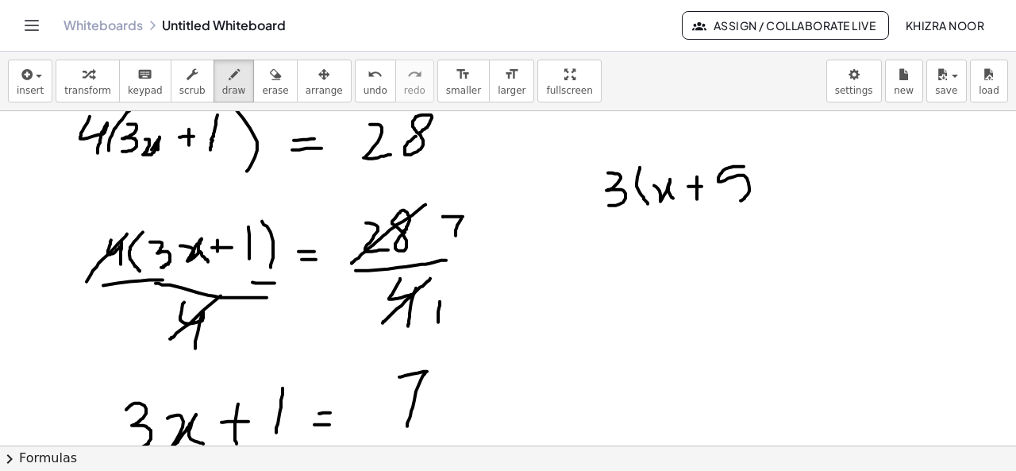
drag, startPoint x: 744, startPoint y: 165, endPoint x: 728, endPoint y: 197, distance: 35.5
drag, startPoint x: 764, startPoint y: 152, endPoint x: 759, endPoint y: 209, distance: 56.6
drag, startPoint x: 788, startPoint y: 188, endPoint x: 802, endPoint y: 187, distance: 14.4
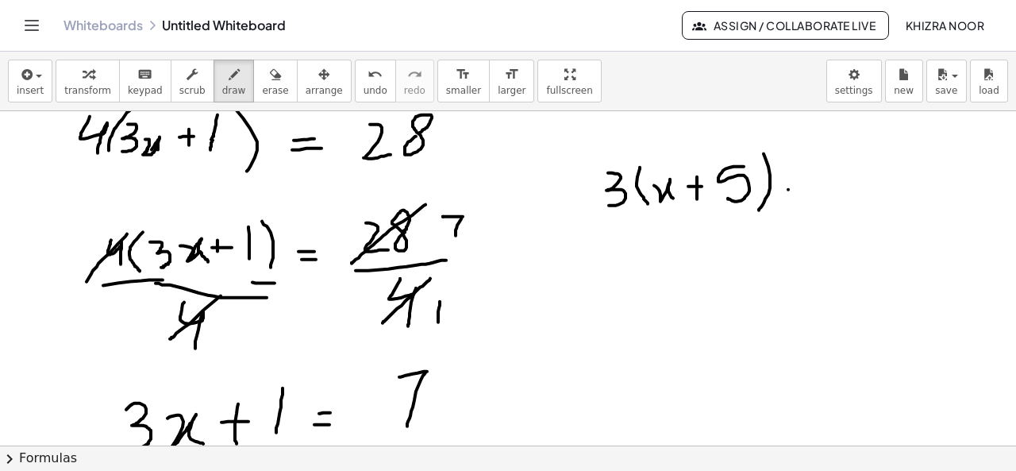
drag, startPoint x: 791, startPoint y: 195, endPoint x: 805, endPoint y: 195, distance: 14.3
drag, startPoint x: 848, startPoint y: 161, endPoint x: 848, endPoint y: 198, distance: 37.3
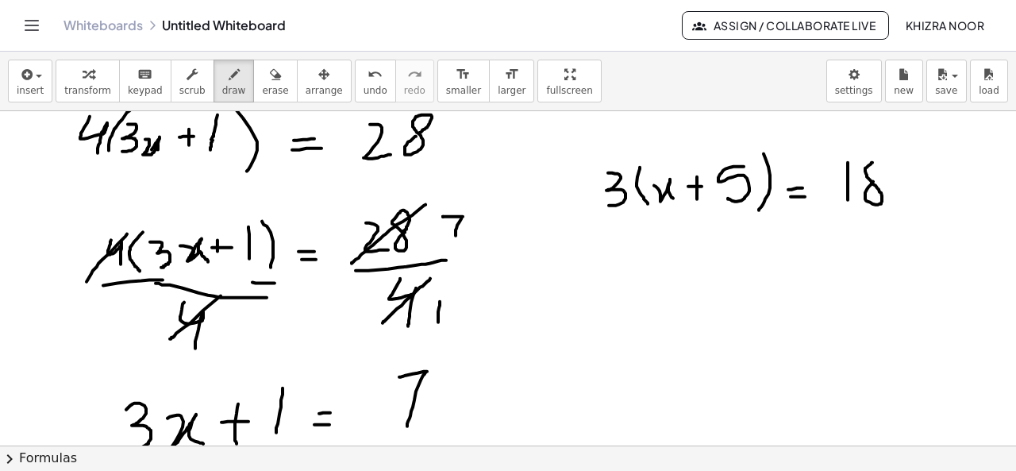
drag, startPoint x: 613, startPoint y: 279, endPoint x: 616, endPoint y: 314, distance: 35.1
drag, startPoint x: 651, startPoint y: 255, endPoint x: 655, endPoint y: 323, distance: 68.4
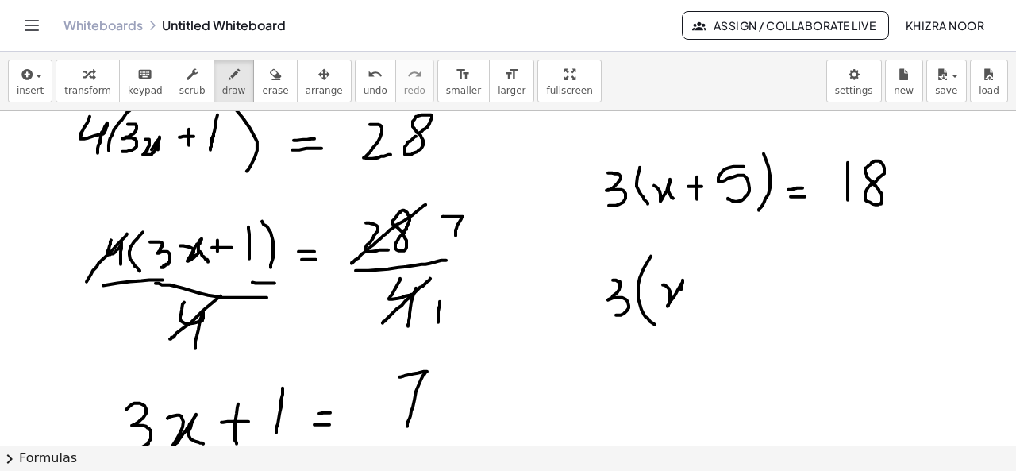
drag, startPoint x: 663, startPoint y: 283, endPoint x: 695, endPoint y: 301, distance: 36.9
drag, startPoint x: 707, startPoint y: 275, endPoint x: 711, endPoint y: 309, distance: 34.4
drag, startPoint x: 698, startPoint y: 291, endPoint x: 732, endPoint y: 289, distance: 33.4
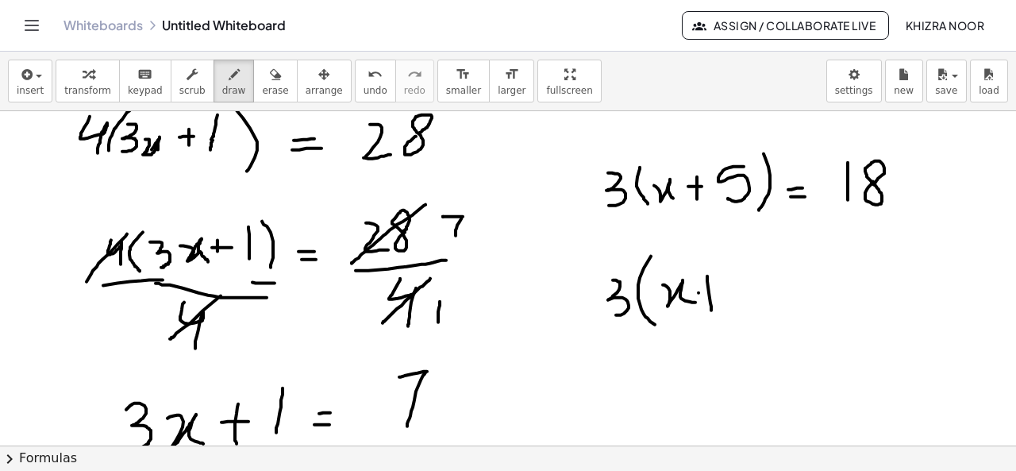
drag, startPoint x: 756, startPoint y: 272, endPoint x: 747, endPoint y: 298, distance: 27.6
drag, startPoint x: 763, startPoint y: 260, endPoint x: 764, endPoint y: 331, distance: 71.4
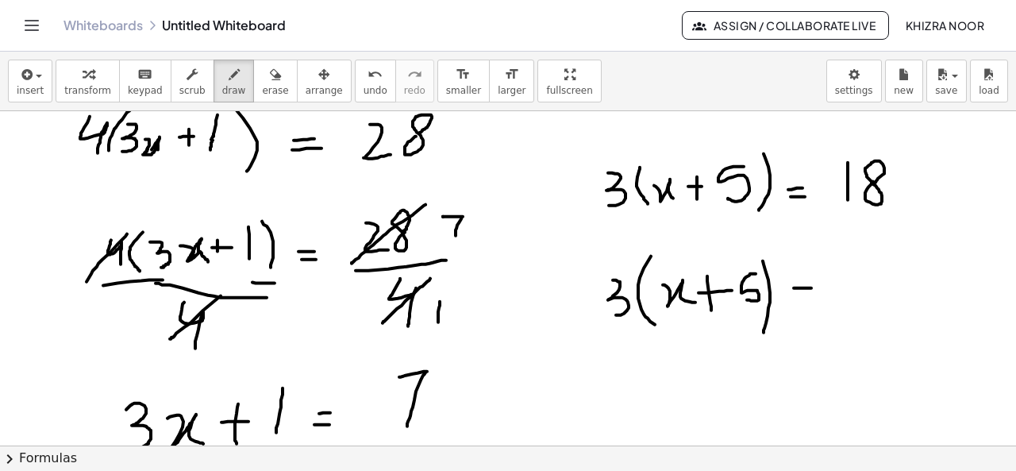
drag, startPoint x: 794, startPoint y: 287, endPoint x: 816, endPoint y: 287, distance: 22.2
drag, startPoint x: 794, startPoint y: 296, endPoint x: 819, endPoint y: 300, distance: 25.7
drag, startPoint x: 841, startPoint y: 269, endPoint x: 841, endPoint y: 301, distance: 31.7
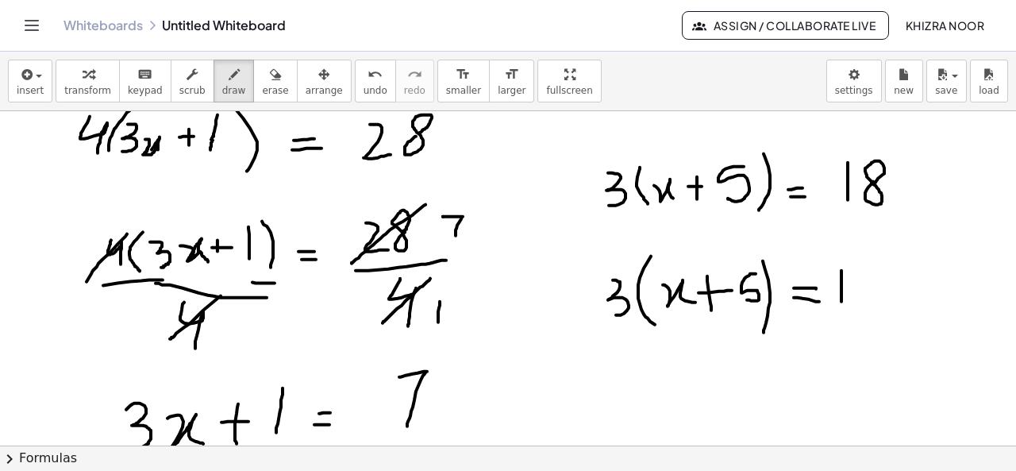
drag, startPoint x: 605, startPoint y: 347, endPoint x: 795, endPoint y: 330, distance: 191.2
drag, startPoint x: 694, startPoint y: 347, endPoint x: 693, endPoint y: 384, distance: 37.3
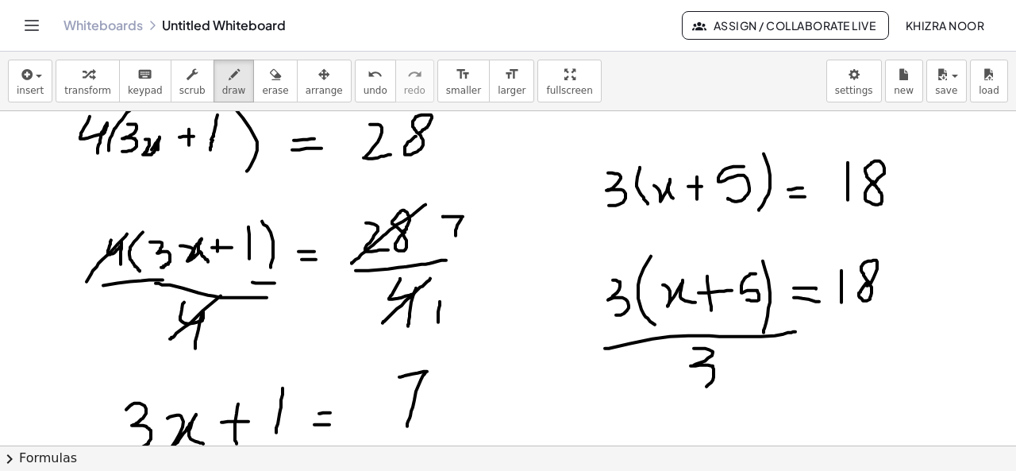
drag, startPoint x: 833, startPoint y: 318, endPoint x: 901, endPoint y: 306, distance: 68.7
drag, startPoint x: 860, startPoint y: 329, endPoint x: 862, endPoint y: 358, distance: 29.4
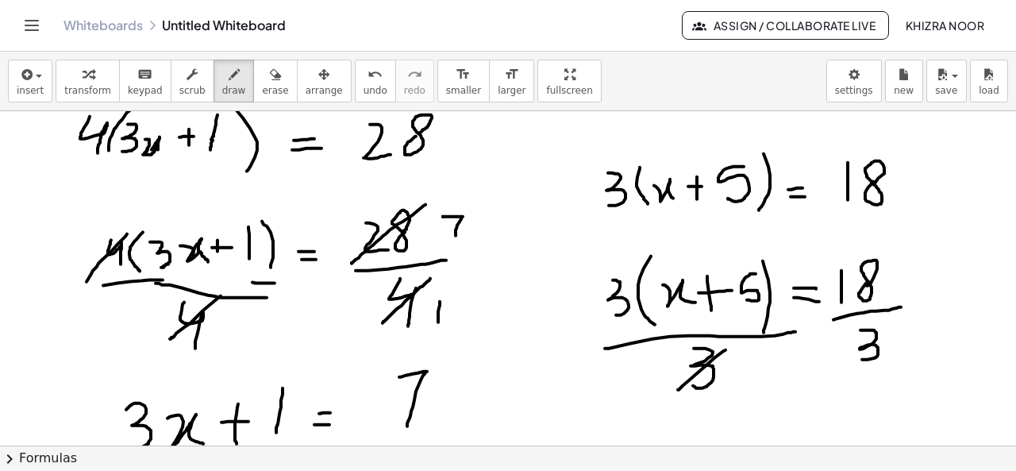
drag, startPoint x: 725, startPoint y: 348, endPoint x: 676, endPoint y: 390, distance: 64.2
drag, startPoint x: 745, startPoint y: 374, endPoint x: 745, endPoint y: 391, distance: 17.5
drag, startPoint x: 626, startPoint y: 268, endPoint x: 593, endPoint y: 333, distance: 72.4
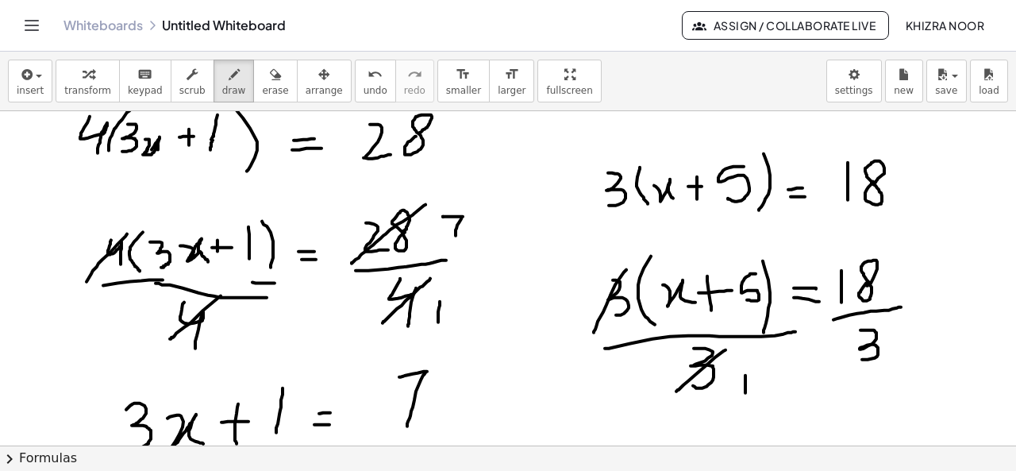
drag, startPoint x: 891, startPoint y: 326, endPoint x: 859, endPoint y: 360, distance: 46.0
drag, startPoint x: 906, startPoint y: 344, endPoint x: 910, endPoint y: 362, distance: 17.9
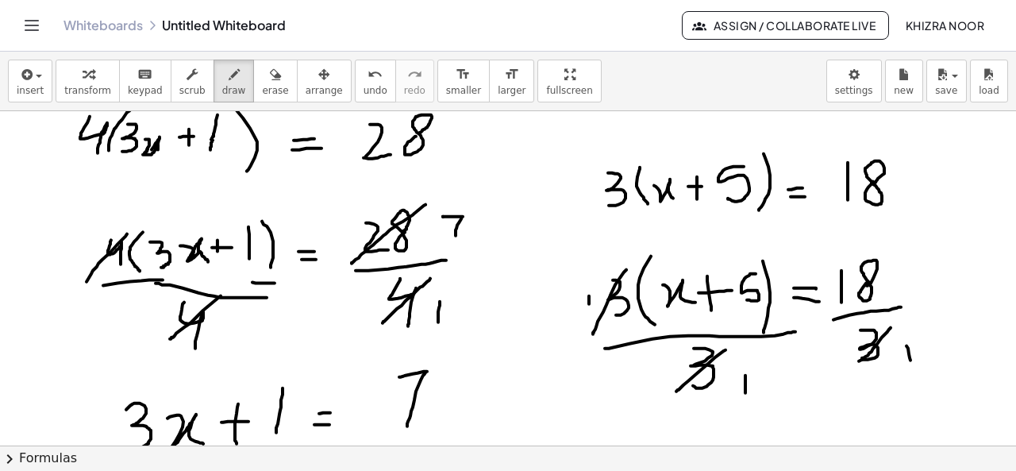
drag, startPoint x: 883, startPoint y: 258, endPoint x: 825, endPoint y: 297, distance: 69.8
drag
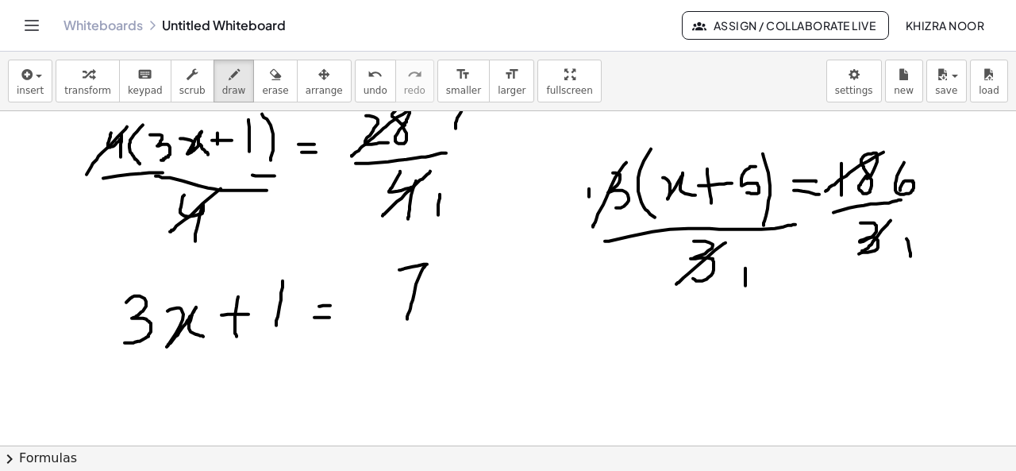
scroll to position [1722, 0]
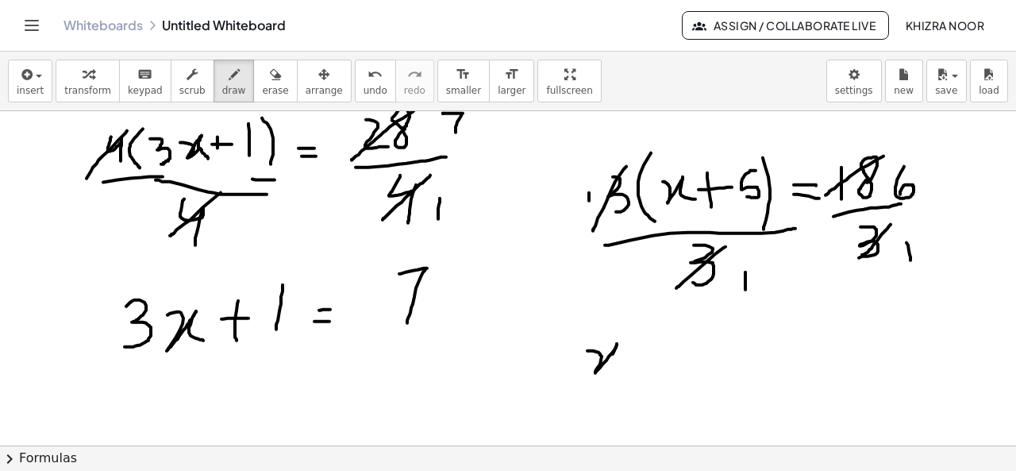
drag, startPoint x: 587, startPoint y: 349, endPoint x: 622, endPoint y: 368, distance: 39.4
drag, startPoint x: 637, startPoint y: 344, endPoint x: 637, endPoint y: 379, distance: 35.7
drag, startPoint x: 626, startPoint y: 362, endPoint x: 657, endPoint y: 358, distance: 31.2
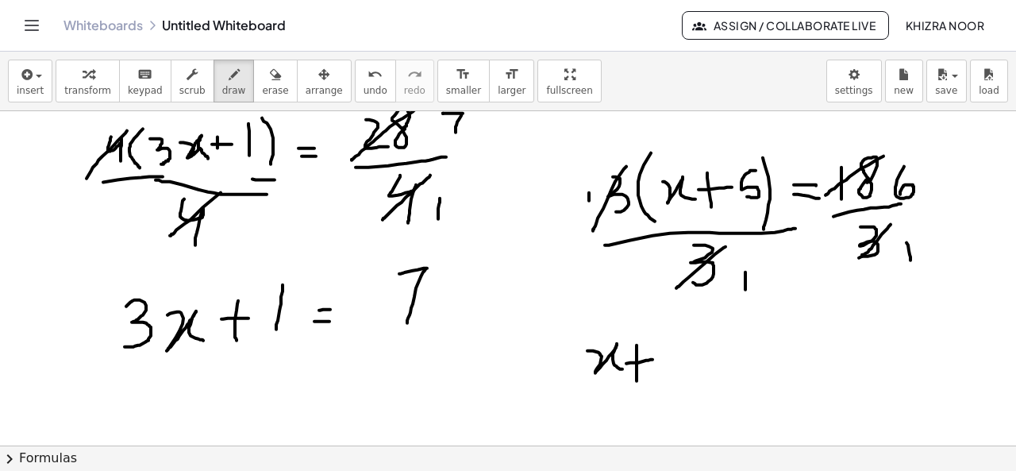
drag, startPoint x: 688, startPoint y: 342, endPoint x: 680, endPoint y: 371, distance: 29.7
drag, startPoint x: 733, startPoint y: 353, endPoint x: 751, endPoint y: 353, distance: 17.5
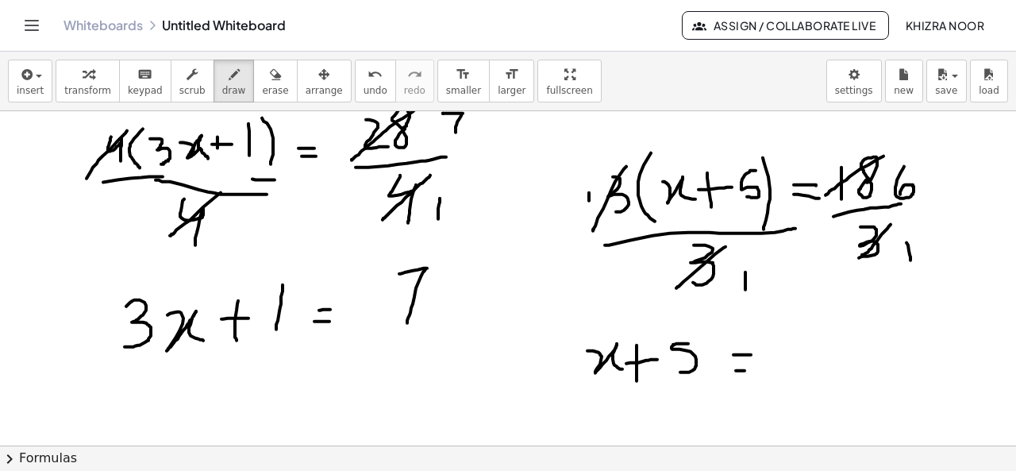
drag, startPoint x: 736, startPoint y: 369, endPoint x: 748, endPoint y: 369, distance: 12.7
drag, startPoint x: 806, startPoint y: 328, endPoint x: 794, endPoint y: 363, distance: 37.2
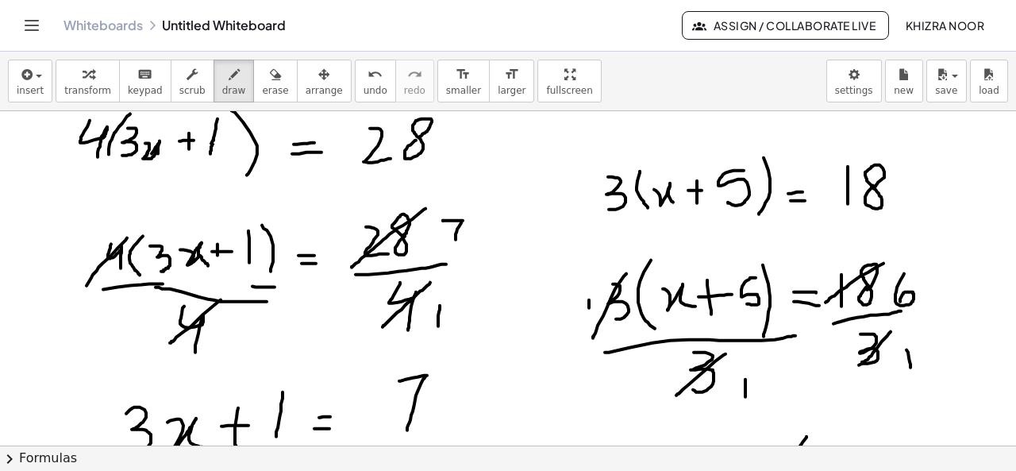
scroll to position [1643, 0]
